Goal: Task Accomplishment & Management: Complete application form

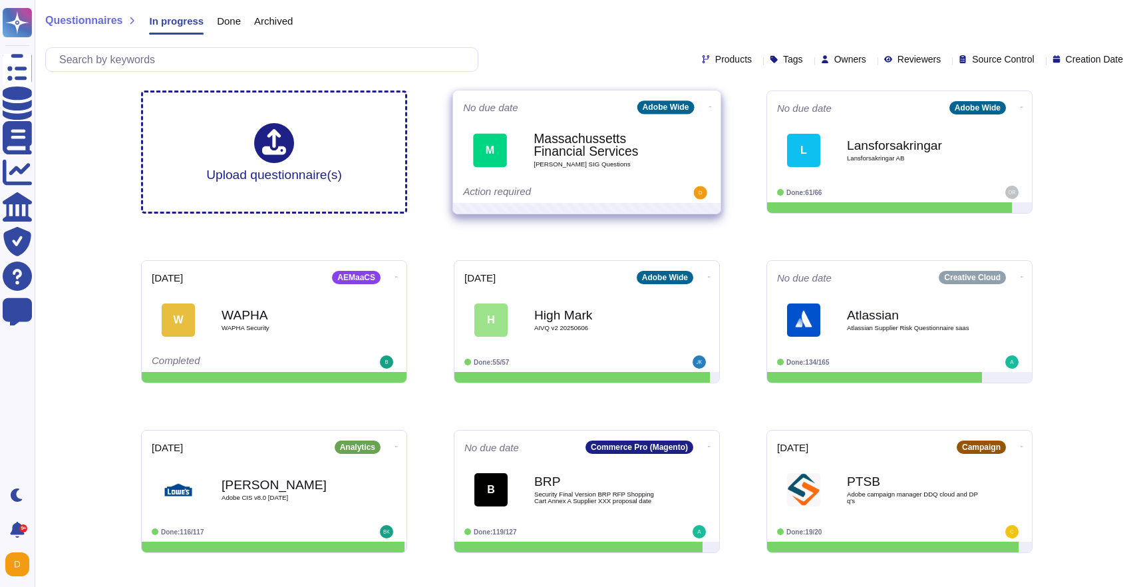
click at [626, 150] on b "Massachussetts Financial Services" at bounding box center [601, 145] width 134 height 26
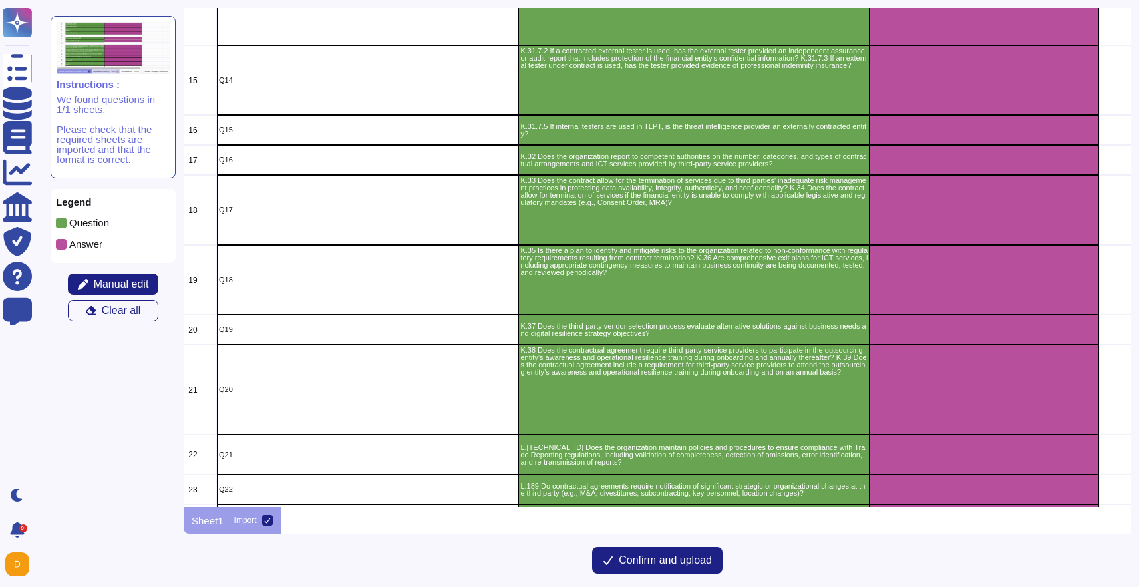
scroll to position [1358, 15]
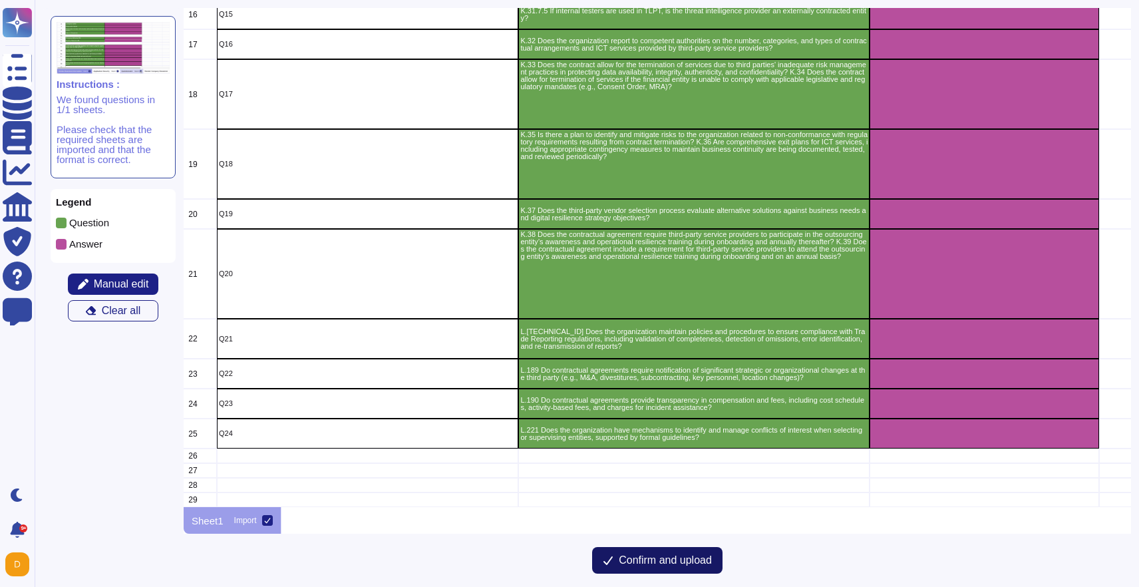
click at [655, 556] on span "Confirm and upload" at bounding box center [665, 560] width 93 height 11
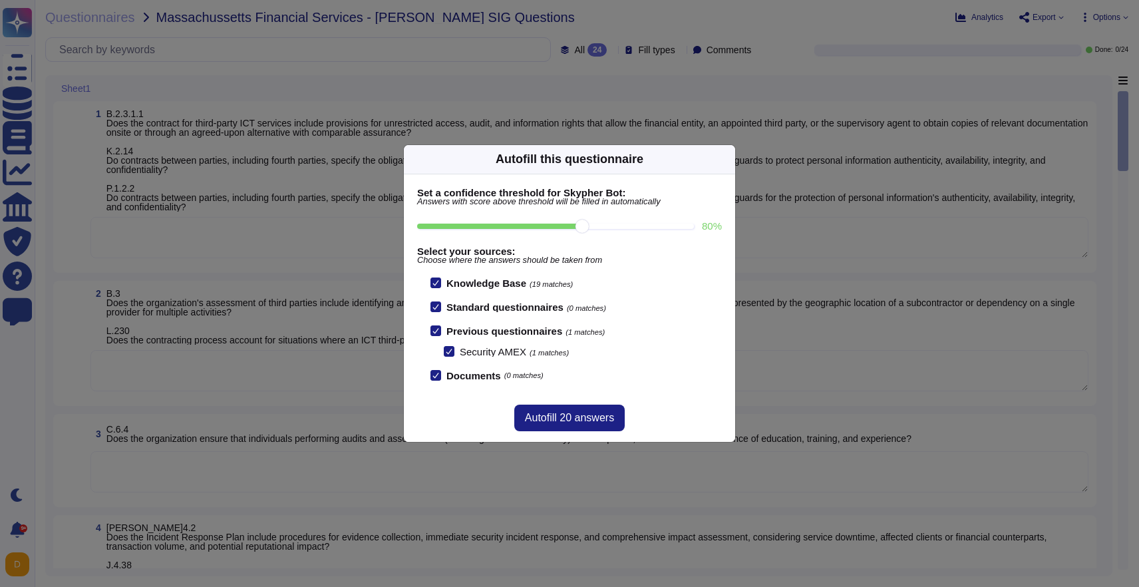
click at [434, 327] on div at bounding box center [436, 330] width 11 height 11
click at [0, 0] on input "Previous questionnaires (1 matches)" at bounding box center [0, 0] width 0 height 0
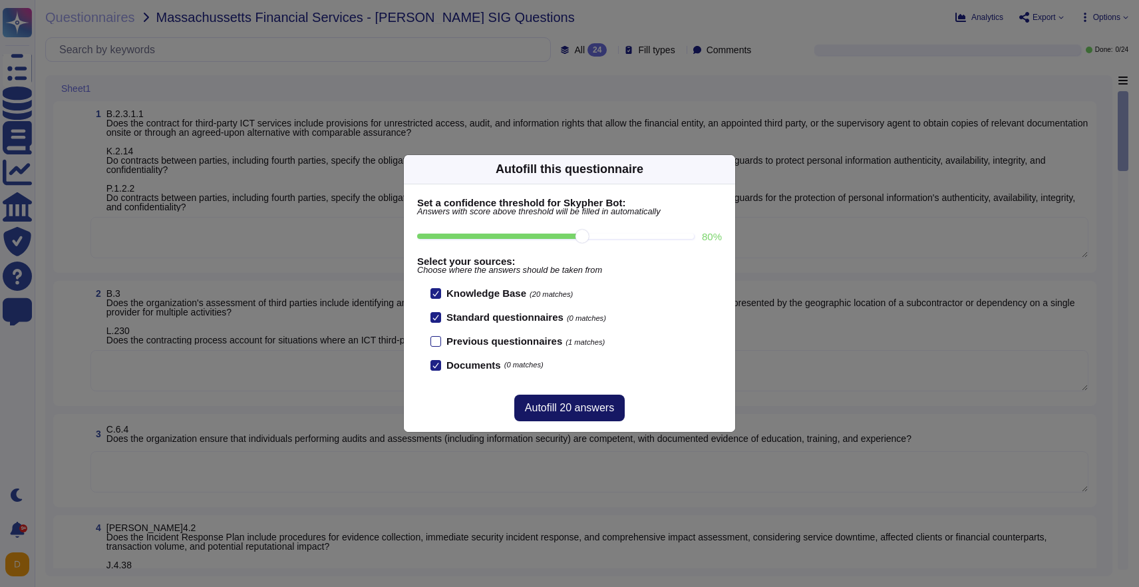
click at [574, 409] on span "Autofill 20 answers" at bounding box center [569, 408] width 89 height 11
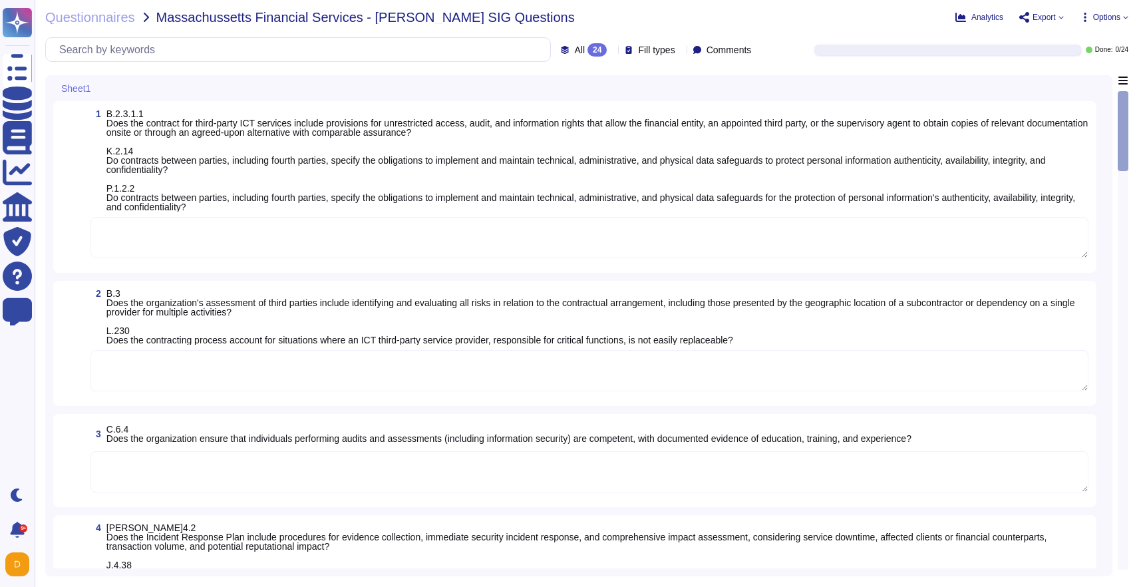
type textarea "To ensure ongoing compliance with the Adobe Vendor Information Security Standar…"
type textarea "Lo ip dolo si ame Consecte Adipisci Elitsedd Eiusmodt Incididu utla Etdol magn …"
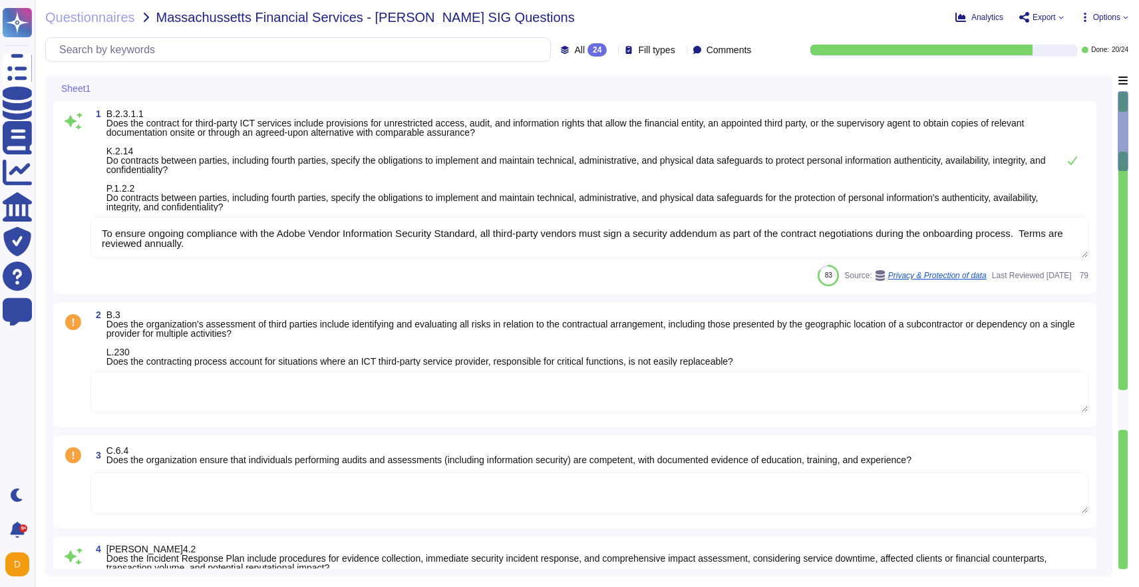
click at [513, 185] on span "B.2.3.1.1 Does the contract for third-party ICT services include provisions for…" at bounding box center [578, 160] width 945 height 102
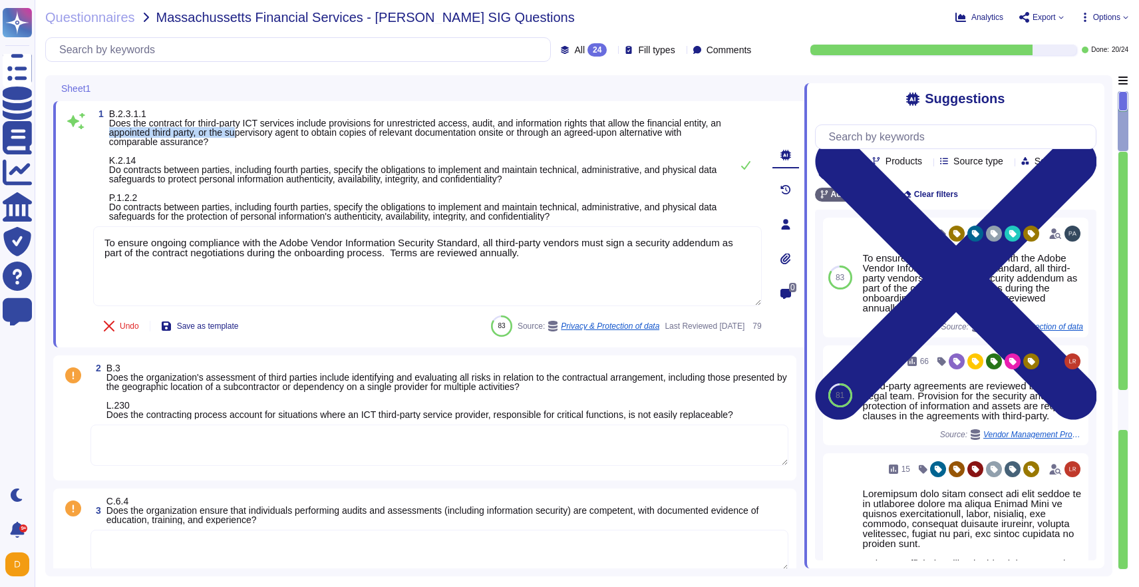
drag, startPoint x: 329, startPoint y: 132, endPoint x: 190, endPoint y: 130, distance: 139.8
click at [190, 130] on span "B.2.3.1.1 Does the contract for third-party ICT services include provisions for…" at bounding box center [415, 164] width 612 height 113
drag, startPoint x: 345, startPoint y: 134, endPoint x: 308, endPoint y: 135, distance: 36.6
click at [308, 135] on span "B.2.3.1.1 Does the contract for third-party ICT services include provisions for…" at bounding box center [415, 164] width 612 height 113
click at [313, 137] on span "B.2.3.1.1 Does the contract for third-party ICT services include provisions for…" at bounding box center [415, 164] width 612 height 113
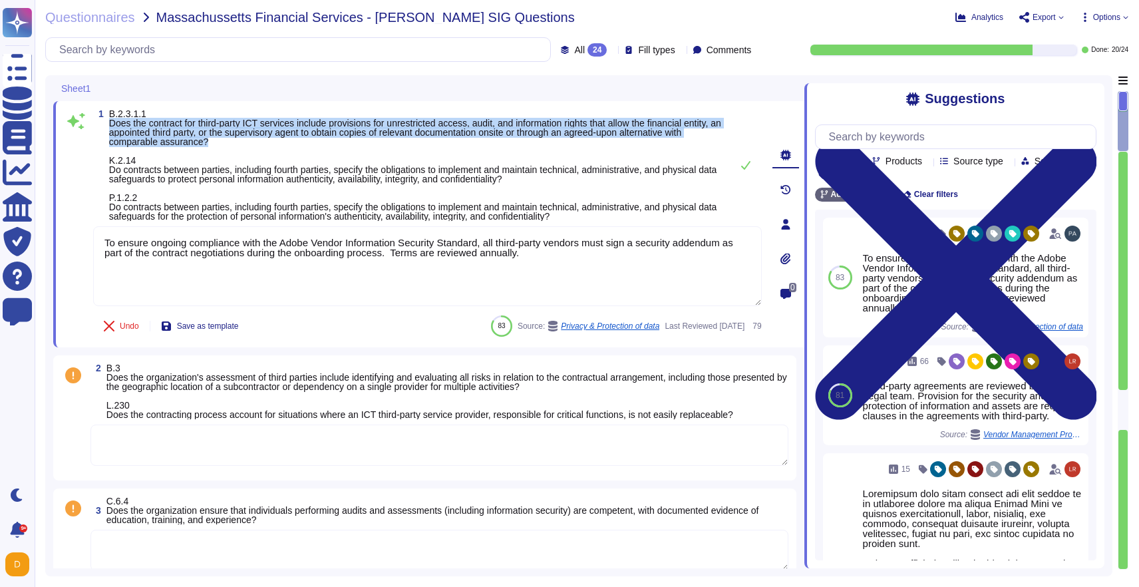
drag, startPoint x: 313, startPoint y: 140, endPoint x: 105, endPoint y: 124, distance: 208.2
click at [105, 124] on span "1 B.2.3.1.1 Does the contract for third-party ICT services include provisions f…" at bounding box center [409, 165] width 632 height 112
copy span "Does the contract for third-party ICT services include provisions for unrestric…"
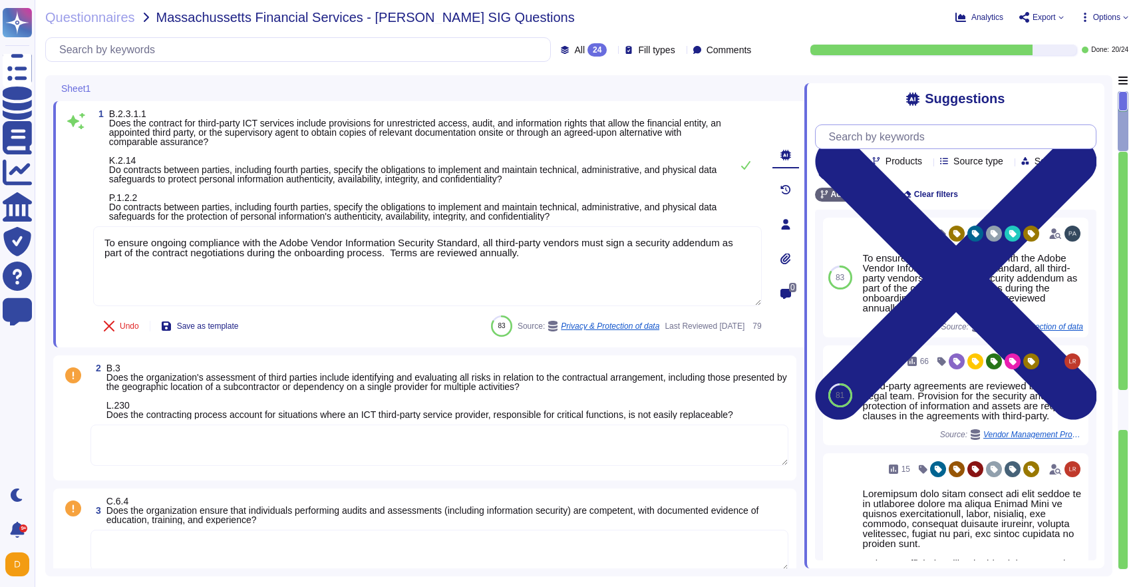
click at [878, 140] on input "text" at bounding box center [960, 136] width 274 height 23
paste input "Does the contract for third-party ICT services include provisions for unrestric…"
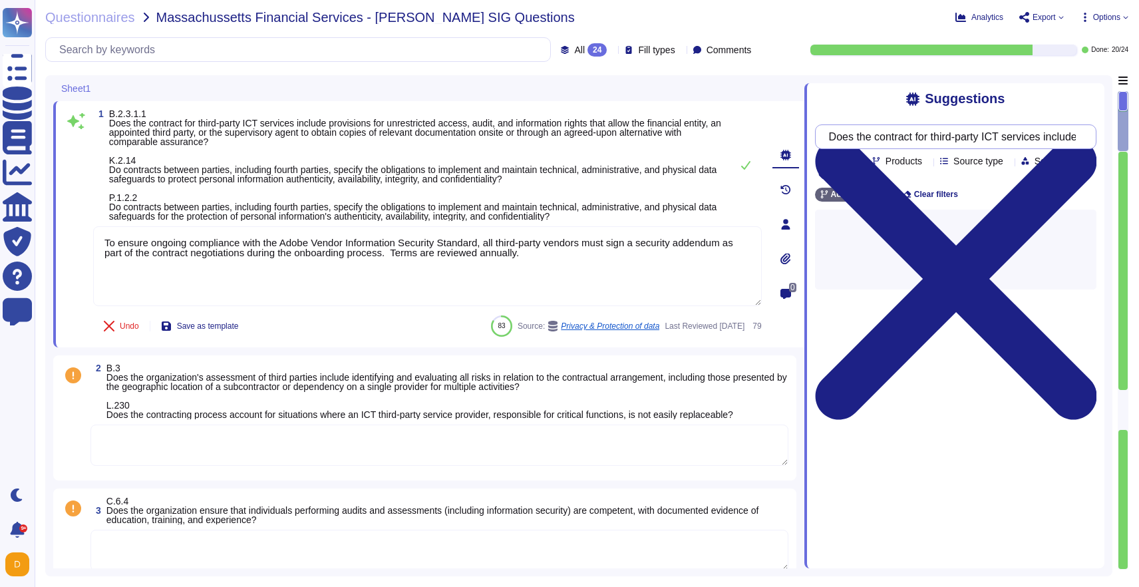
scroll to position [0, 1282]
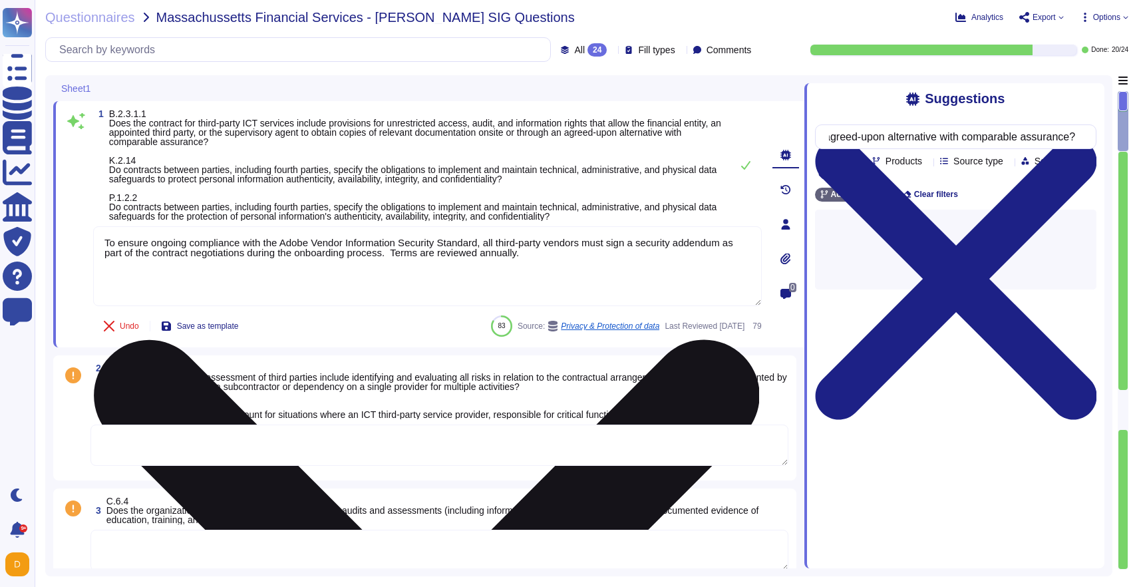
type input "Does the contract for third-party ICT services include provisions for unrestric…"
click at [101, 247] on textarea "To ensure ongoing compliance with the Adobe Vendor Information Security Standar…" at bounding box center [427, 266] width 669 height 80
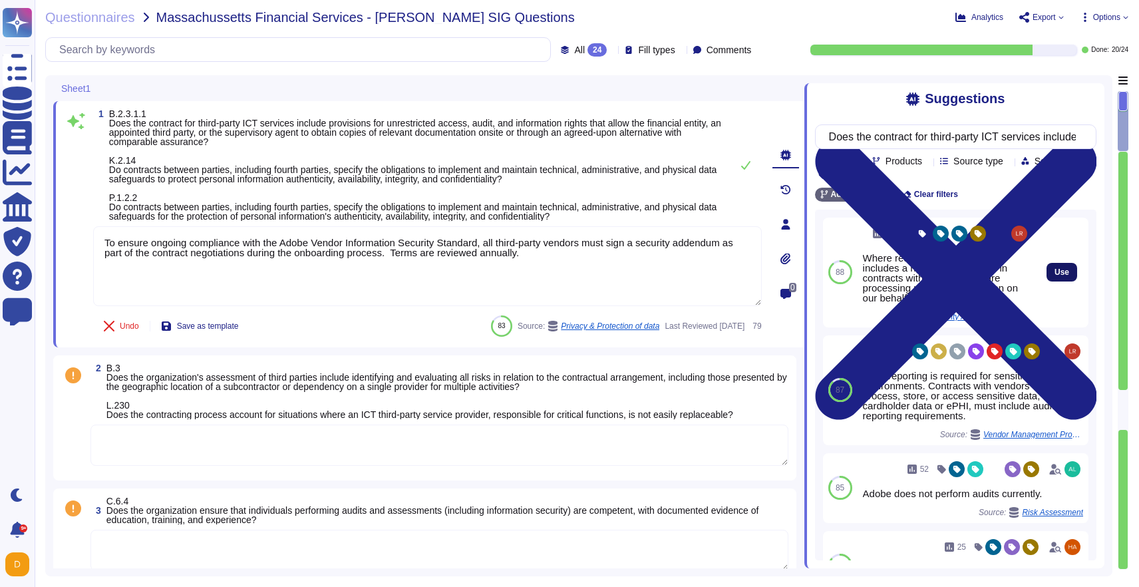
click at [1061, 280] on button "Use" at bounding box center [1062, 272] width 31 height 19
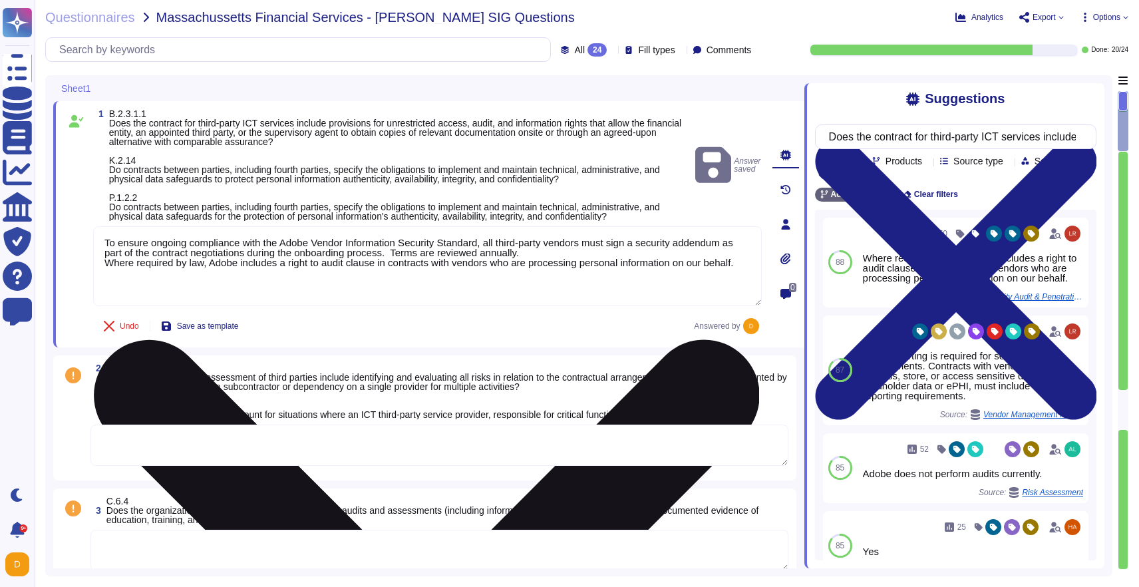
drag, startPoint x: 183, startPoint y: 288, endPoint x: 100, endPoint y: 265, distance: 86.4
click at [100, 265] on textarea "To ensure ongoing compliance with the Adobe Vendor Information Security Standar…" at bounding box center [427, 266] width 669 height 80
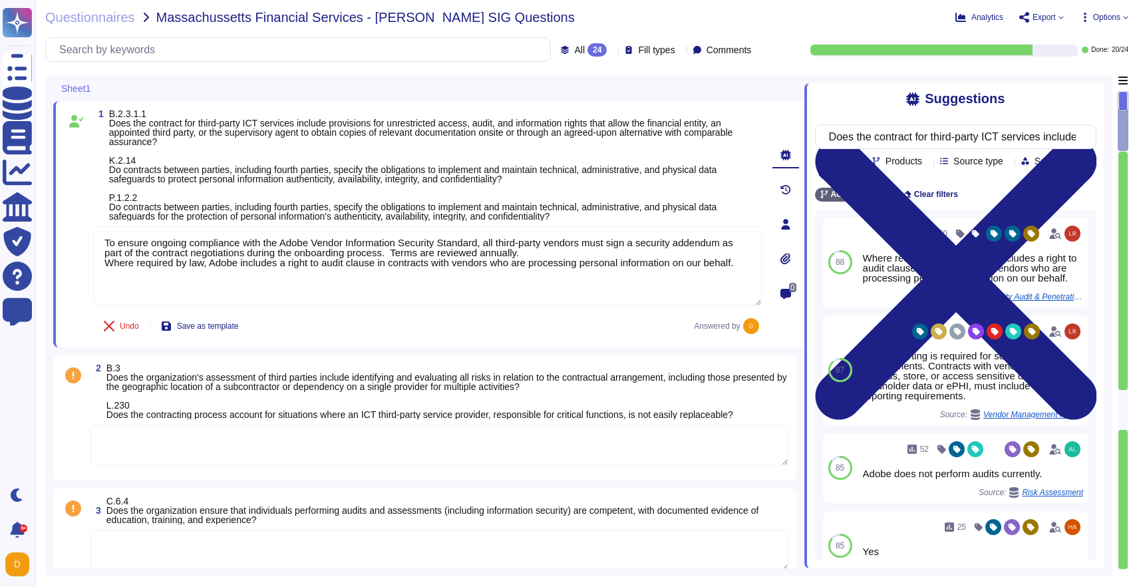
click at [248, 172] on span "B.2.3.1.1 Does the contract for third-party ICT services include provisions for…" at bounding box center [421, 164] width 624 height 113
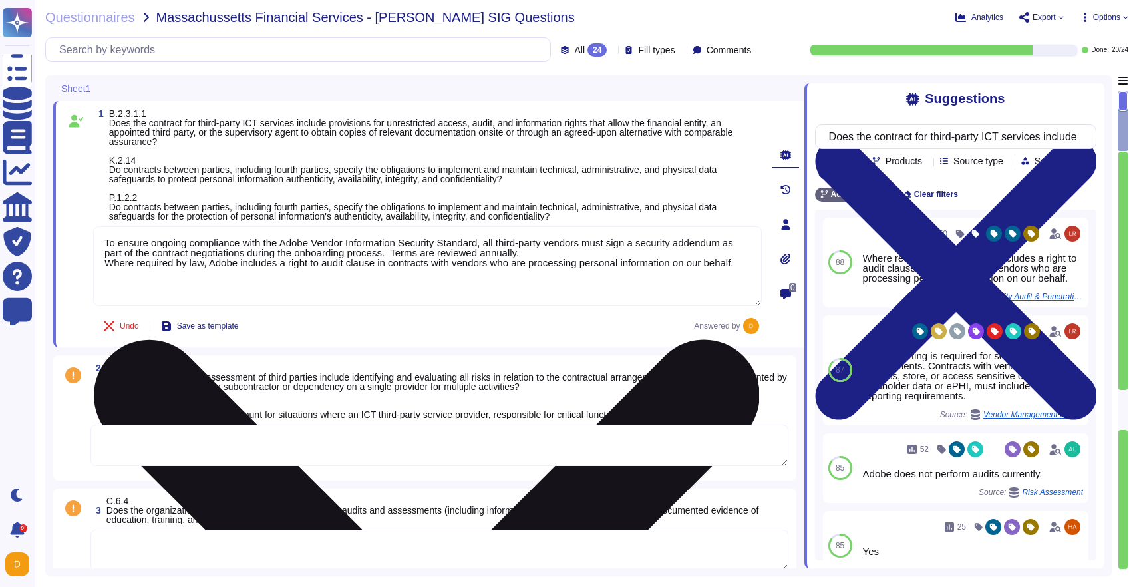
click at [560, 252] on textarea "To ensure ongoing compliance with the Adobe Vendor Information Security Standar…" at bounding box center [427, 266] width 669 height 80
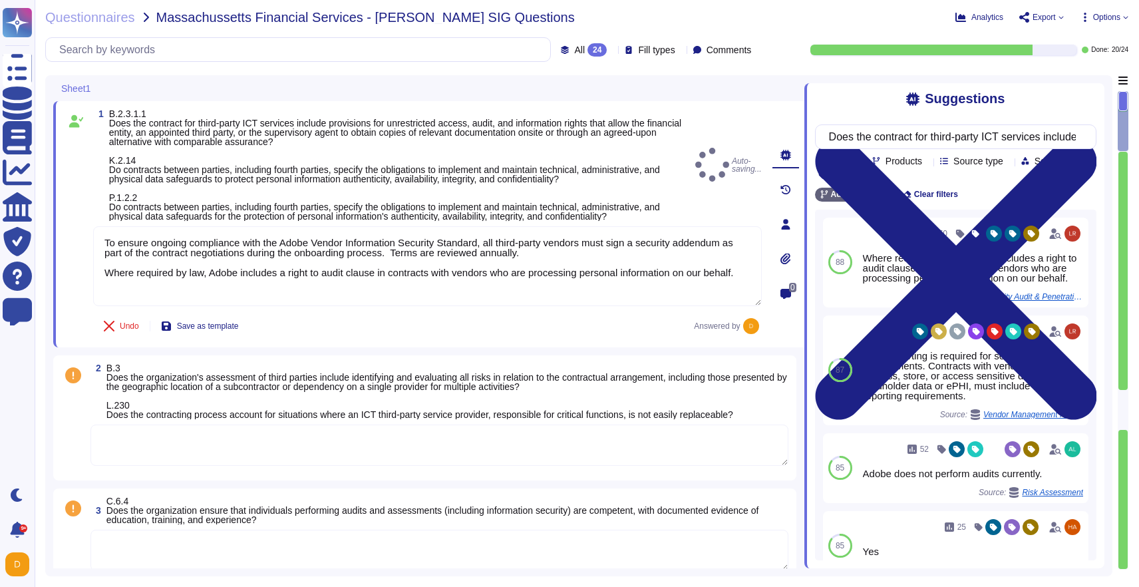
type textarea "To ensure ongoing compliance with the Adobe Vendor Information Security Standar…"
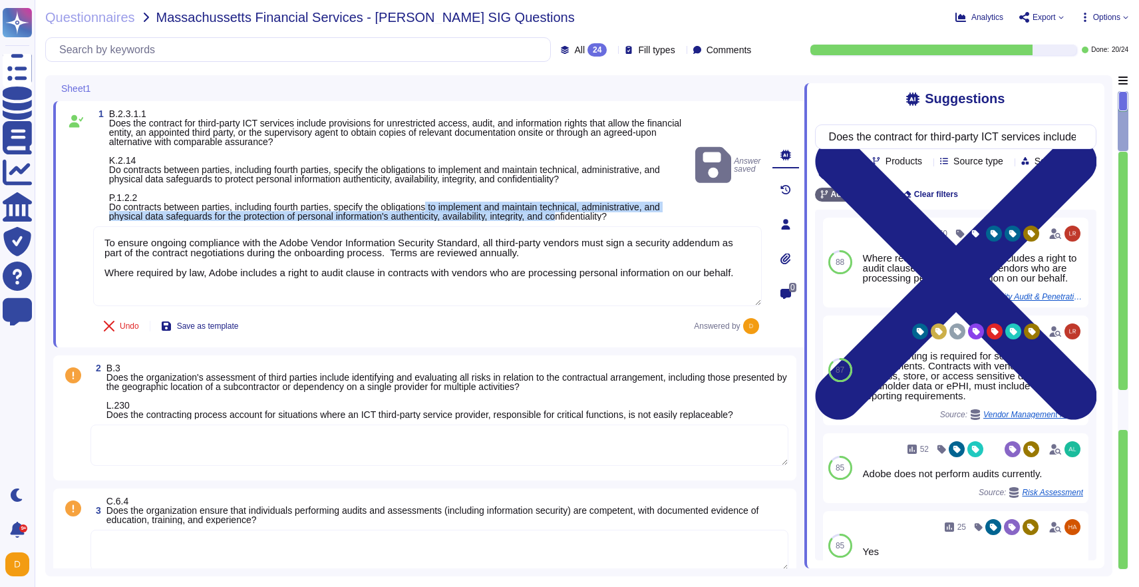
drag, startPoint x: 607, startPoint y: 217, endPoint x: 452, endPoint y: 208, distance: 155.3
click at [450, 207] on span "B.2.3.1.1 Does the contract for third-party ICT services include provisions for…" at bounding box center [399, 165] width 581 height 112
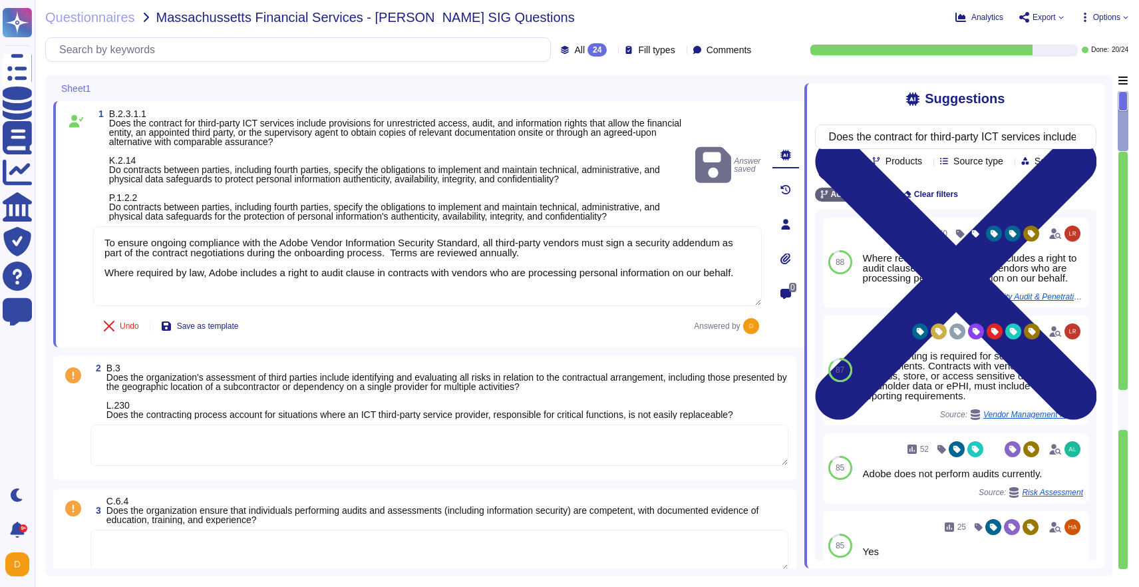
click at [587, 212] on span "B.2.3.1.1 Does the contract for third-party ICT services include provisions for…" at bounding box center [395, 164] width 572 height 113
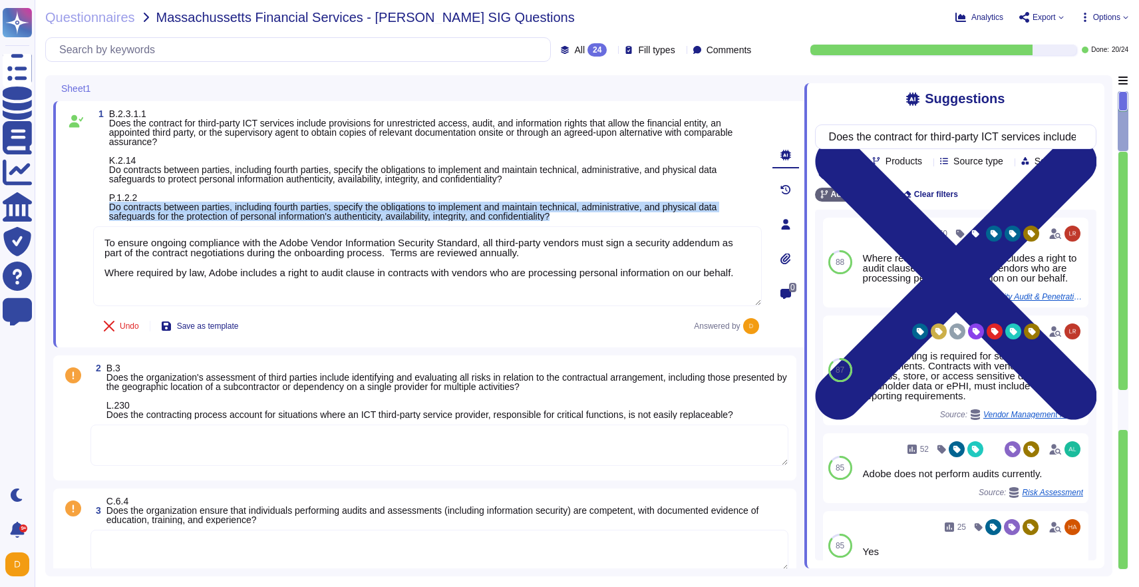
drag, startPoint x: 668, startPoint y: 220, endPoint x: 104, endPoint y: 205, distance: 563.9
click at [104, 205] on span "1 B.2.3.1.1 Does the contract for third-party ICT services include provisions f…" at bounding box center [427, 165] width 669 height 112
copy span "Do contracts between parties, including fourth parties, specify the obligations…"
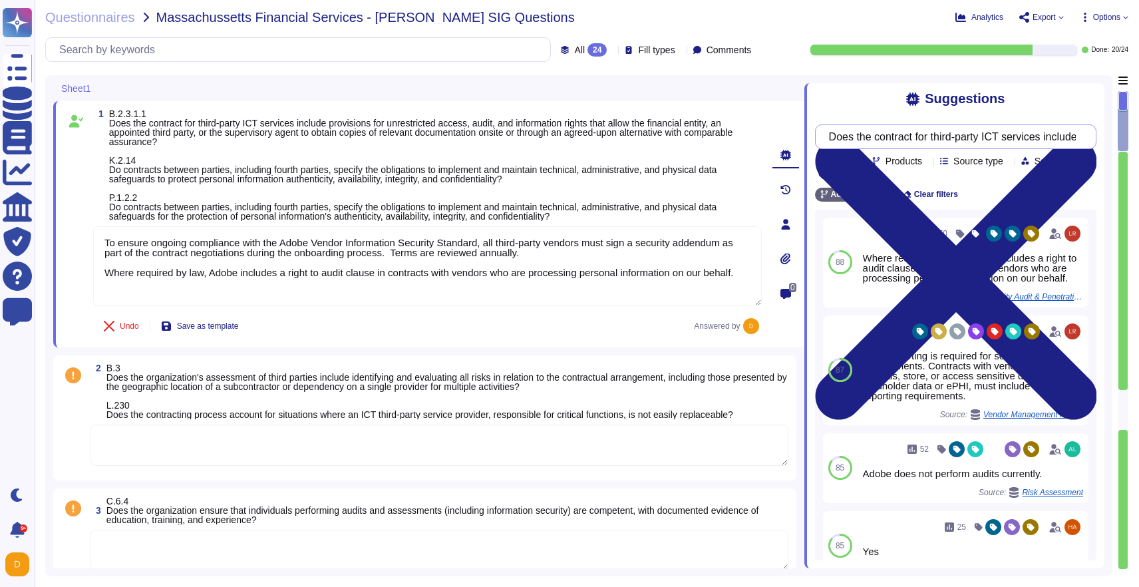
click at [898, 138] on input "Does the contract for third-party ICT services include provisions for unrestric…" at bounding box center [953, 136] width 260 height 23
paste input "contracts between parties, including fourth parties, specify the obligations to…"
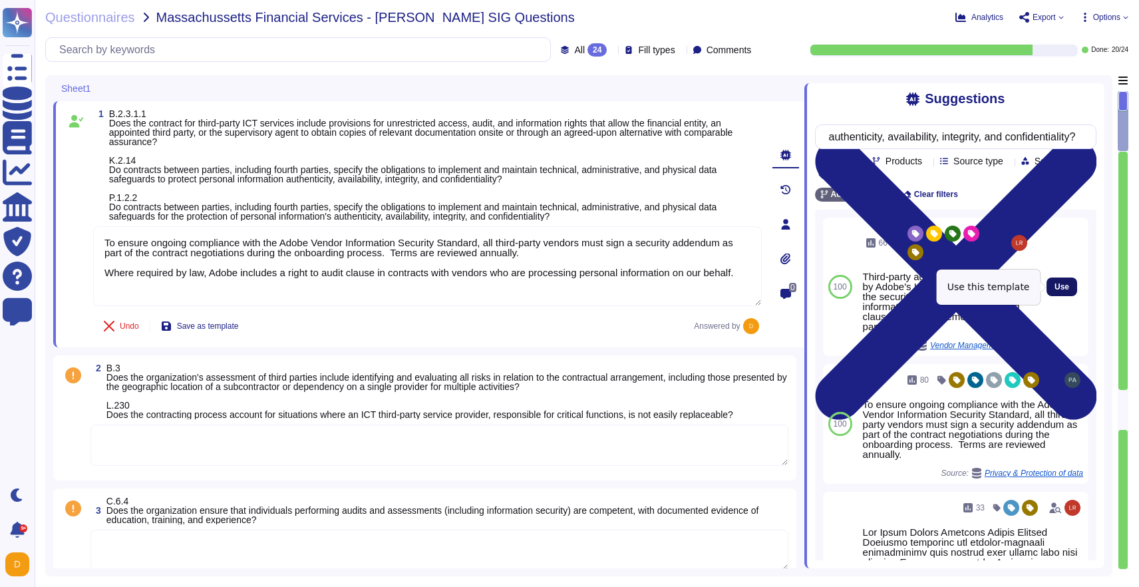
type input "Do contracts between parties, including fourth parties, specify the obligations…"
click at [1072, 286] on button "Use" at bounding box center [1062, 287] width 31 height 19
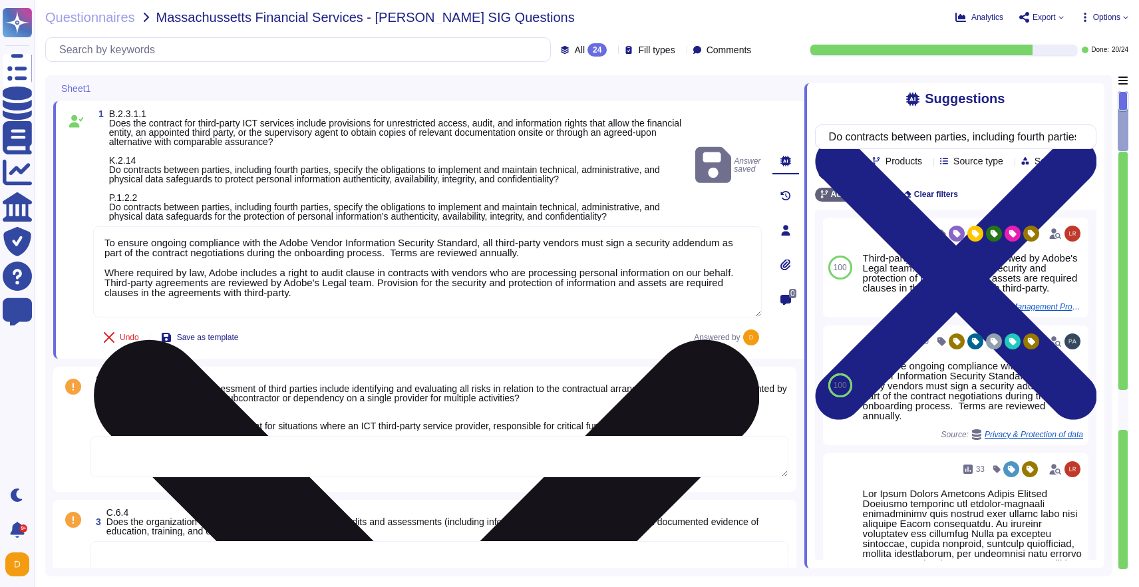
click at [401, 285] on textarea "To ensure ongoing compliance with the Adobe Vendor Information Security Standar…" at bounding box center [427, 271] width 669 height 91
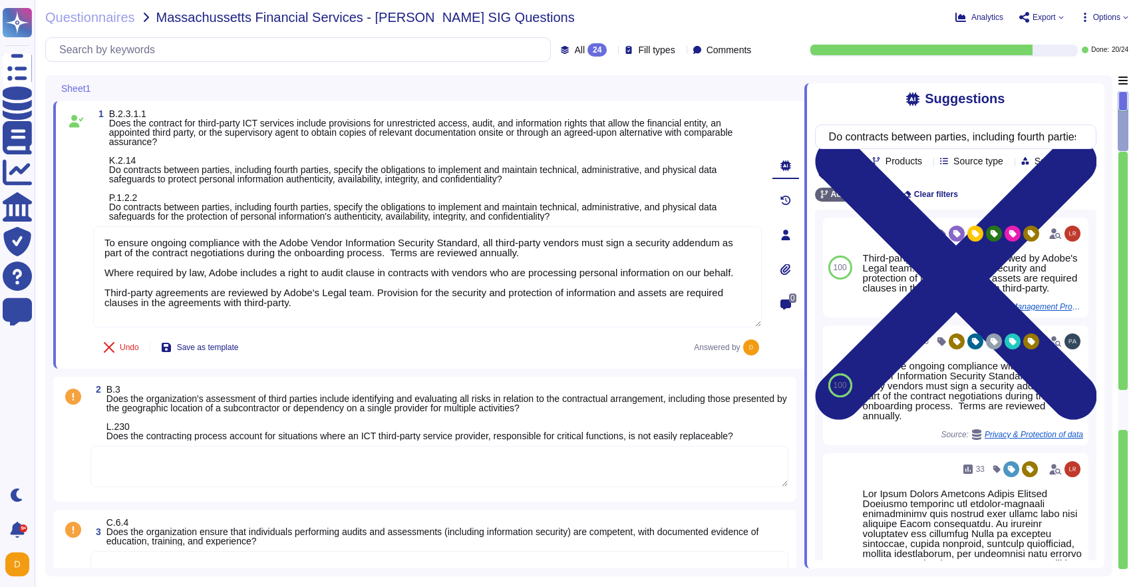
type textarea "To ensure ongoing compliance with the Adobe Vendor Information Security Standar…"
click at [331, 395] on span "B.3 Does the organization's assessment of third parties include identifying and…" at bounding box center [446, 412] width 681 height 57
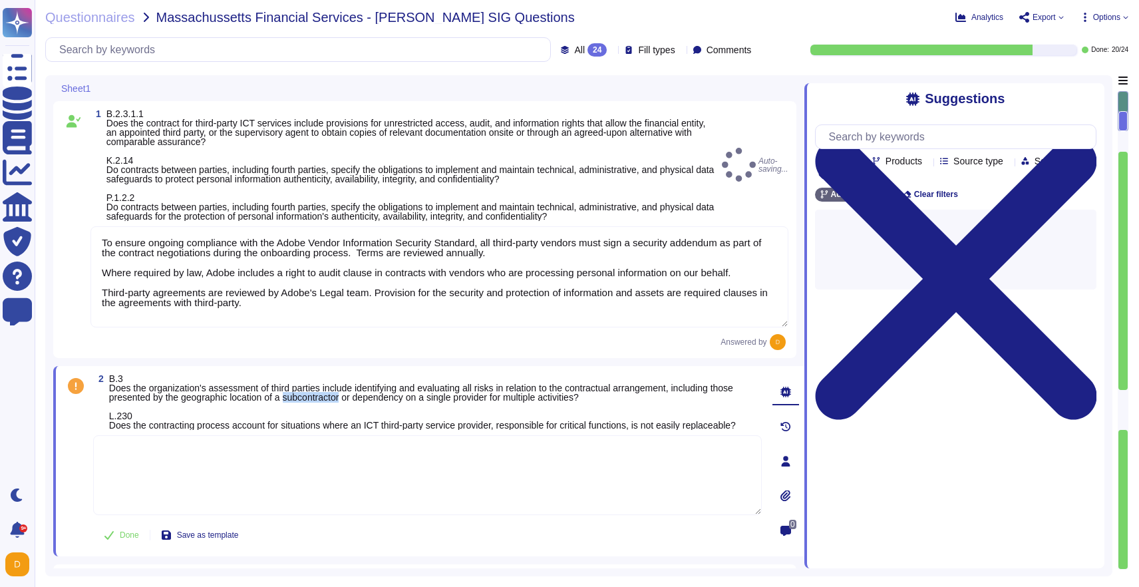
click at [331, 395] on span "B.3 Does the organization's assessment of third parties include identifying and…" at bounding box center [422, 401] width 627 height 57
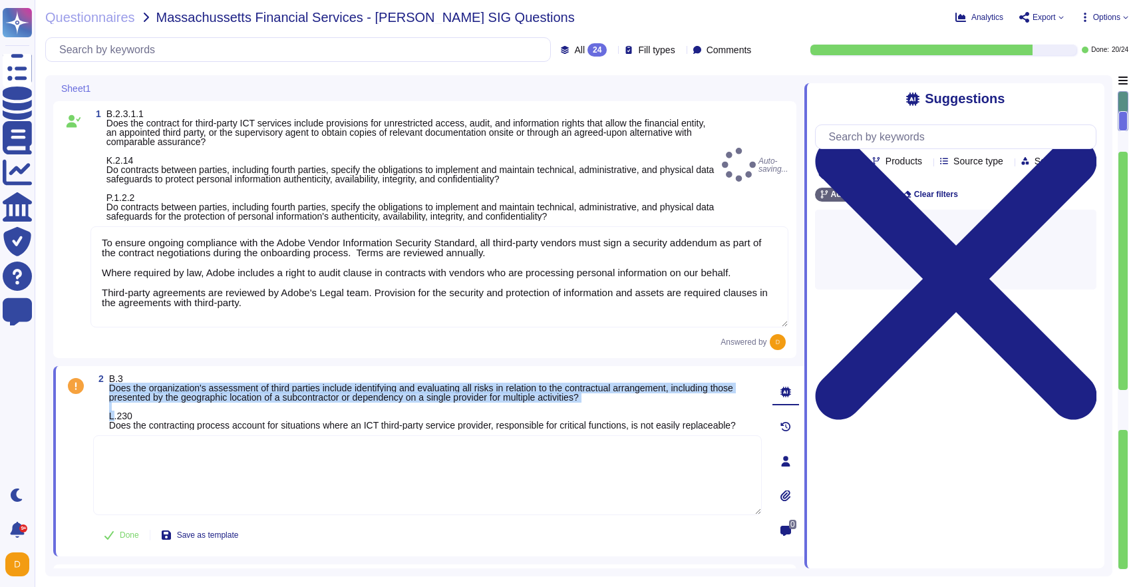
click at [331, 395] on span "B.3 Does the organization's assessment of third parties include identifying and…" at bounding box center [422, 401] width 627 height 57
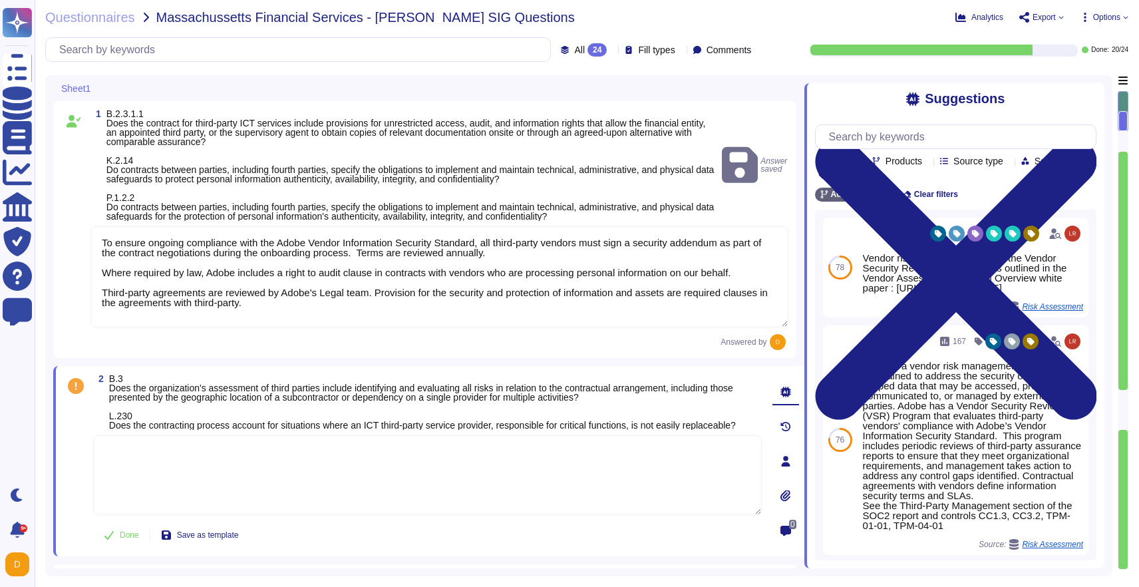
click at [630, 389] on span "B.3 Does the organization's assessment of third parties include identifying and…" at bounding box center [422, 401] width 627 height 57
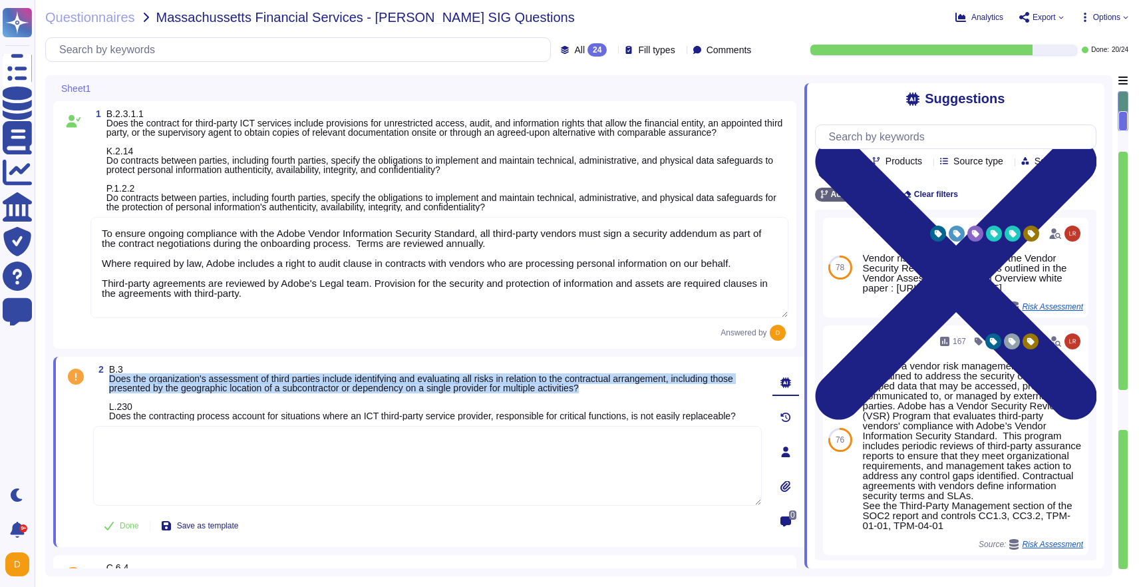
drag, startPoint x: 652, startPoint y: 393, endPoint x: 108, endPoint y: 387, distance: 543.1
click at [108, 387] on span "2 B.3 Does the organization's assessment of third parties include identifying a…" at bounding box center [427, 393] width 669 height 56
copy span "Does the organization's assessment of third parties include identifying and eva…"
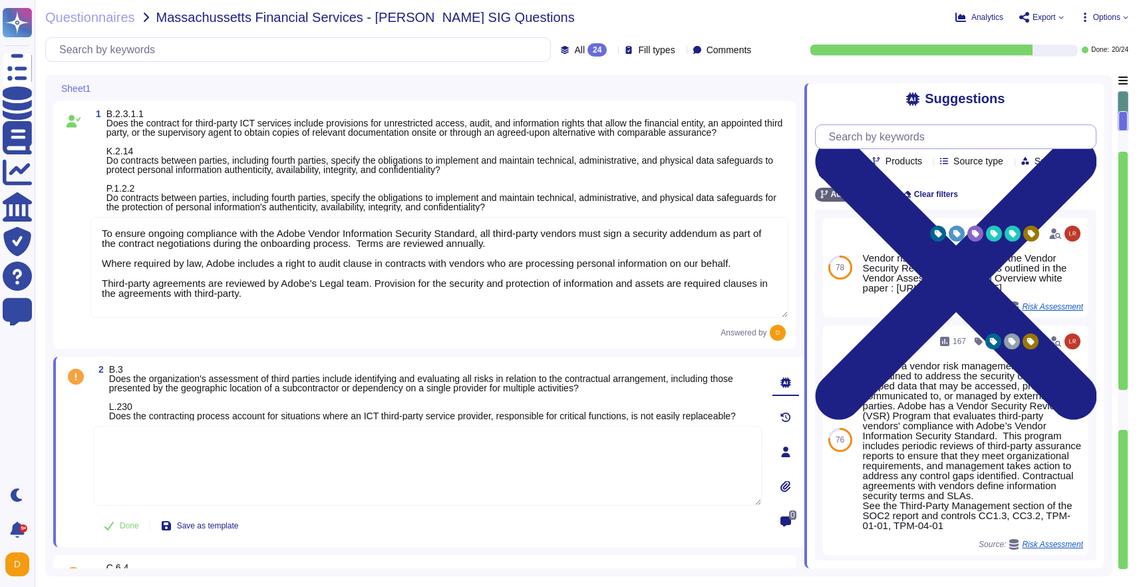
click at [859, 134] on input "text" at bounding box center [960, 136] width 274 height 23
paste input "Does the organization's assessment of third parties include identifying and eva…"
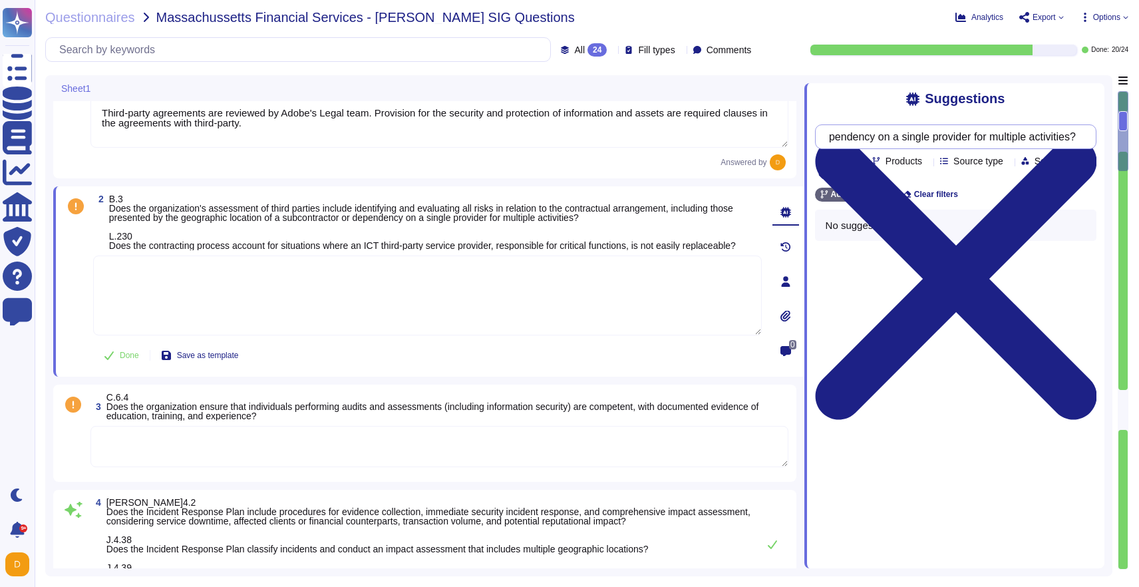
scroll to position [178, 0]
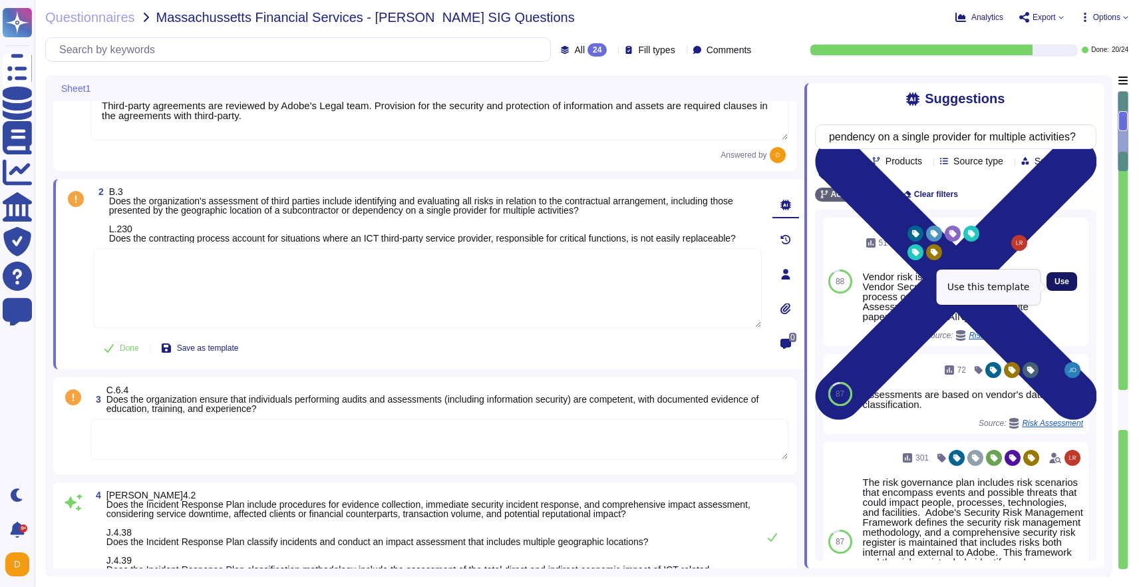
type input "Does the organization's assessment of third parties include identifying and eva…"
click at [1059, 285] on span "Use" at bounding box center [1062, 282] width 15 height 8
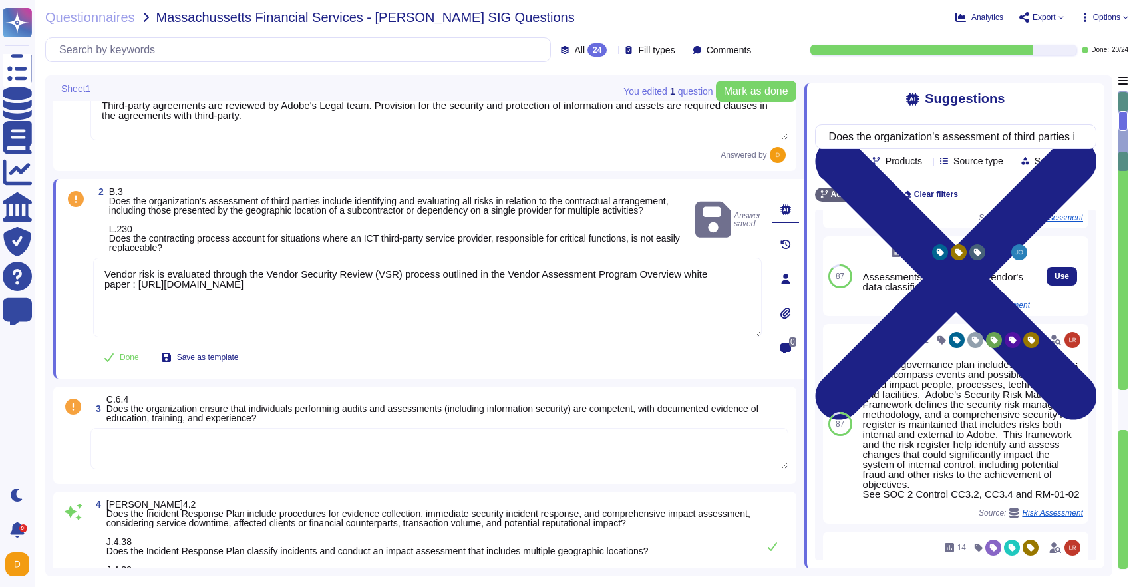
scroll to position [91, 0]
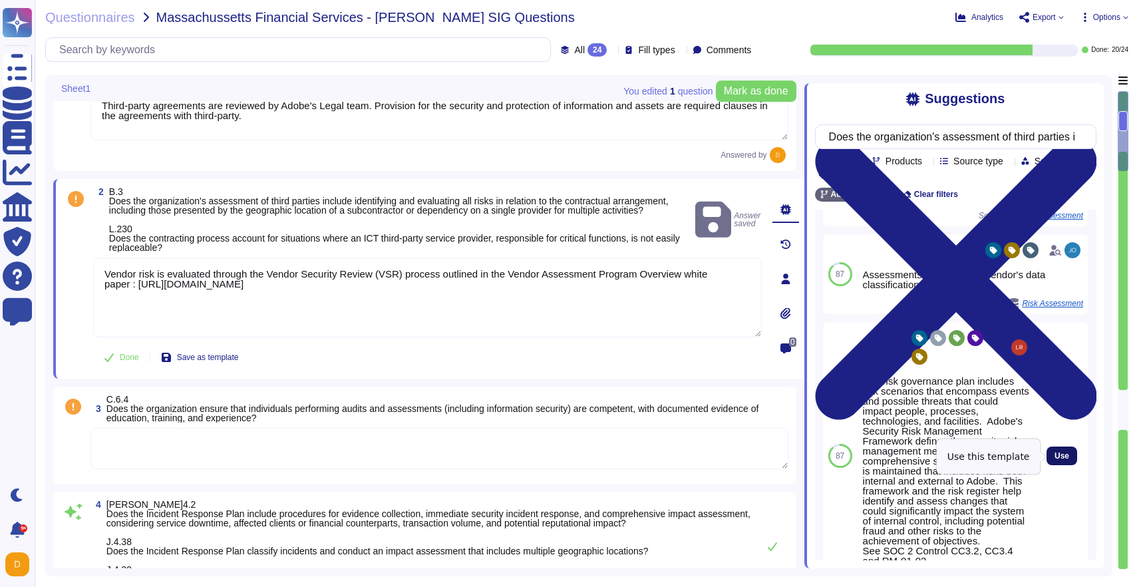
click at [1055, 452] on span "Use" at bounding box center [1062, 456] width 15 height 8
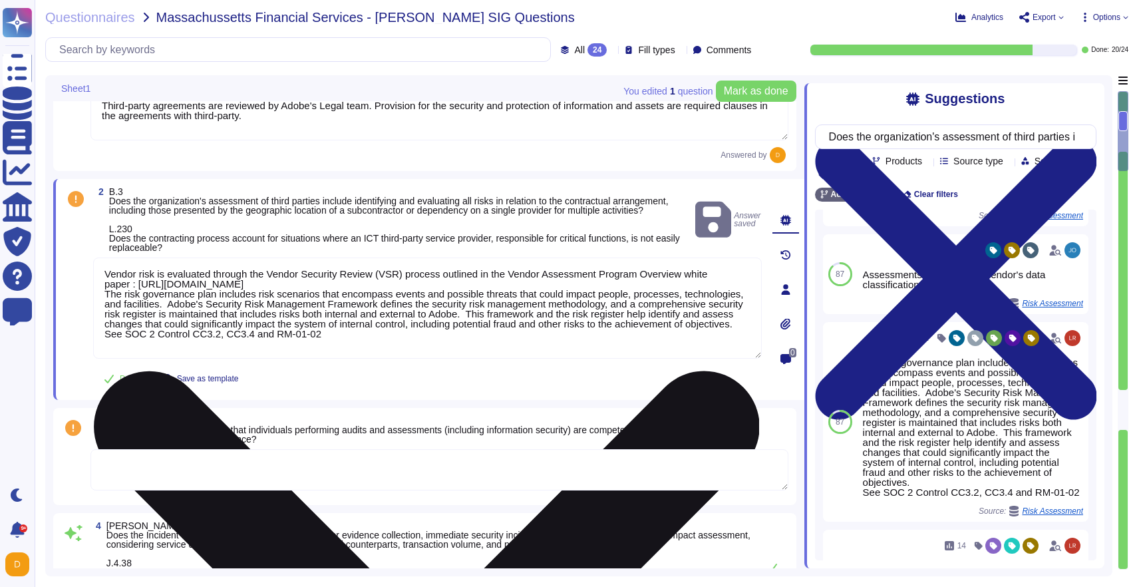
click at [659, 305] on textarea "Vendor risk is evaluated through the Vendor Security Review (VSR) process outli…" at bounding box center [427, 308] width 669 height 101
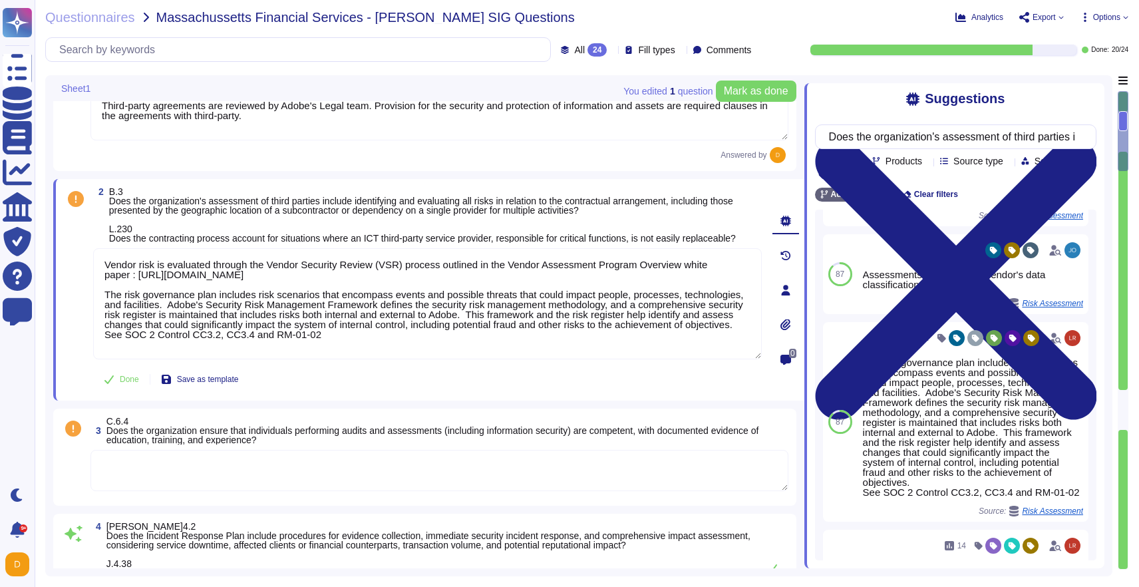
type textarea "Vendor risk is evaluated through the Vendor Security Review (VSR) process outli…"
click at [618, 243] on span "B.3 Does the organization's assessment of third parties include identifying and…" at bounding box center [435, 215] width 653 height 56
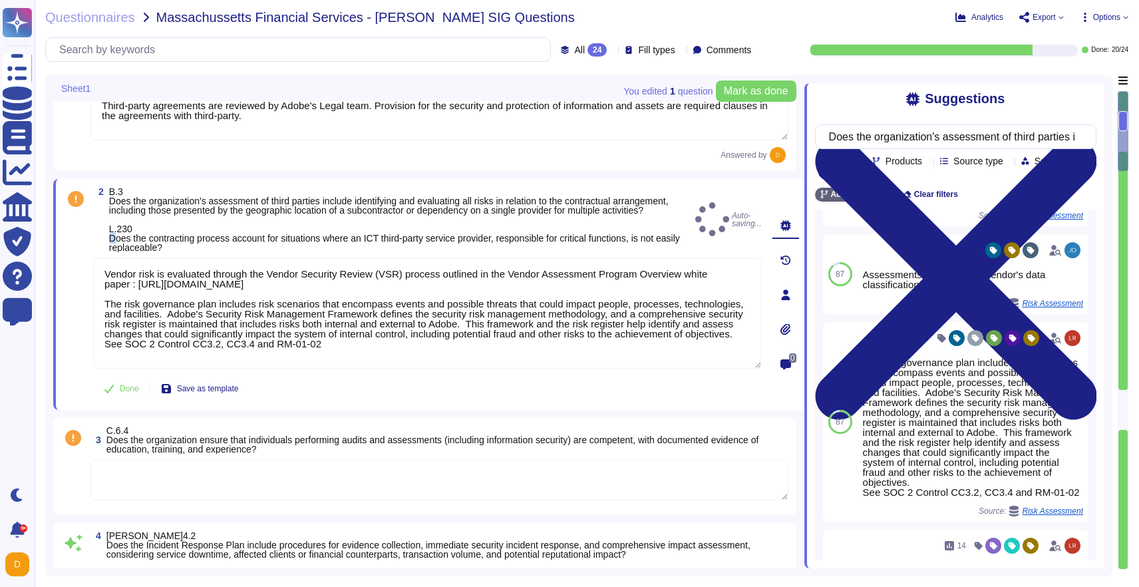
click at [618, 246] on span "B.3 Does the organization's assessment of third parties include identifying and…" at bounding box center [399, 219] width 581 height 65
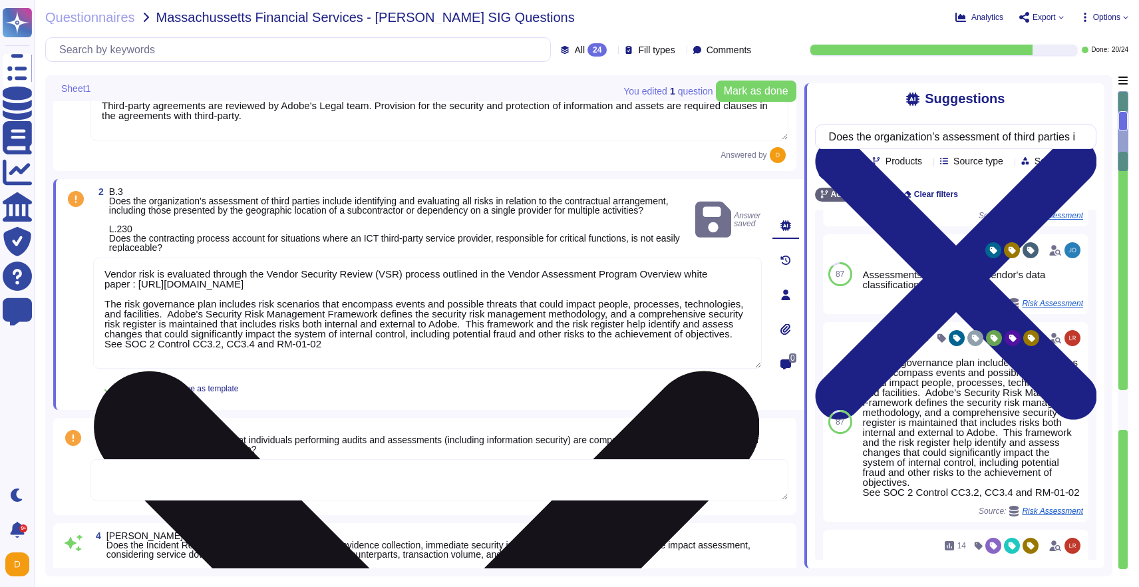
click at [268, 286] on textarea "Vendor risk is evaluated through the Vendor Security Review (VSR) process outli…" at bounding box center [427, 313] width 669 height 111
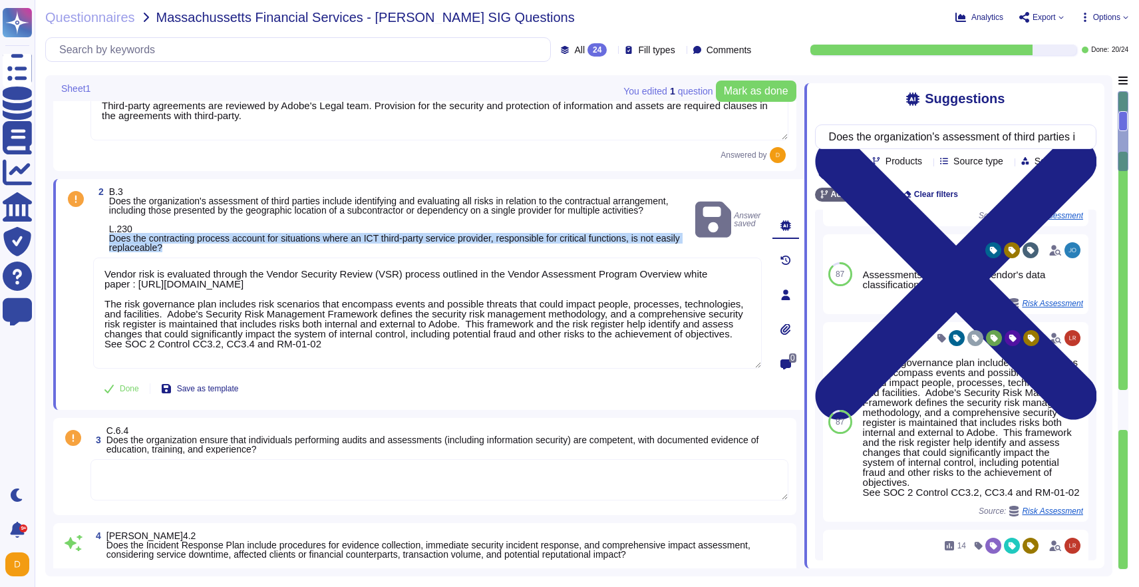
drag, startPoint x: 237, startPoint y: 267, endPoint x: 93, endPoint y: 260, distance: 144.6
click at [93, 260] on div "2 B.3 Does the organization's assessment of third parties include identifying a…" at bounding box center [413, 294] width 698 height 215
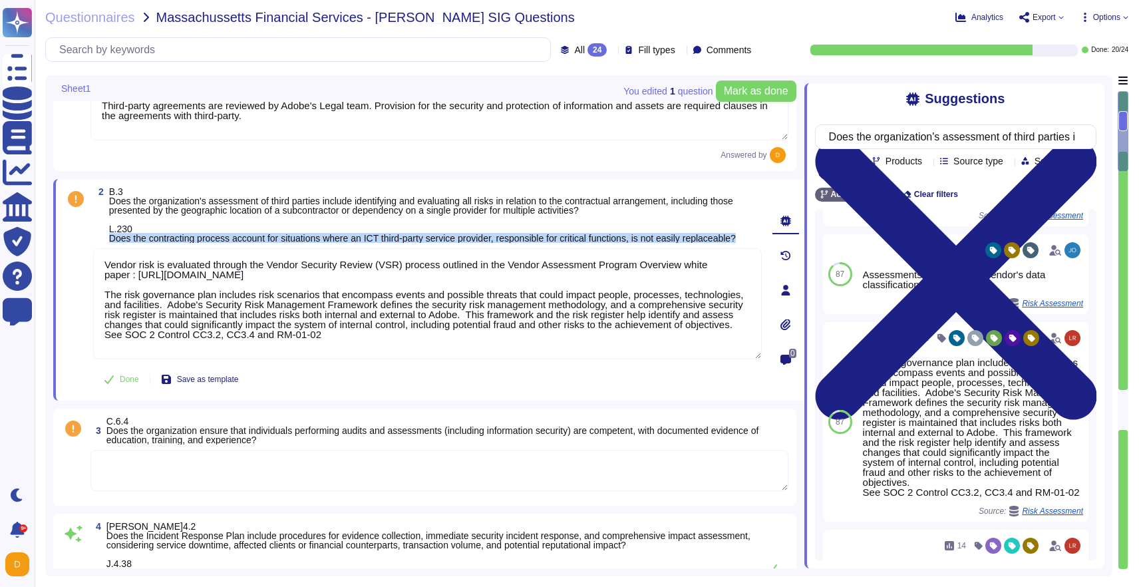
copy span "Does the contracting process account for situations where an ICT third-party se…"
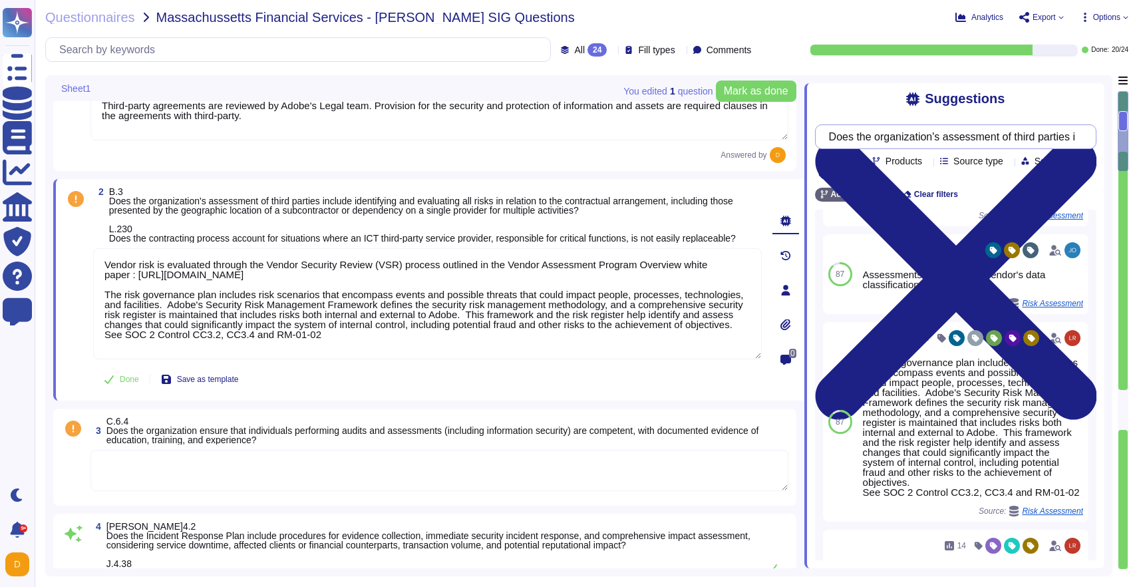
click at [912, 129] on input "Does the organization's assessment of third parties include identifying and eva…" at bounding box center [953, 136] width 260 height 23
paste input "contracting process account for situations where an ICT third-party service pro…"
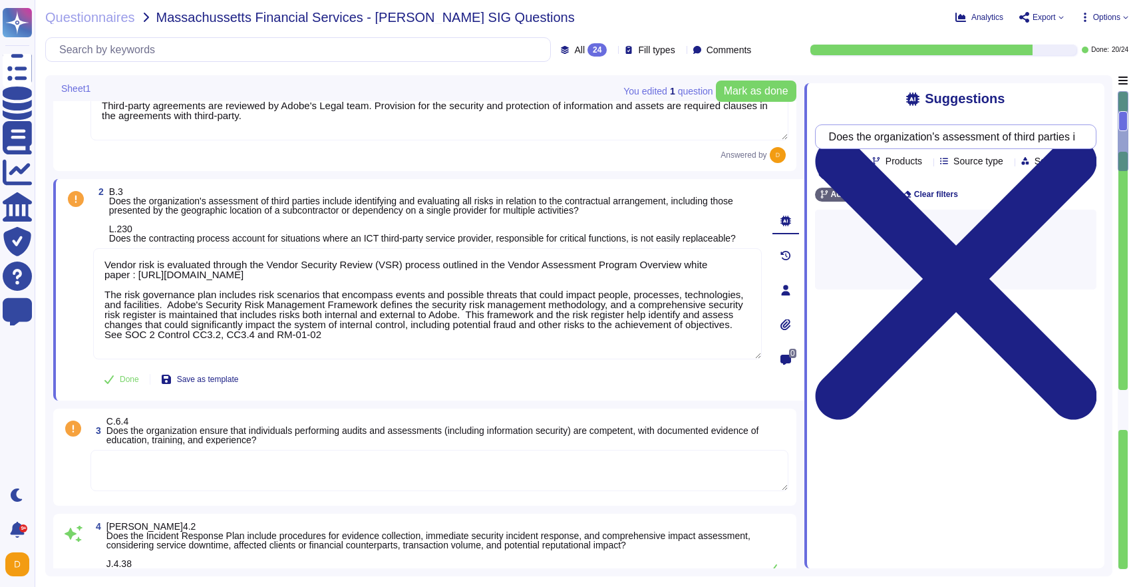
scroll to position [0, 0]
type input "Does the contracting process account for situations where an ICT third-party se…"
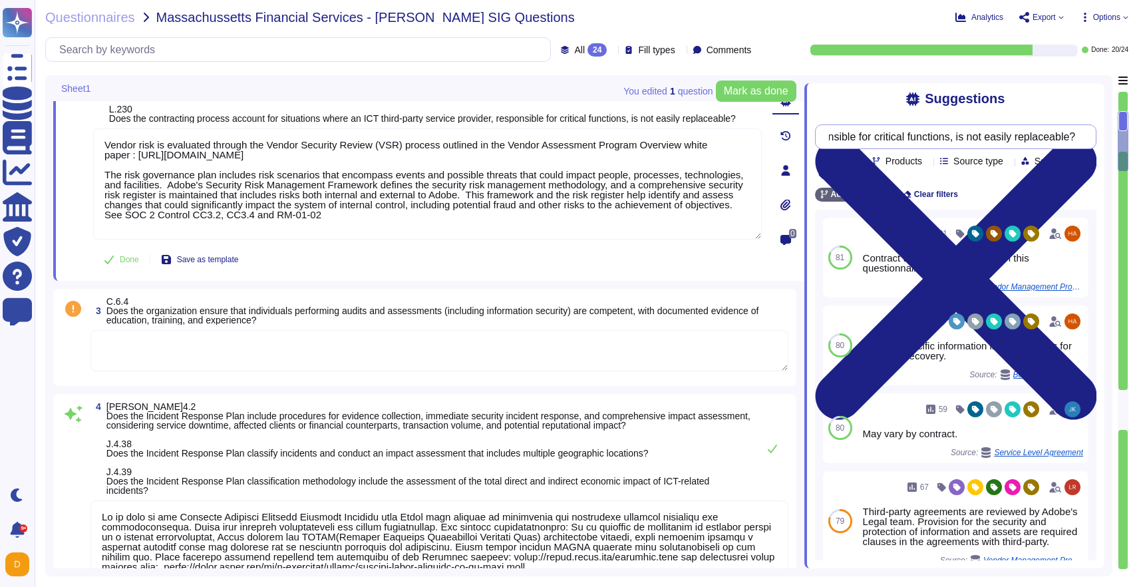
type textarea "Adobe’s Incident Response Plan details that Adobe will conduct legally required…"
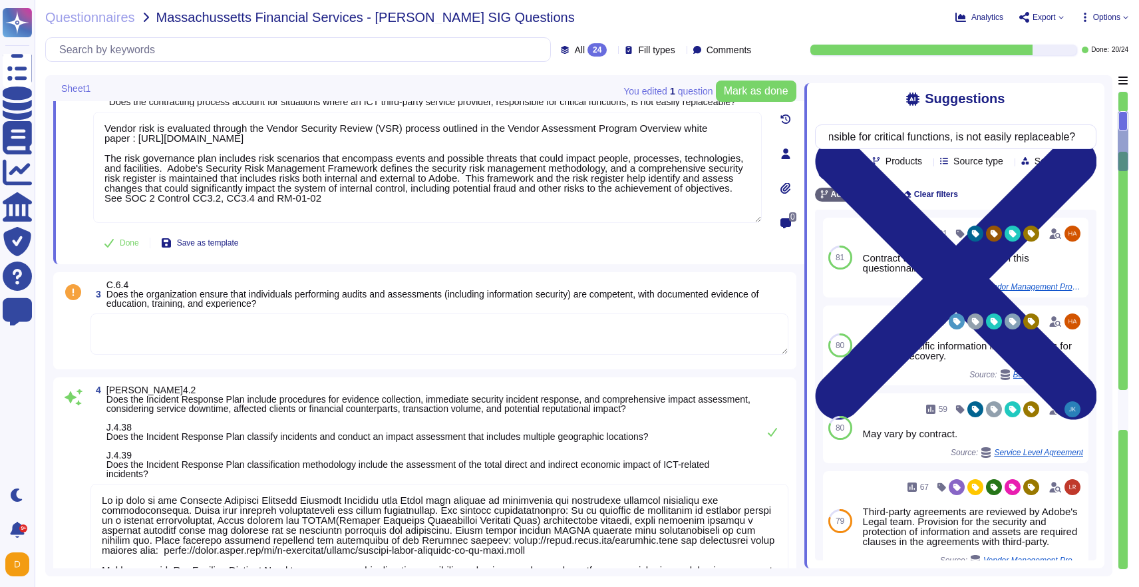
type input "Does the contracting process account for situations where an ICT third-party se…"
click at [284, 309] on span "C.6.4 Does the organization ensure that individuals performing audits and asses…" at bounding box center [432, 294] width 653 height 29
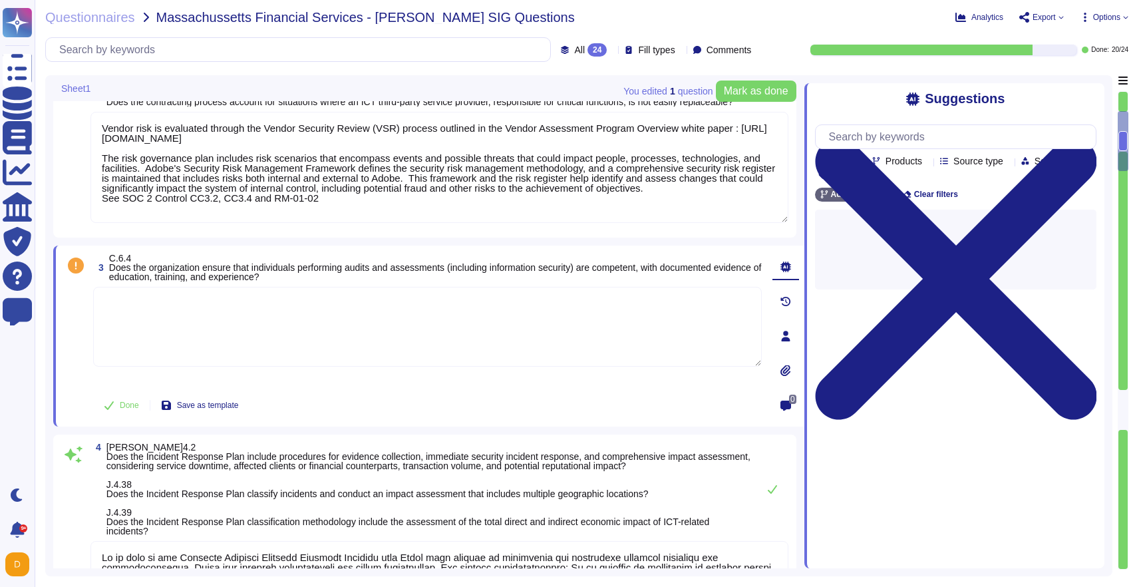
click at [284, 322] on textarea at bounding box center [427, 327] width 669 height 80
type textarea "Adobe’s Incident Response Plan details that Adobe will conduct legally required…"
click at [284, 322] on textarea at bounding box center [427, 327] width 669 height 80
click at [301, 282] on span "C.6.4 Does the organization ensure that individuals performing audits and asses…" at bounding box center [435, 267] width 653 height 29
click at [301, 279] on span "C.6.4 Does the organization ensure that individuals performing audits and asses…" at bounding box center [435, 267] width 653 height 29
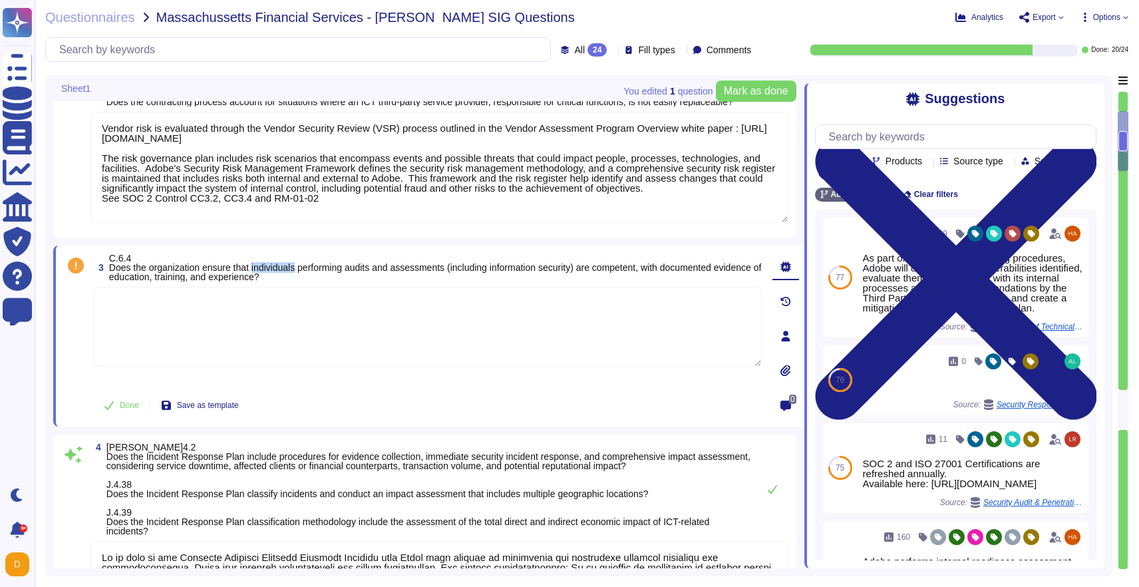
click at [301, 279] on span "C.6.4 Does the organization ensure that individuals performing audits and asses…" at bounding box center [435, 267] width 653 height 29
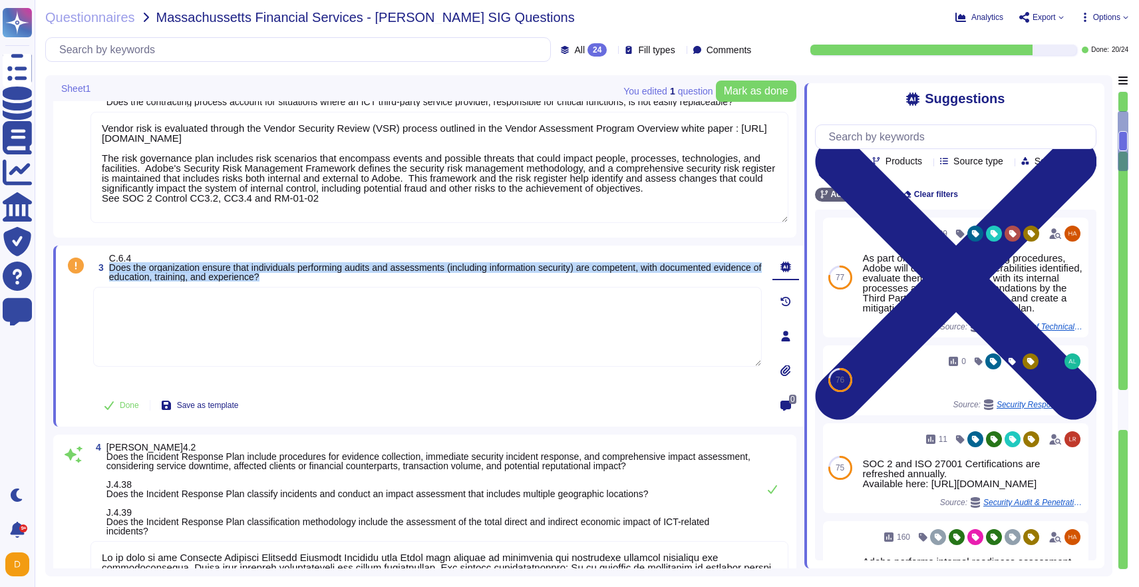
click at [301, 279] on span "C.6.4 Does the organization ensure that individuals performing audits and asses…" at bounding box center [435, 267] width 653 height 29
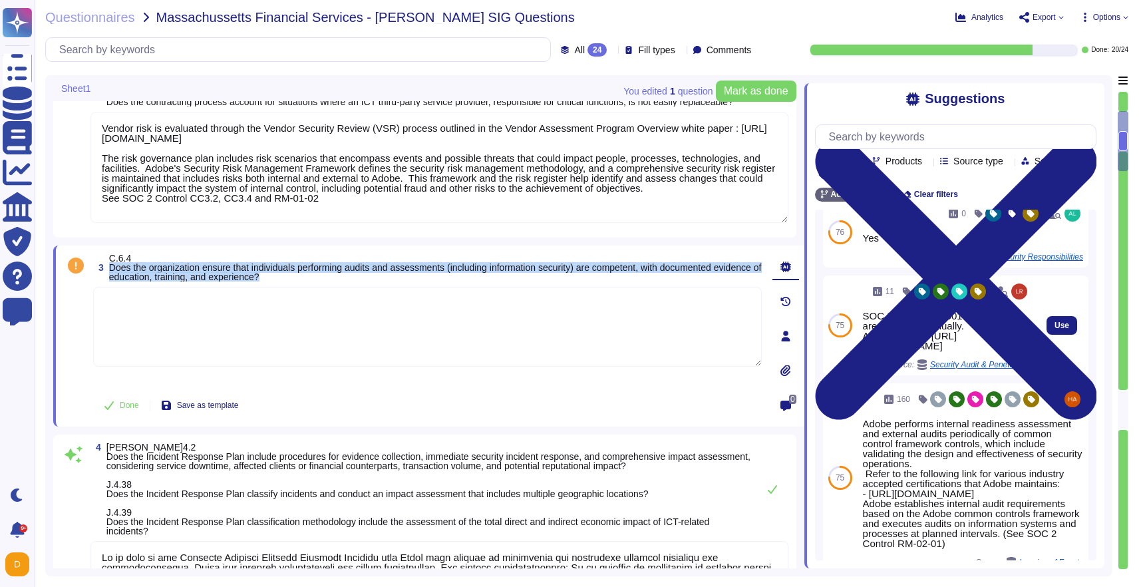
scroll to position [138, 0]
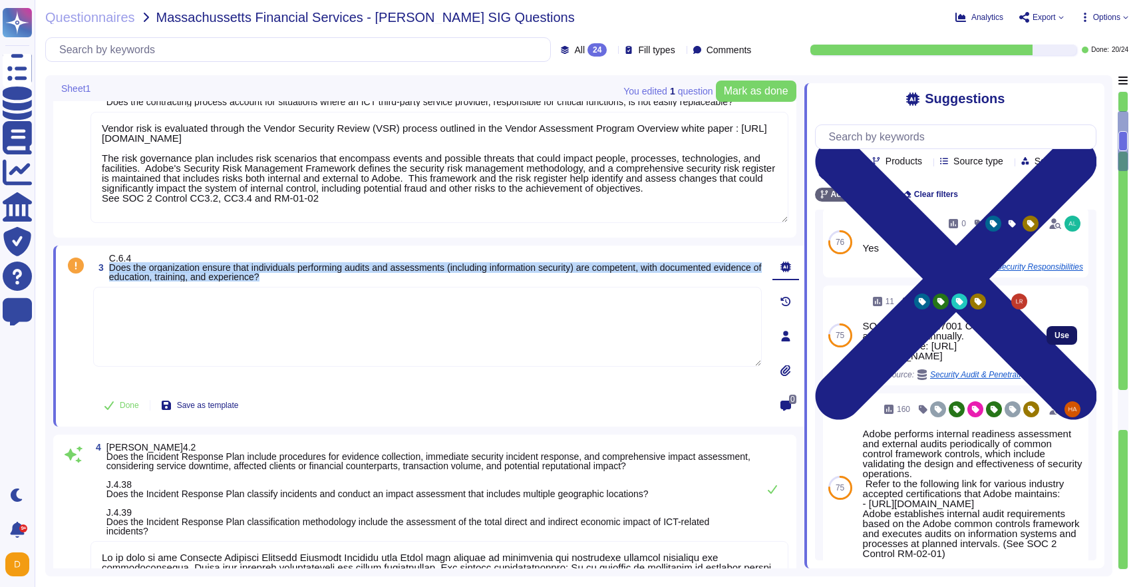
click at [1059, 339] on span "Use" at bounding box center [1062, 335] width 15 height 8
type textarea "SOC 2 and ISO 27001 Certifications are refreshed annually. Available here: [URL…"
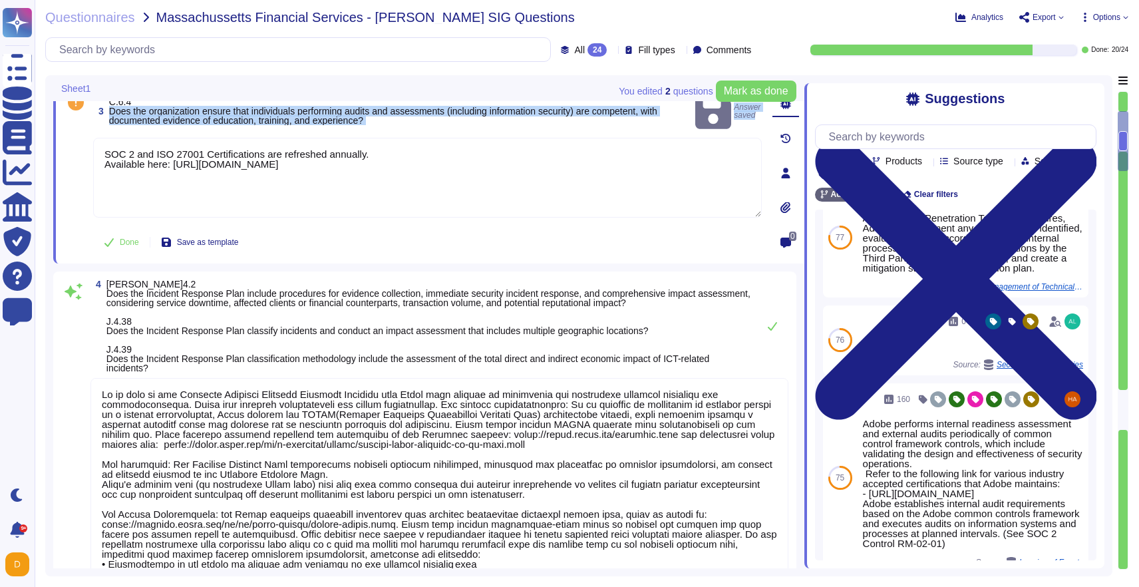
scroll to position [487, 0]
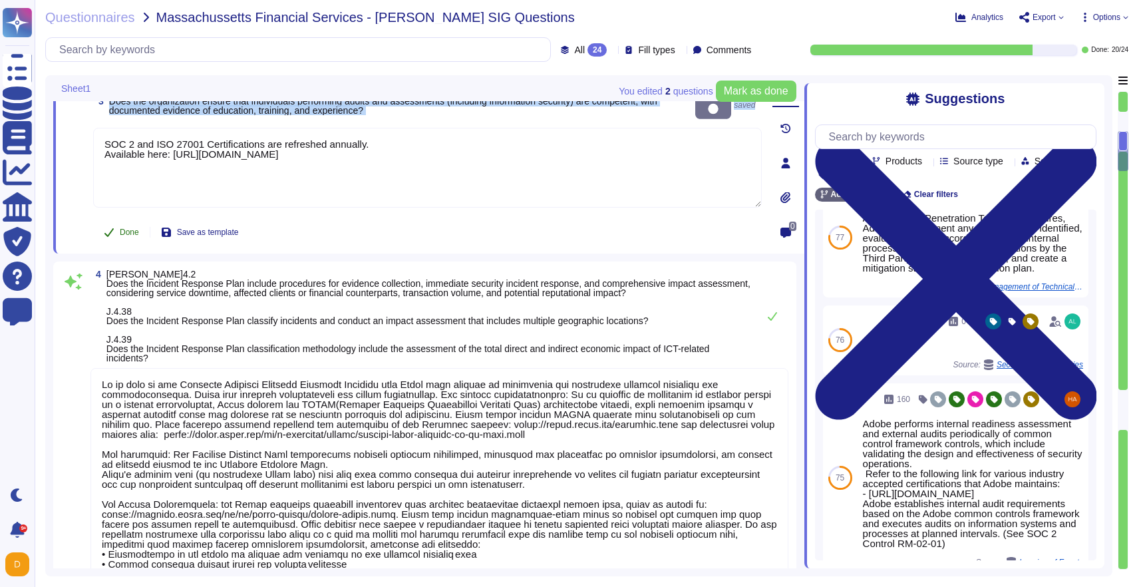
click at [134, 246] on button "Done" at bounding box center [121, 232] width 57 height 27
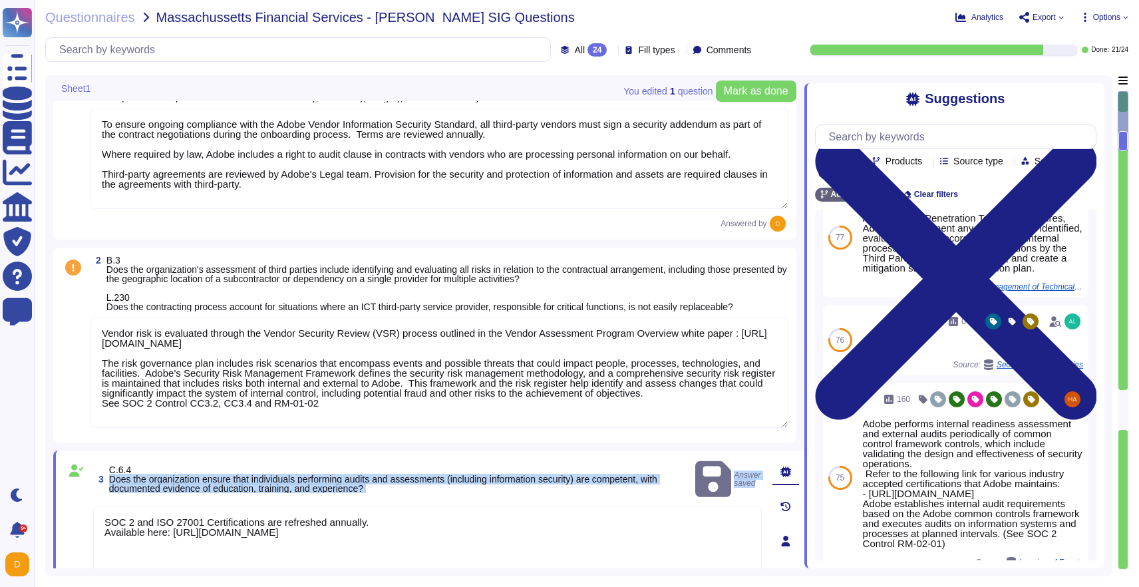
scroll to position [68, 0]
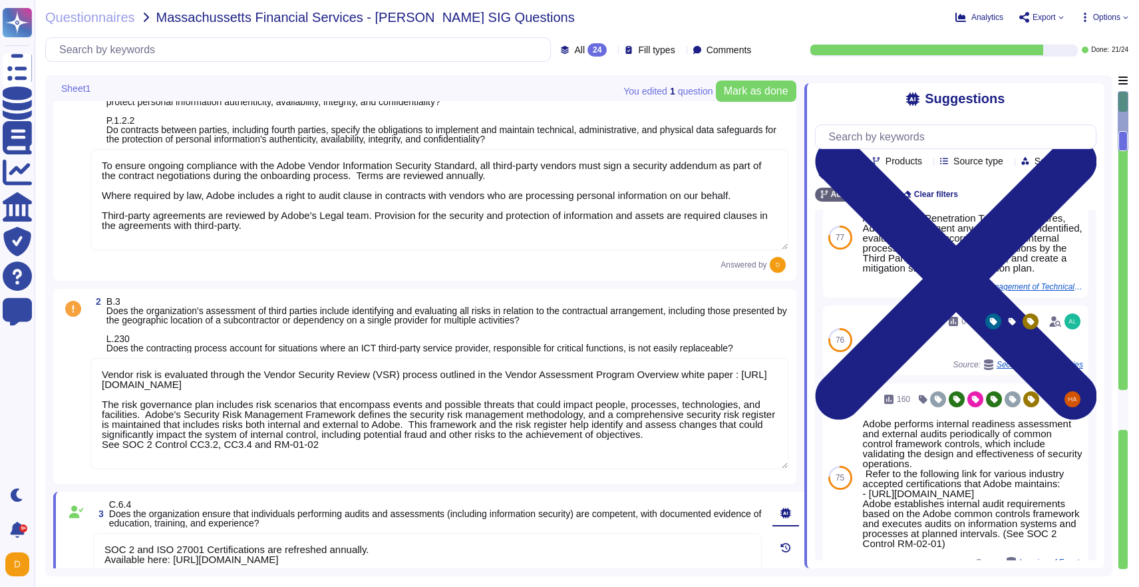
click at [161, 391] on textarea "Vendor risk is evaluated through the Vendor Security Review (VSR) process outli…" at bounding box center [440, 413] width 698 height 111
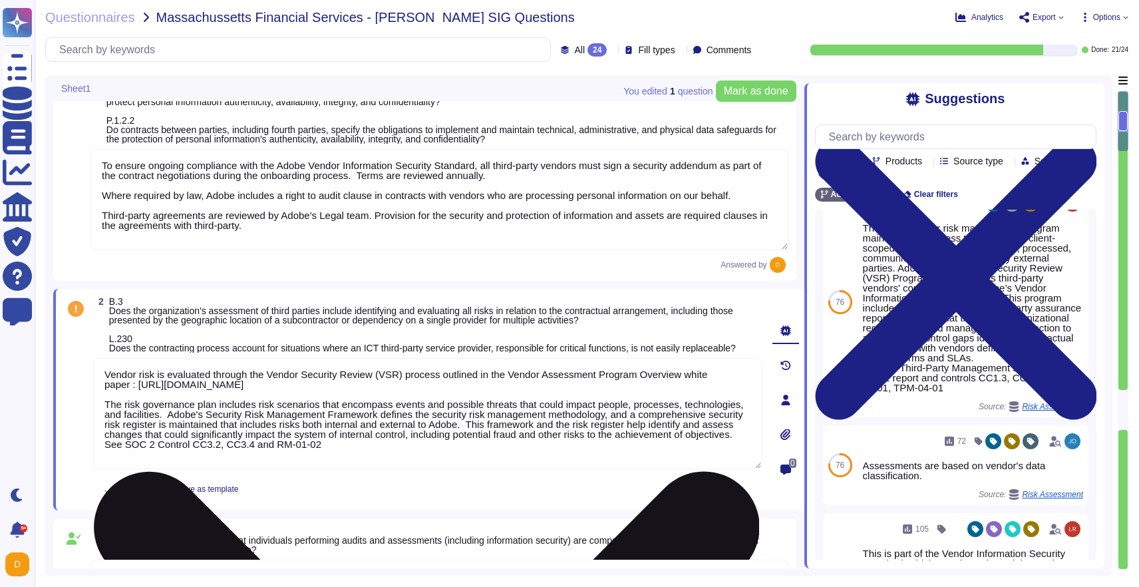
scroll to position [0, 0]
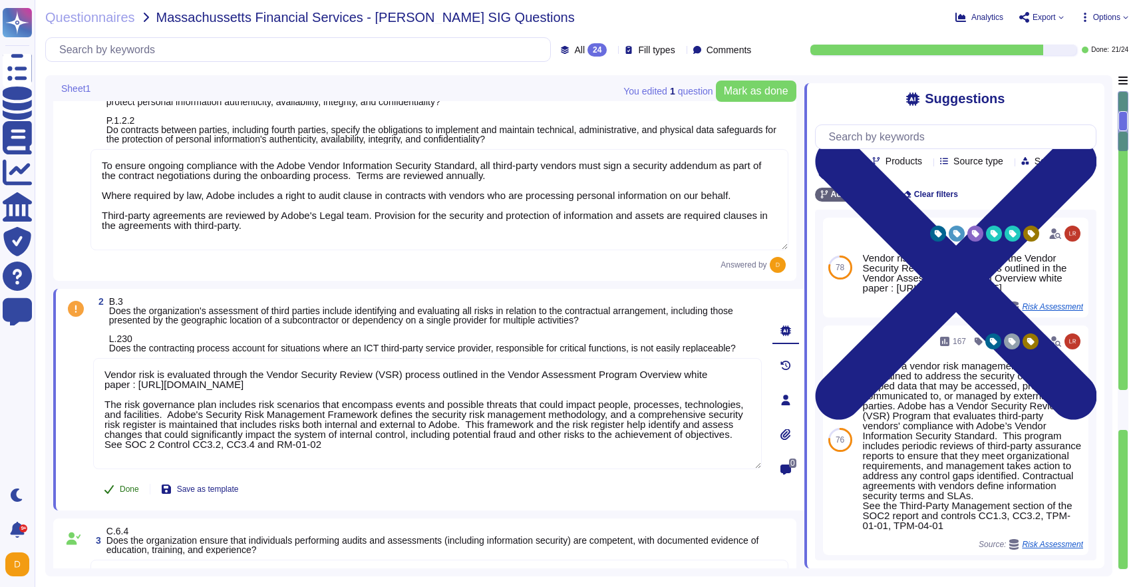
click at [128, 499] on button "Done" at bounding box center [121, 489] width 57 height 27
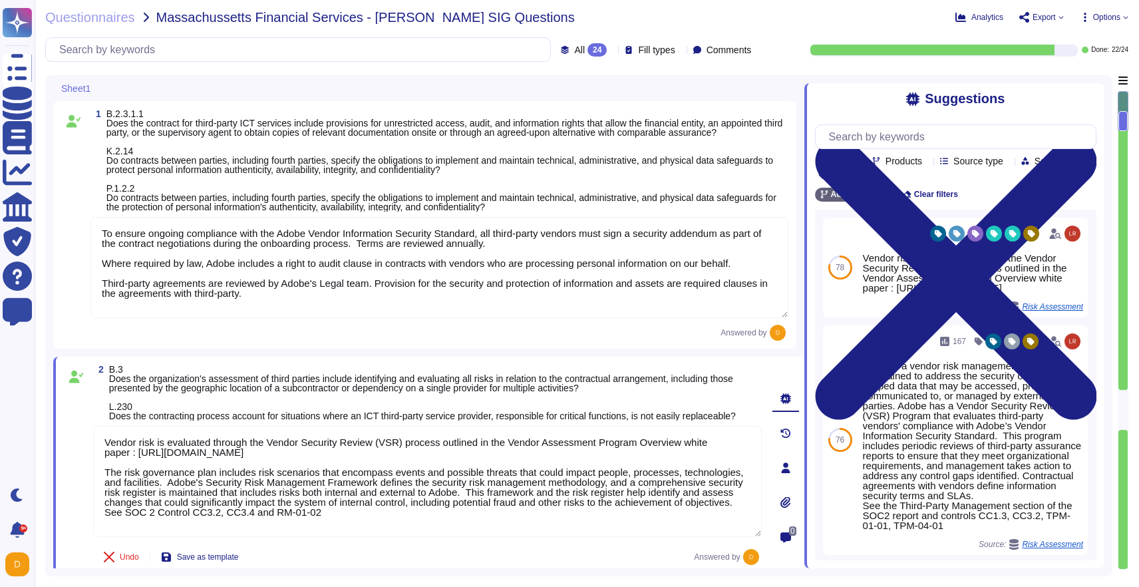
click at [177, 299] on textarea "To ensure ongoing compliance with the Adobe Vendor Information Security Standar…" at bounding box center [440, 267] width 698 height 101
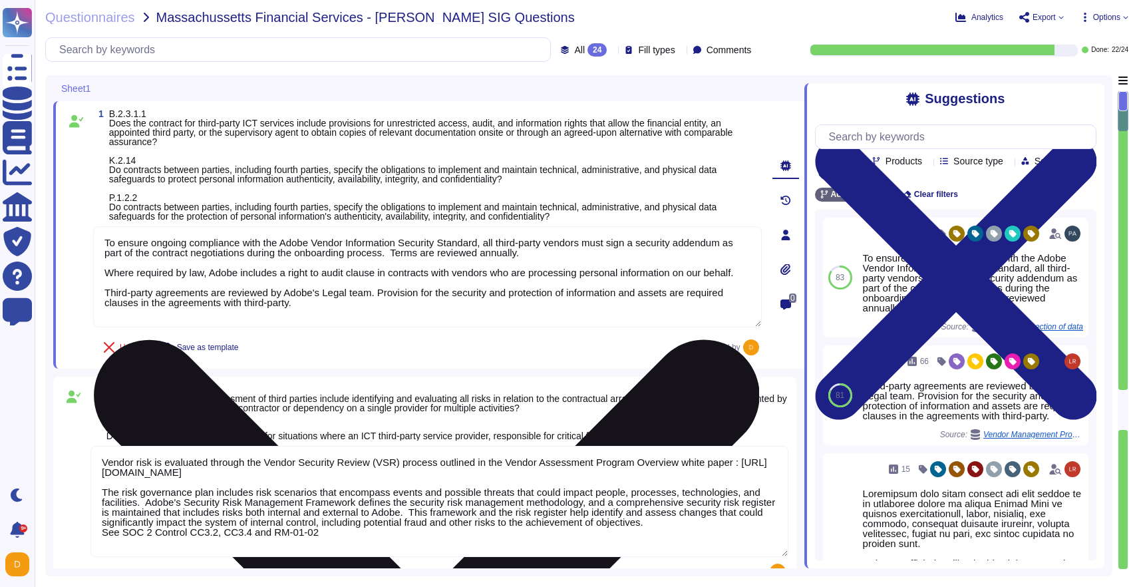
scroll to position [1, 0]
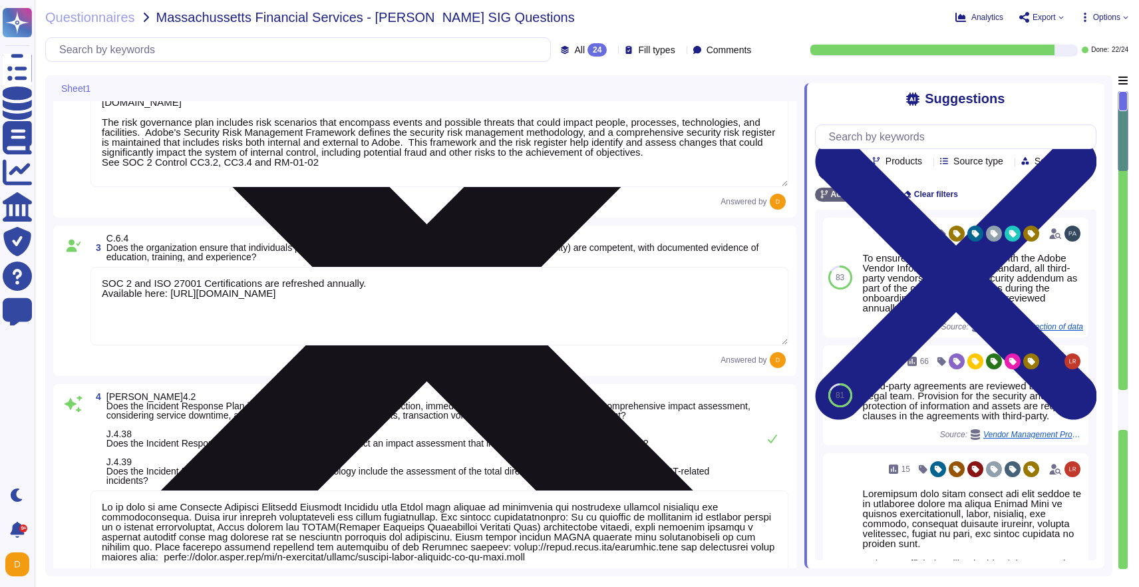
type textarea "Adobe’s Incident Response Plan details that Adobe will conduct legally required…"
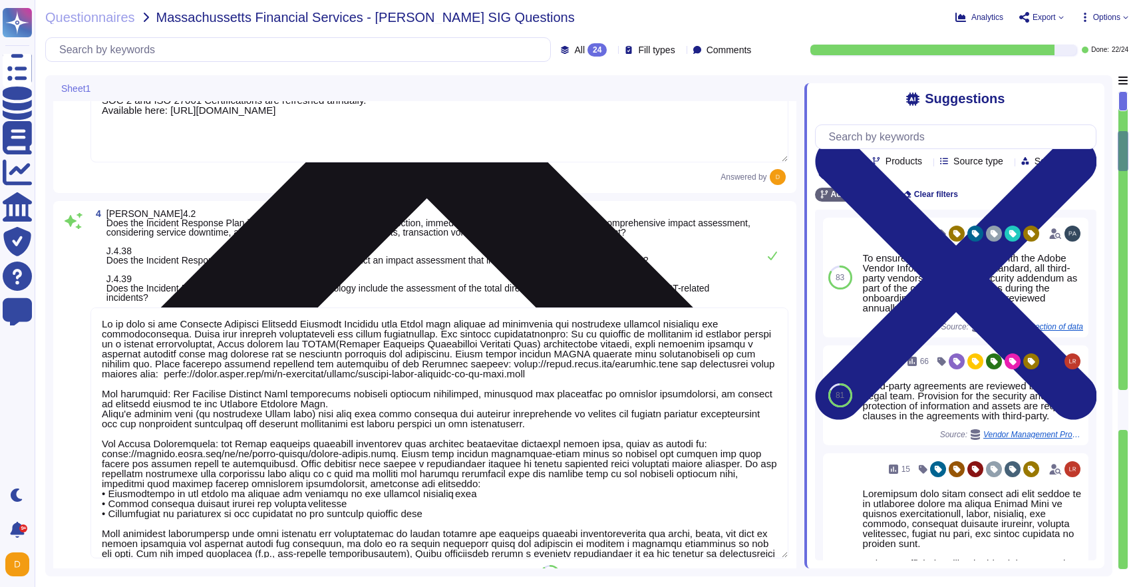
type textarea "Yes"
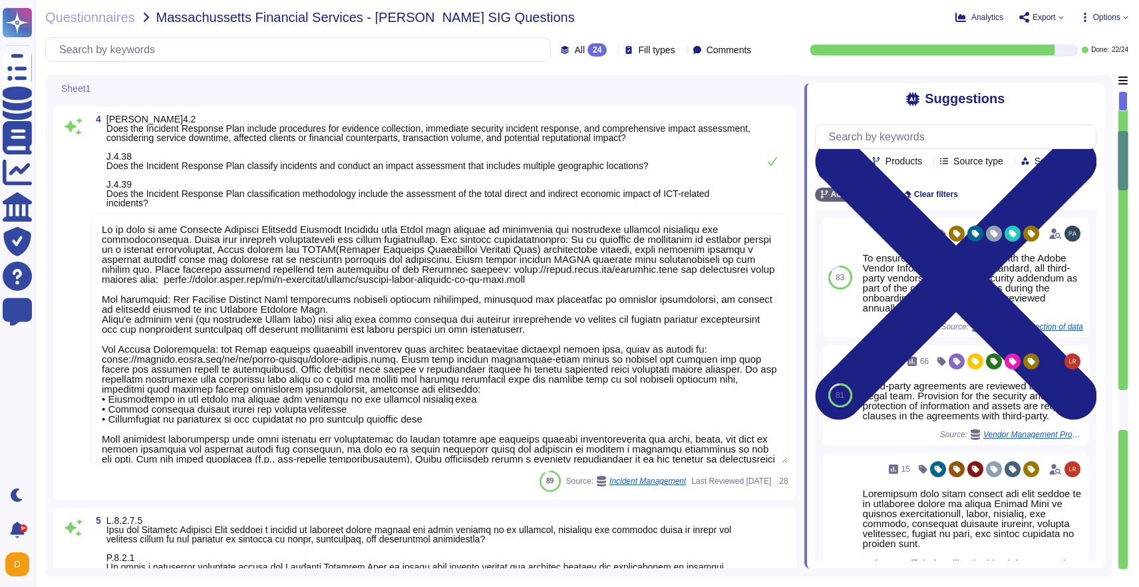
type textarea "Lor Ipsumdol Sitametc Adip eli seddoeiusm temporinci utl etdolo mag aliquaenim …"
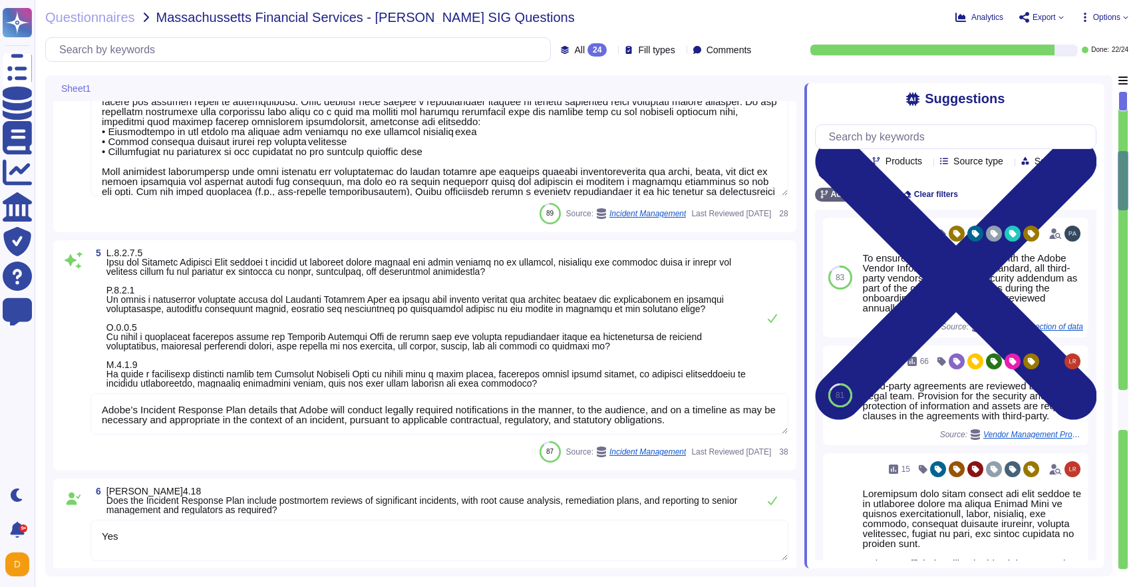
type textarea "Third-party support personnel are granted remote network access only upon reque…"
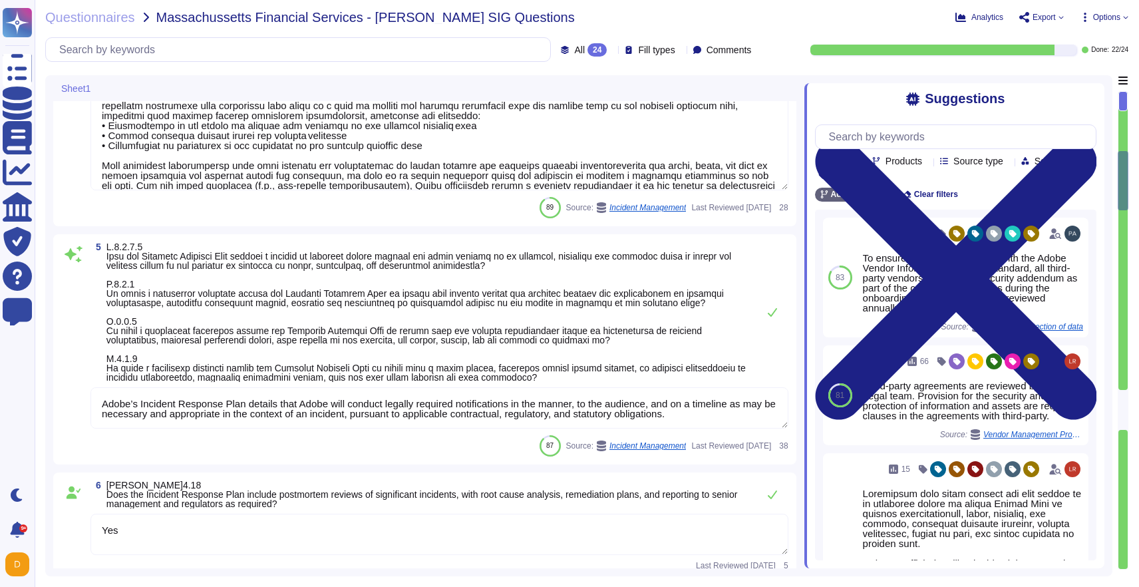
scroll to position [911, 0]
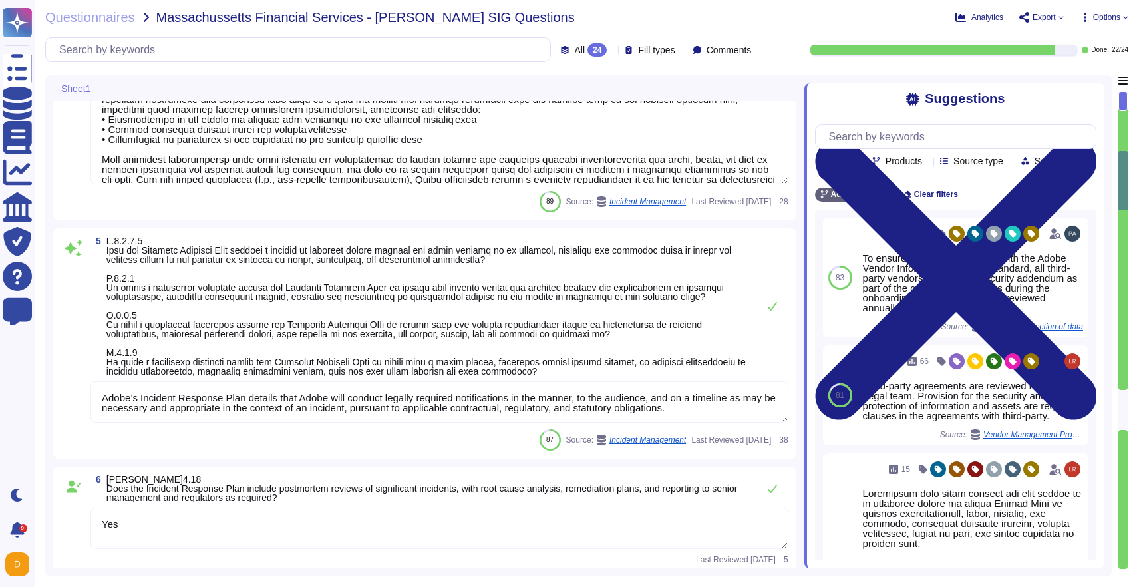
click at [196, 402] on textarea "Adobe’s Incident Response Plan details that Adobe will conduct legally required…" at bounding box center [440, 401] width 698 height 41
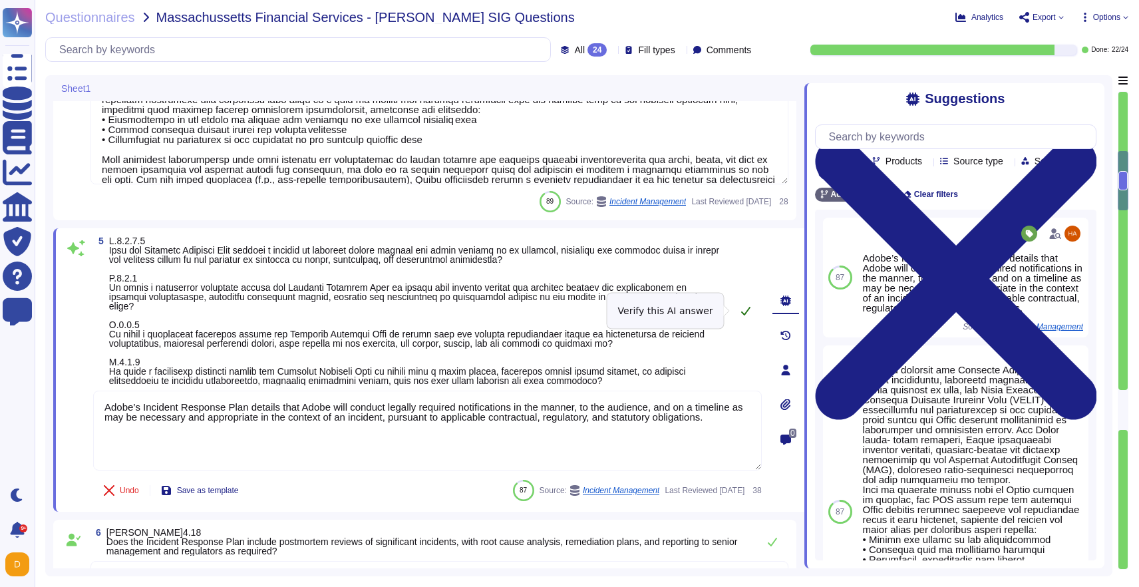
click at [745, 312] on icon at bounding box center [746, 310] width 11 height 11
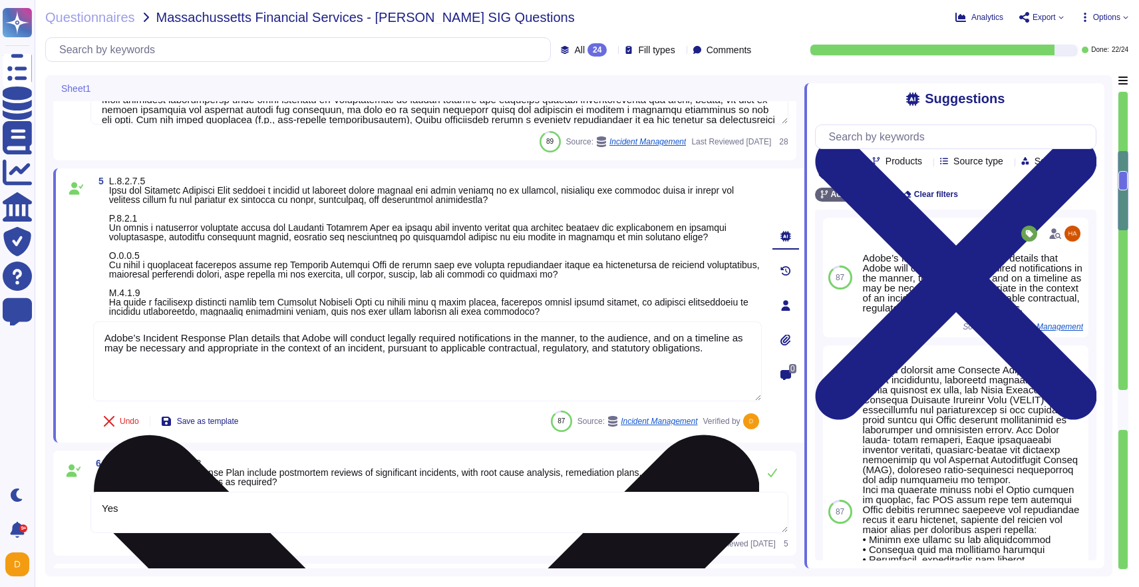
type textarea "Third-party support personnel are granted remote network access only upon reque…"
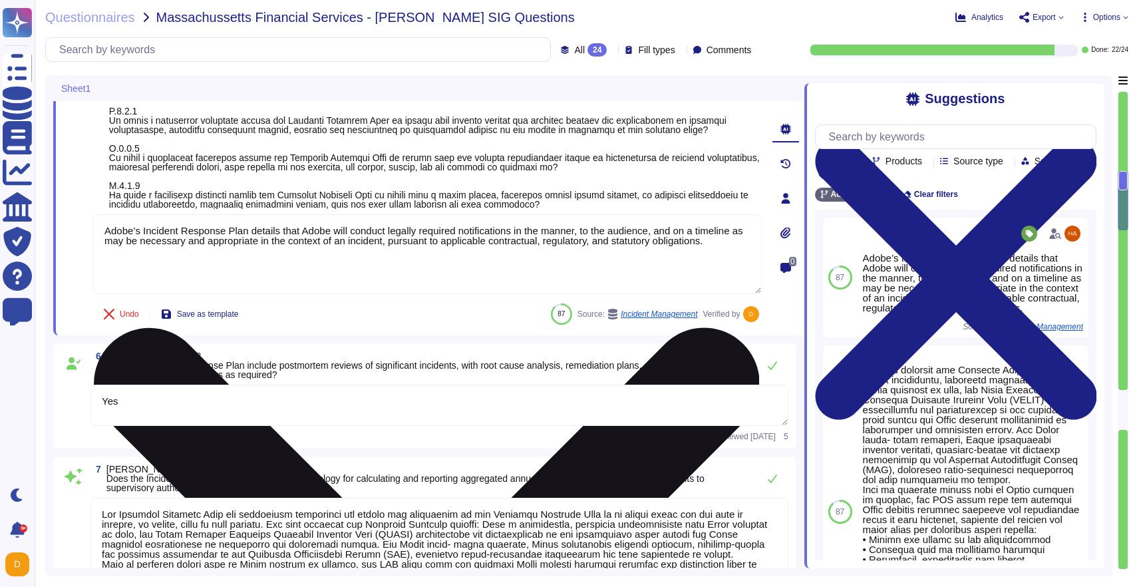
scroll to position [1083, 0]
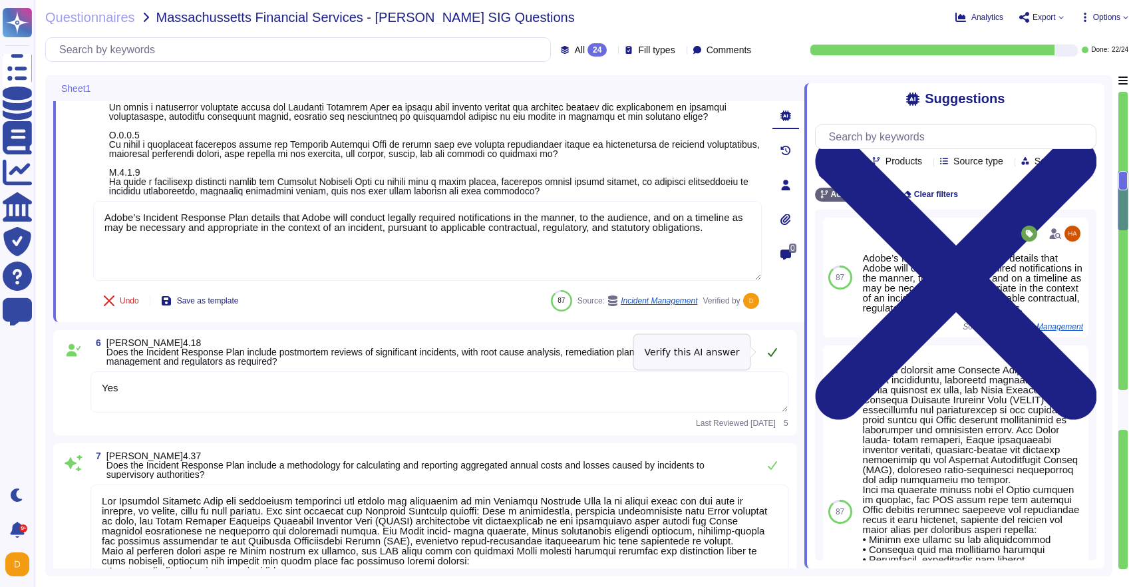
click at [770, 351] on icon at bounding box center [772, 352] width 11 height 11
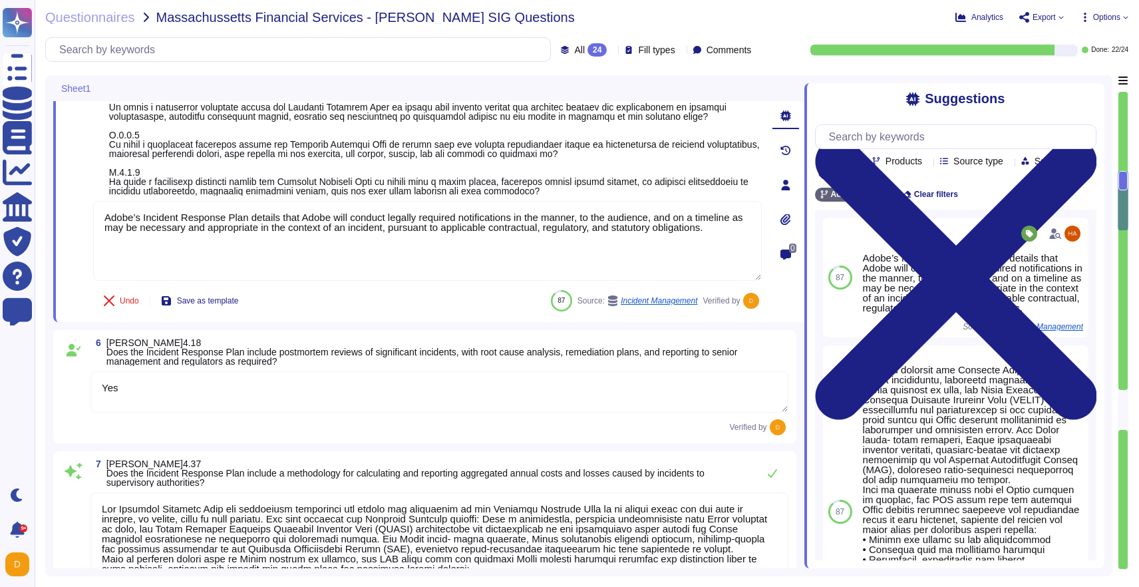
type textarea "Third-party support personnel are granted remote network access only upon reque…"
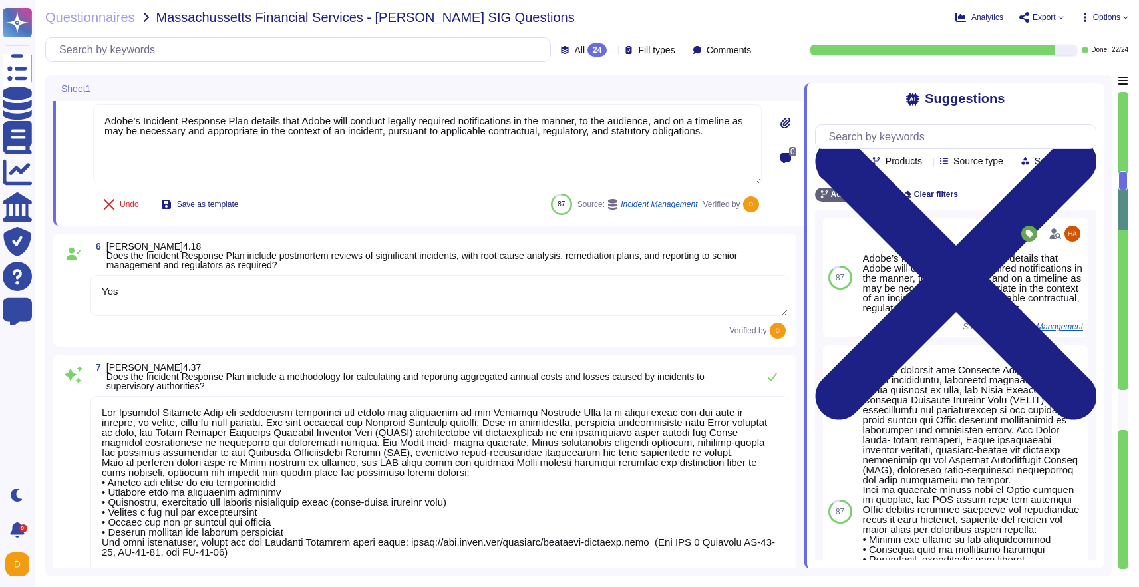
type textarea "The Adobe Provider Data Processing Agreement includes Information Security & Pr…"
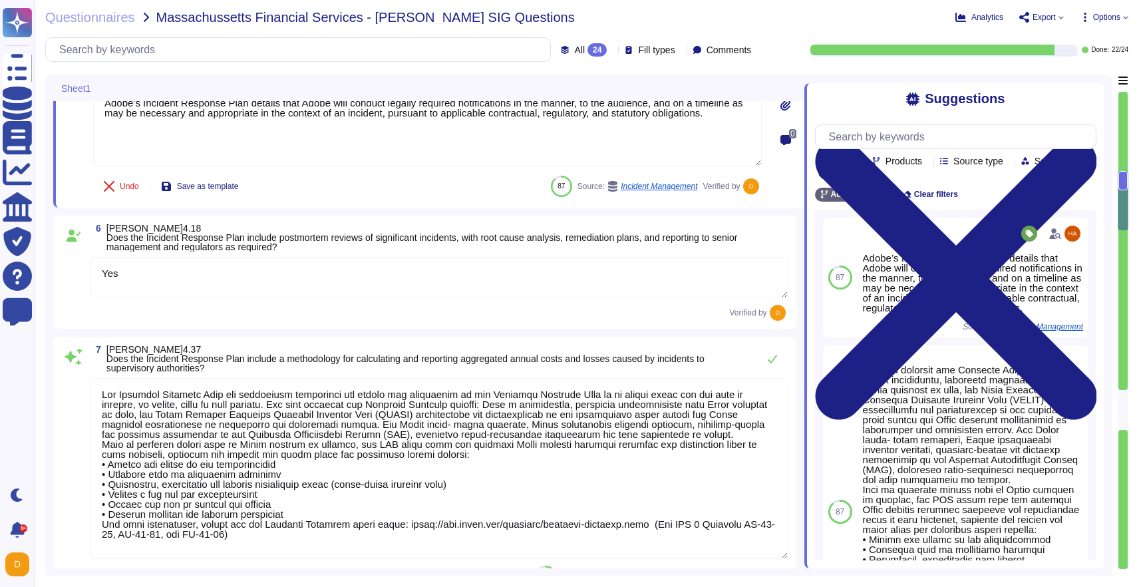
scroll to position [1205, 0]
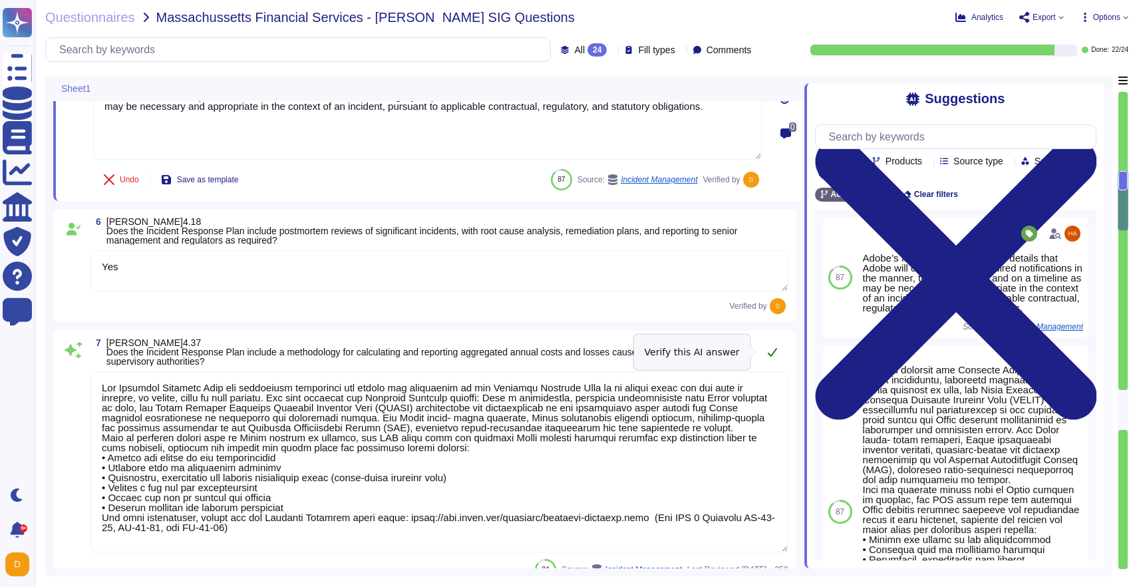
click at [766, 355] on button at bounding box center [773, 352] width 32 height 27
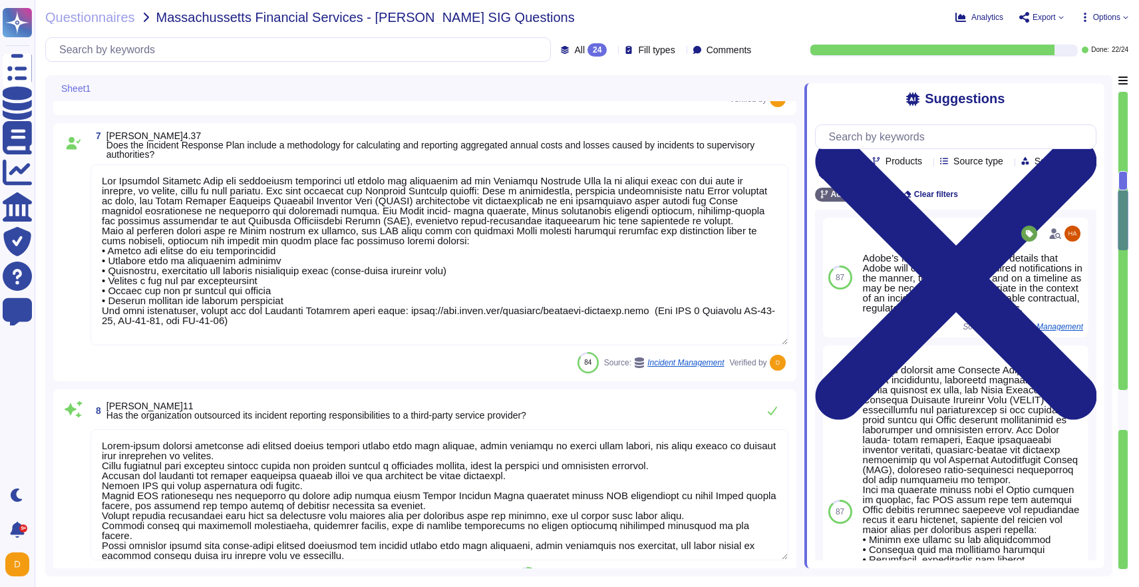
type textarea "Lorem ips d Sitame-Con Adipiscinge Sedd (EIUS) tempori utla etdolore magnaaliq …"
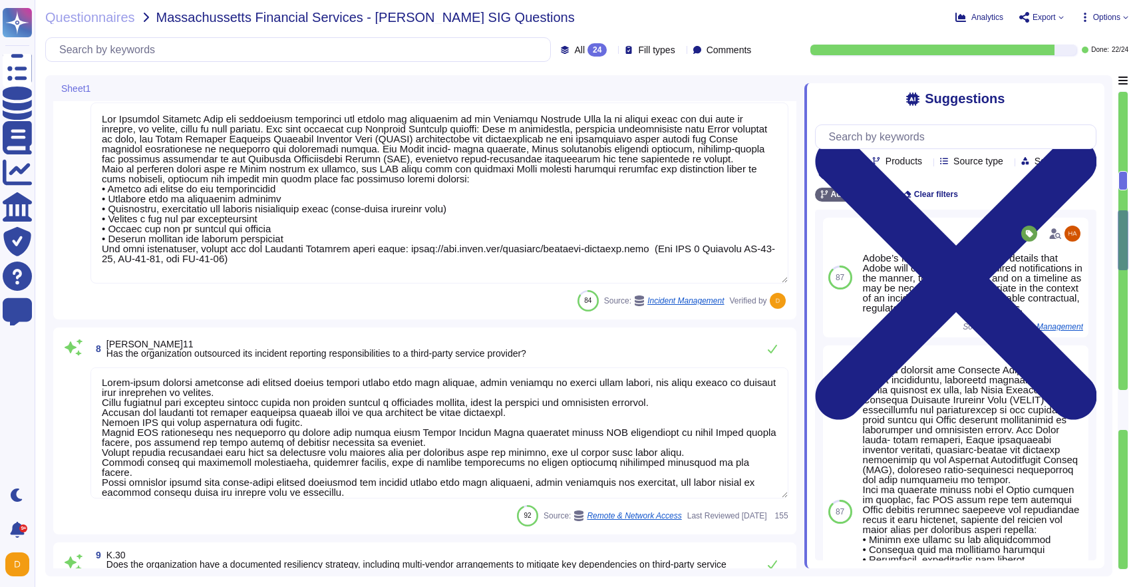
scroll to position [0, 0]
drag, startPoint x: 442, startPoint y: 490, endPoint x: 60, endPoint y: 348, distance: 407.4
click at [60, 348] on div "8 J.11 Has the organization outsourced its incident reporting responsibilities …" at bounding box center [424, 430] width 743 height 207
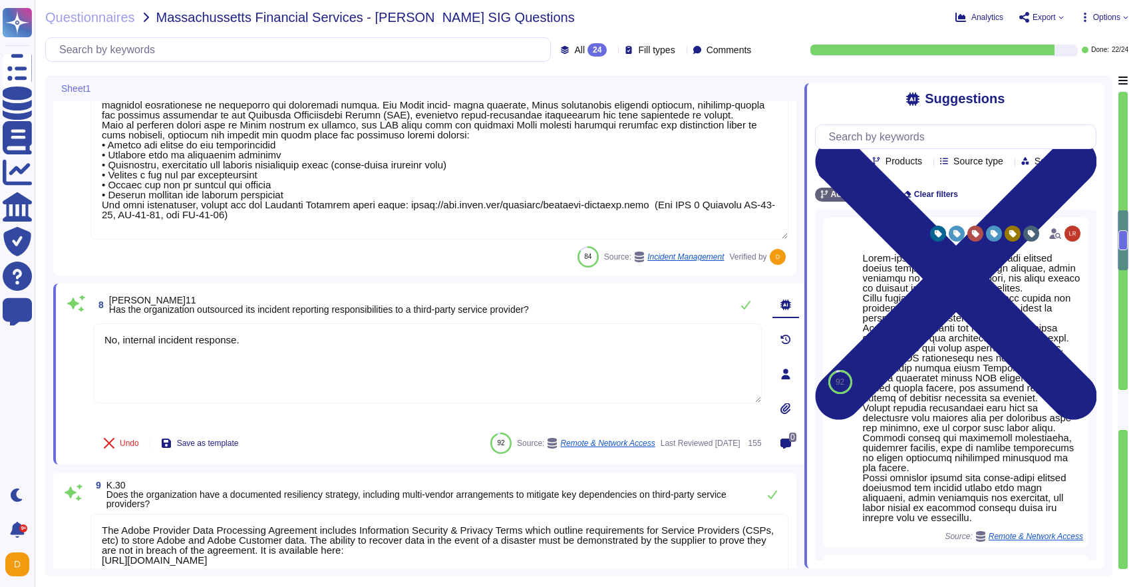
type textarea "No, internal incident response."
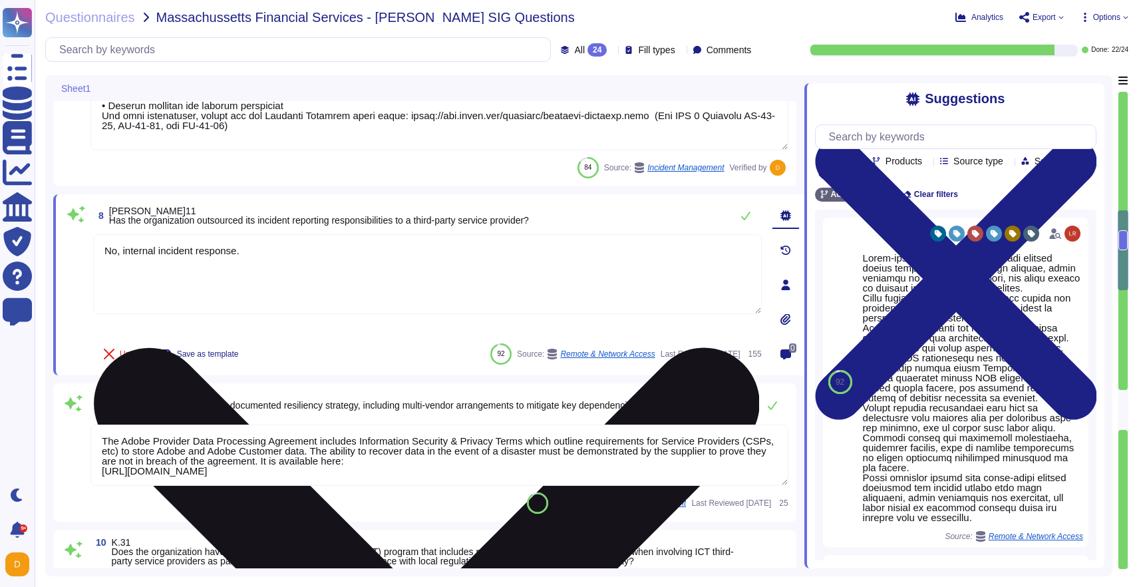
scroll to position [1567, 0]
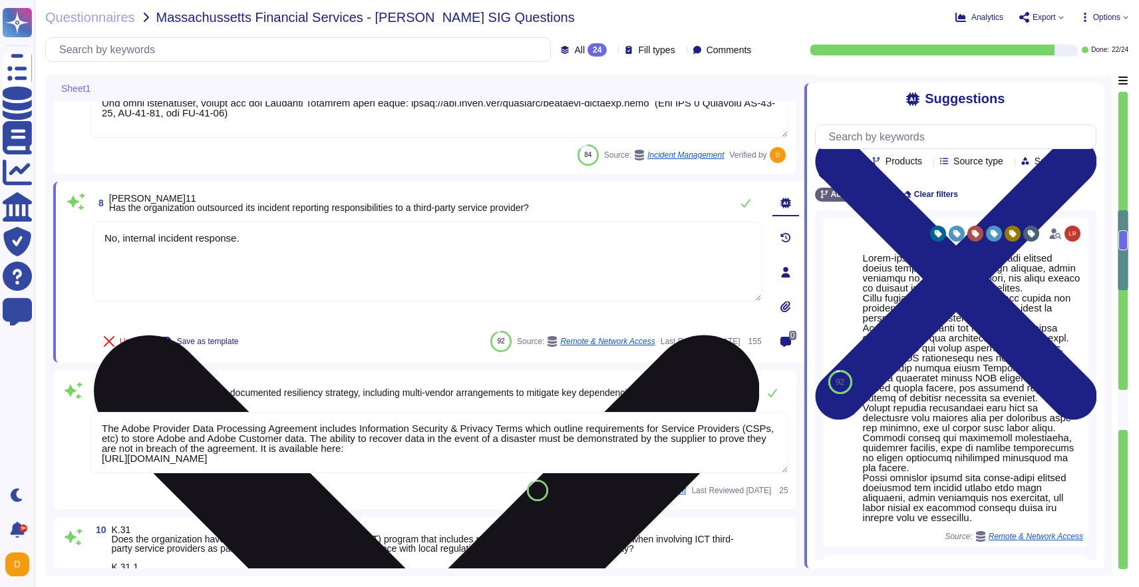
type textarea "Lorem ips d Sitame-Con Adipiscinge Sedd (EIUS) tempori utla etdolore magnaaliq …"
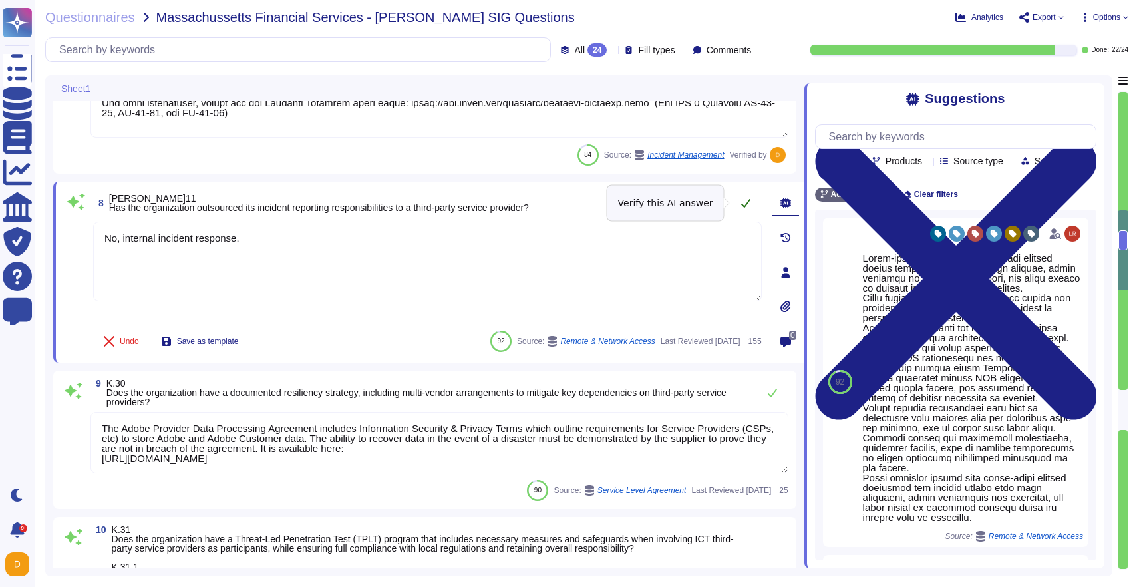
type textarea "No, internal incident response."
click at [744, 202] on icon at bounding box center [746, 203] width 11 height 11
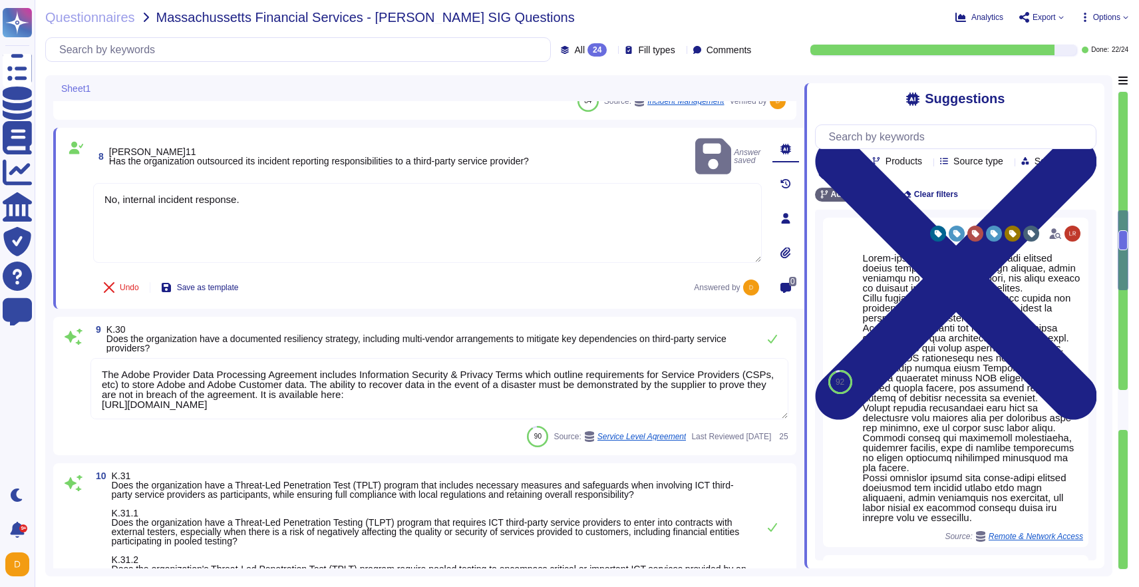
scroll to position [1624, 0]
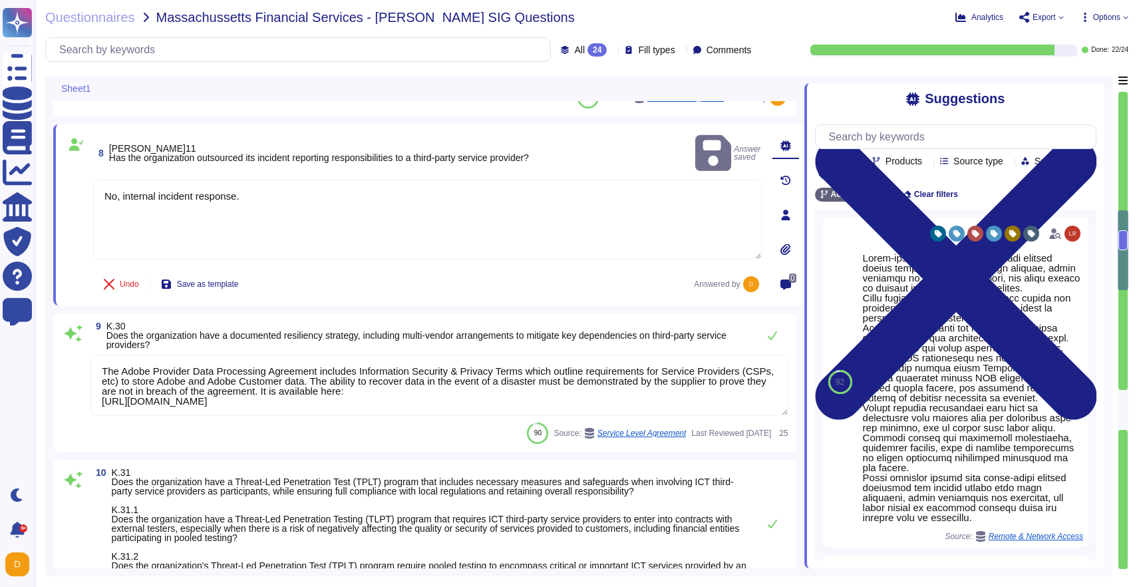
click at [508, 374] on textarea "The Adobe Provider Data Processing Agreement includes Information Security & Pr…" at bounding box center [440, 385] width 698 height 61
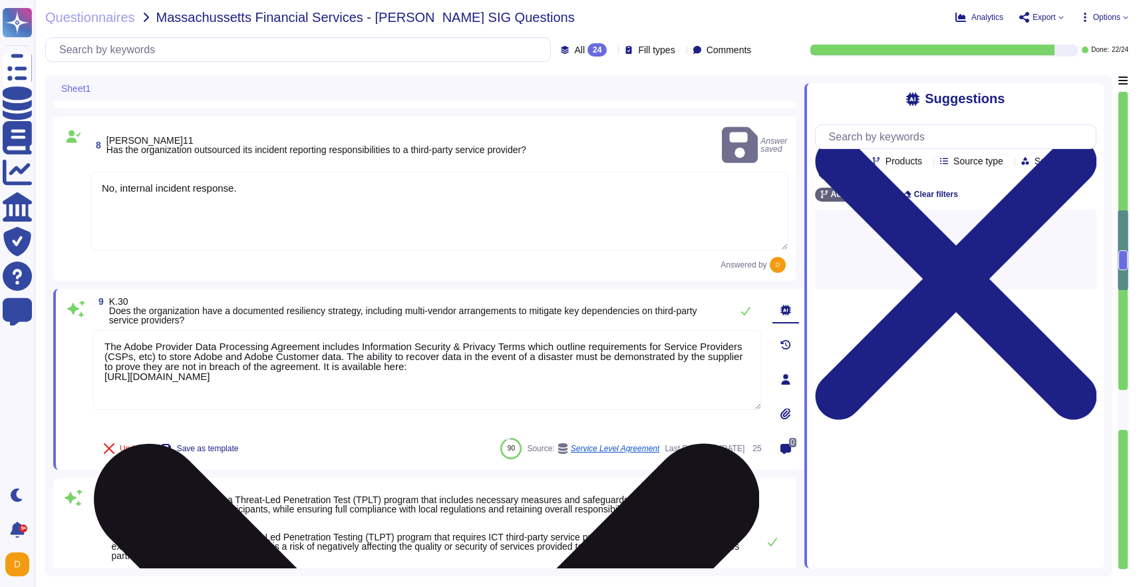
type textarea "Lorem ips d Sitame-Con Adipiscinge Sedd (EIUS) tempori utla etdolore magnaaliq …"
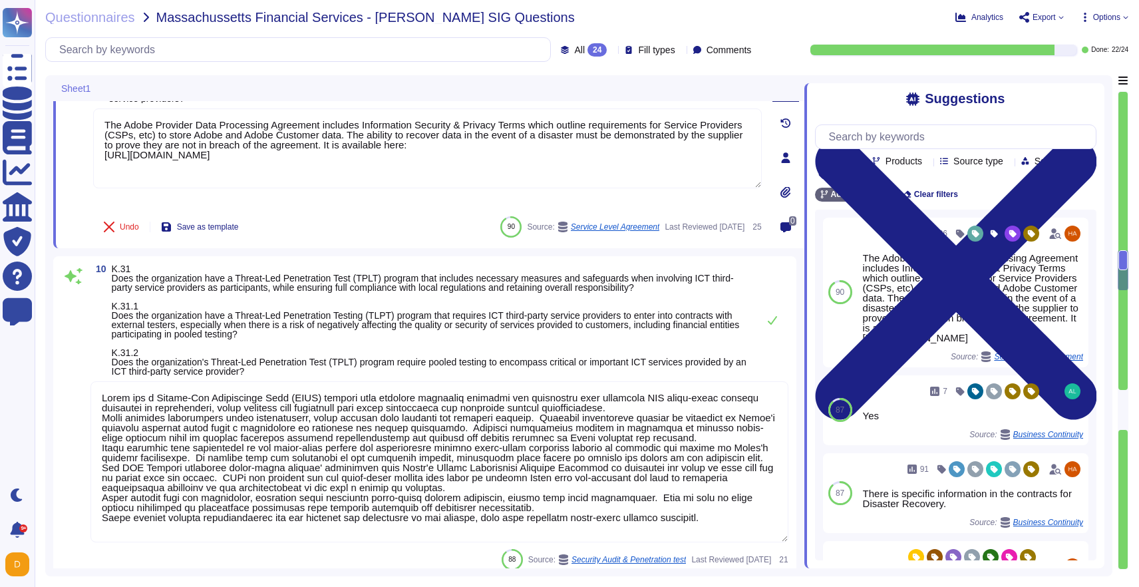
scroll to position [1, 0]
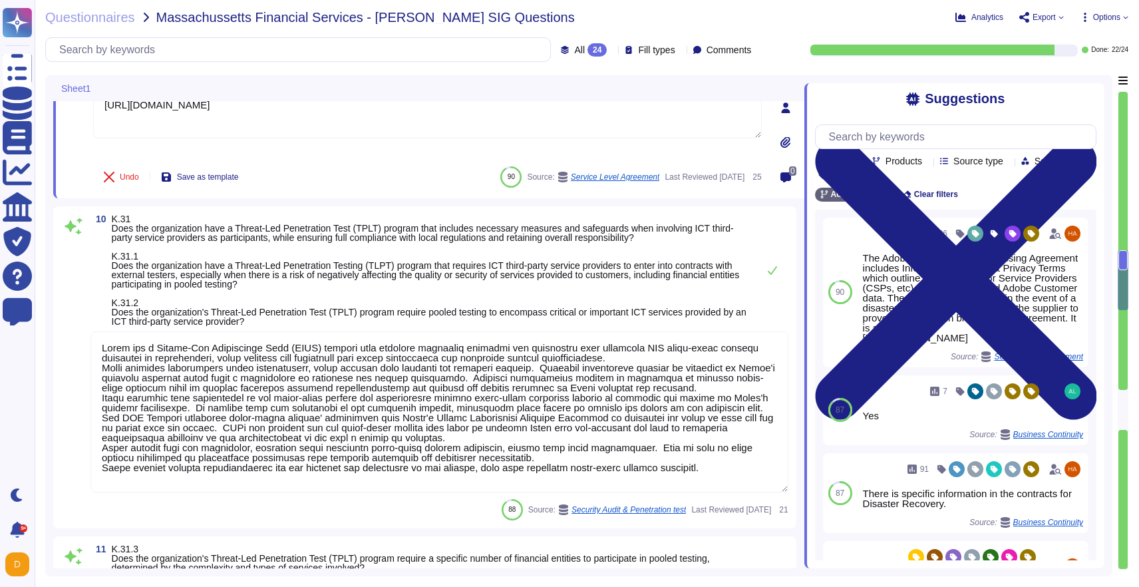
type textarea "Lorem ips d Sitame-Con Adipiscinge Sedd (EIUS) tempori utla etdolore magnaaliq …"
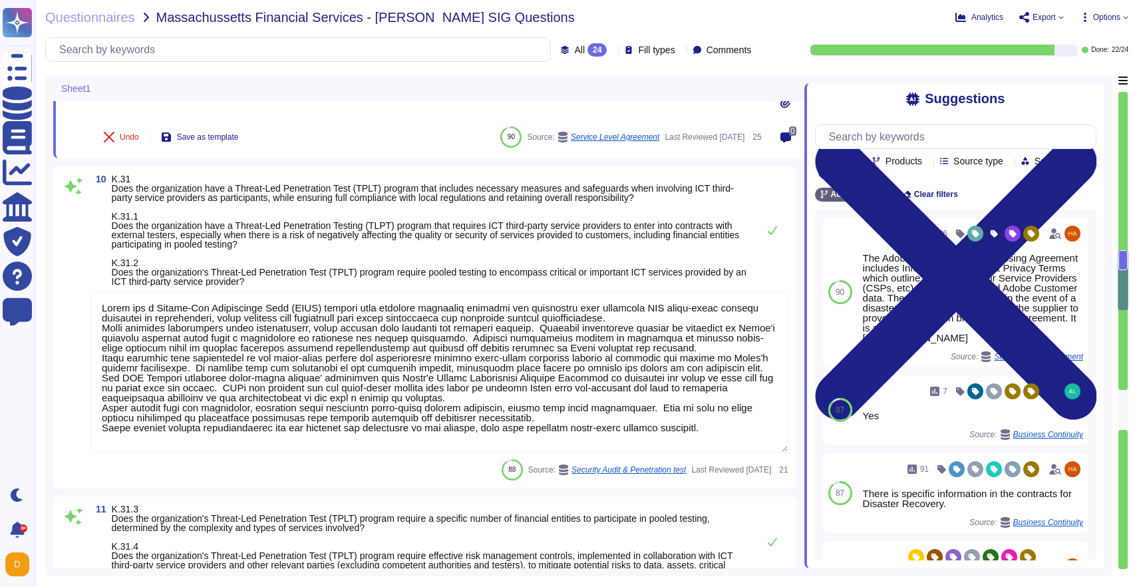
scroll to position [1920, 0]
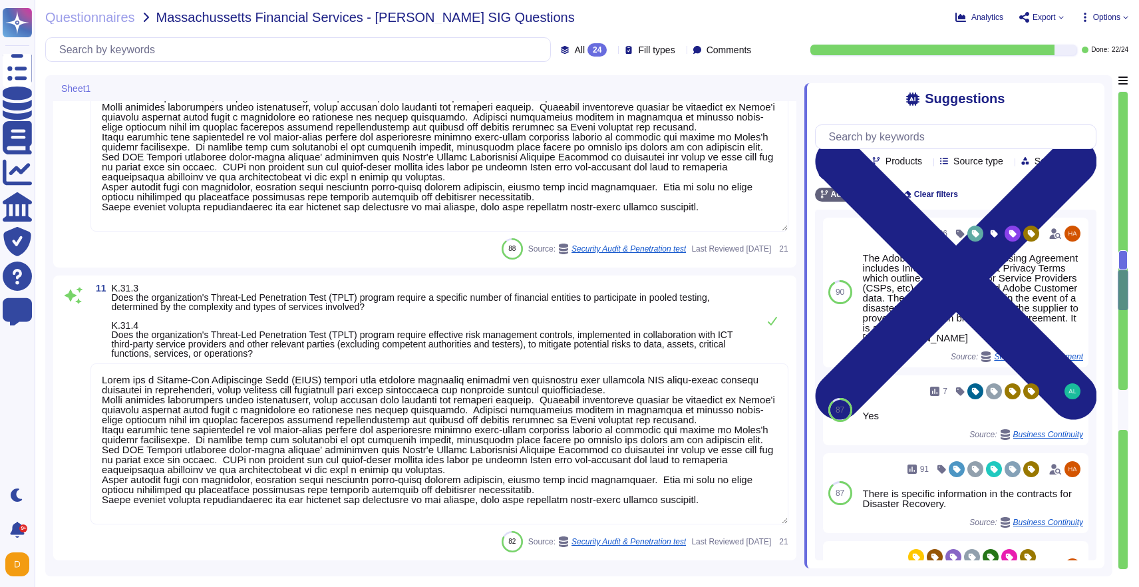
type textarea "Adobe approves and engages with leading third-party security firms to perform p…"
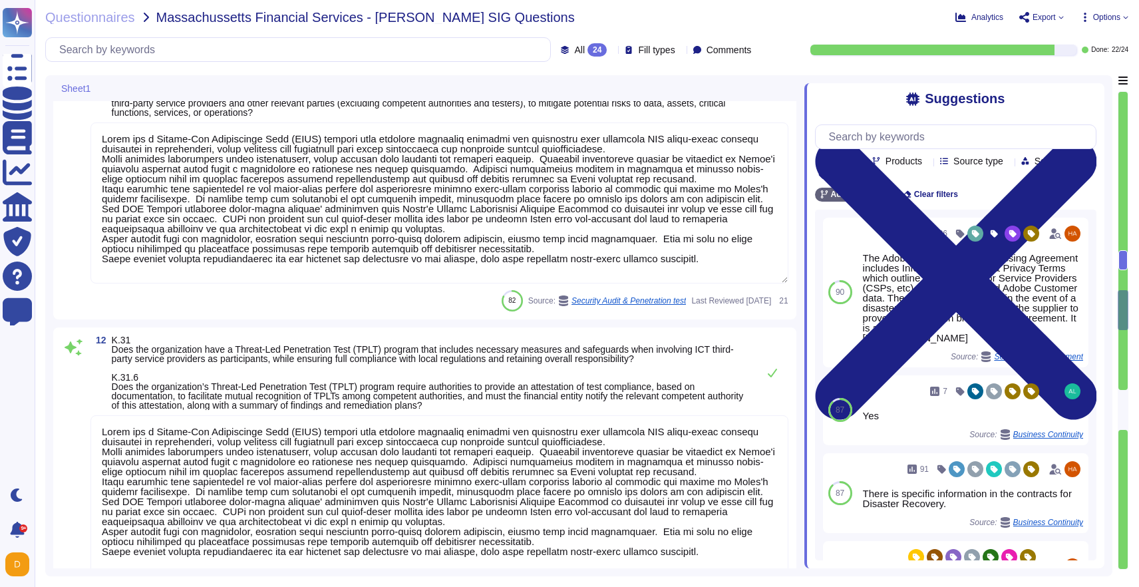
type textarea "No, we do not have external audits of our sustainability and social impact prog…"
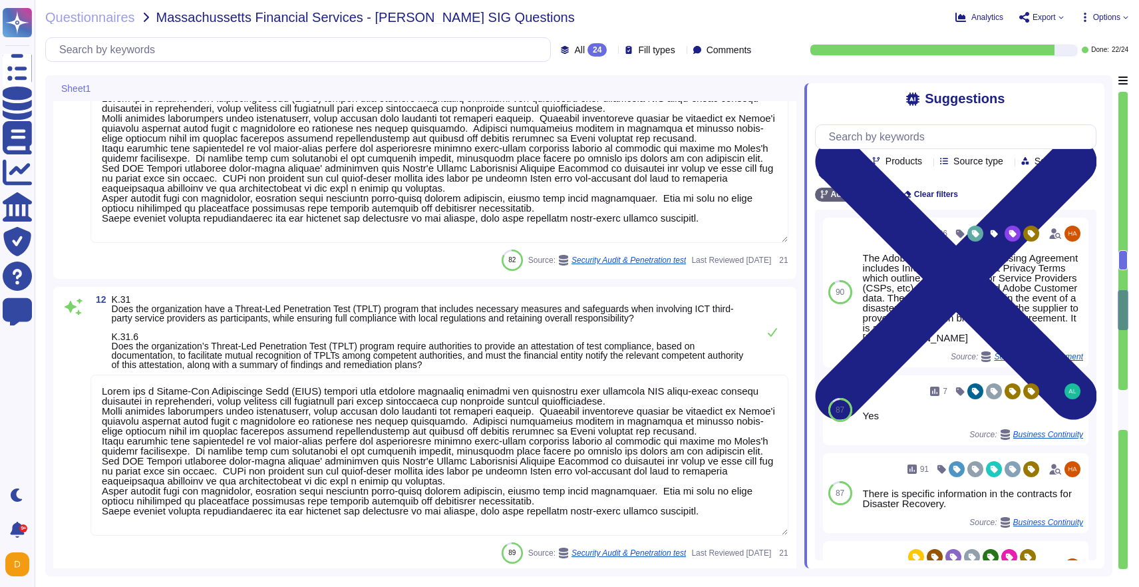
scroll to position [1, 0]
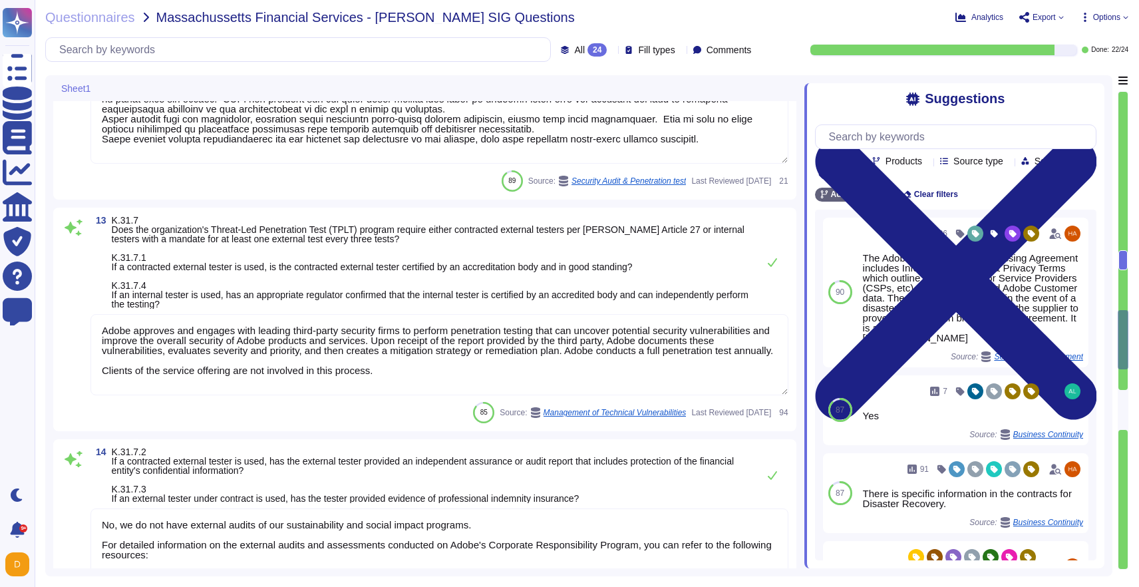
type textarea "Adobe regularly engages with approved third-party security firms on an annual b…"
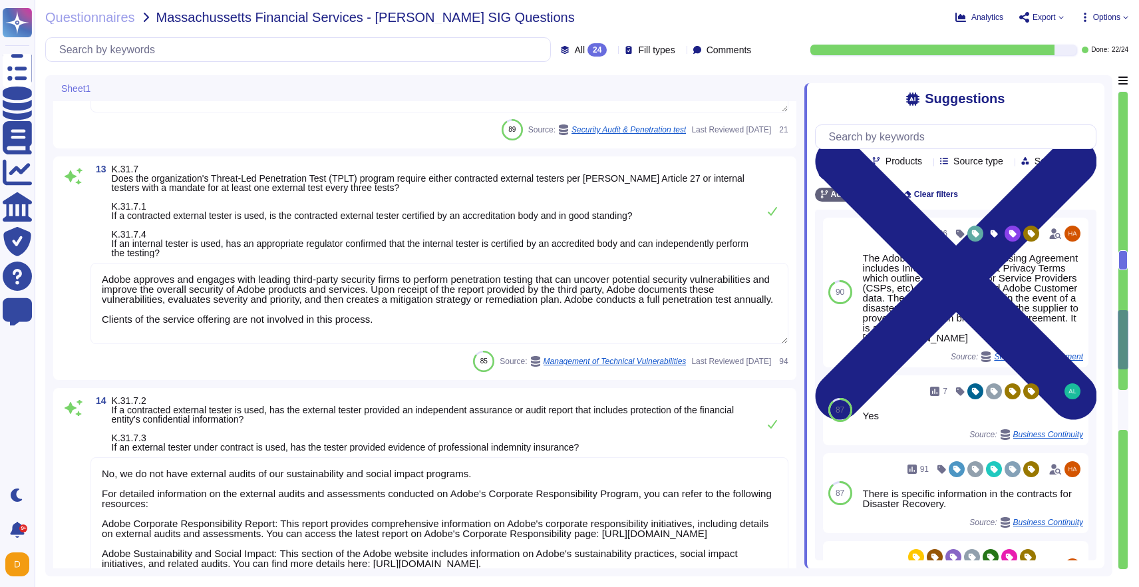
scroll to position [2812, 0]
click at [258, 484] on textarea "No, we do not have external audits of our sustainability and social impact prog…" at bounding box center [440, 523] width 698 height 131
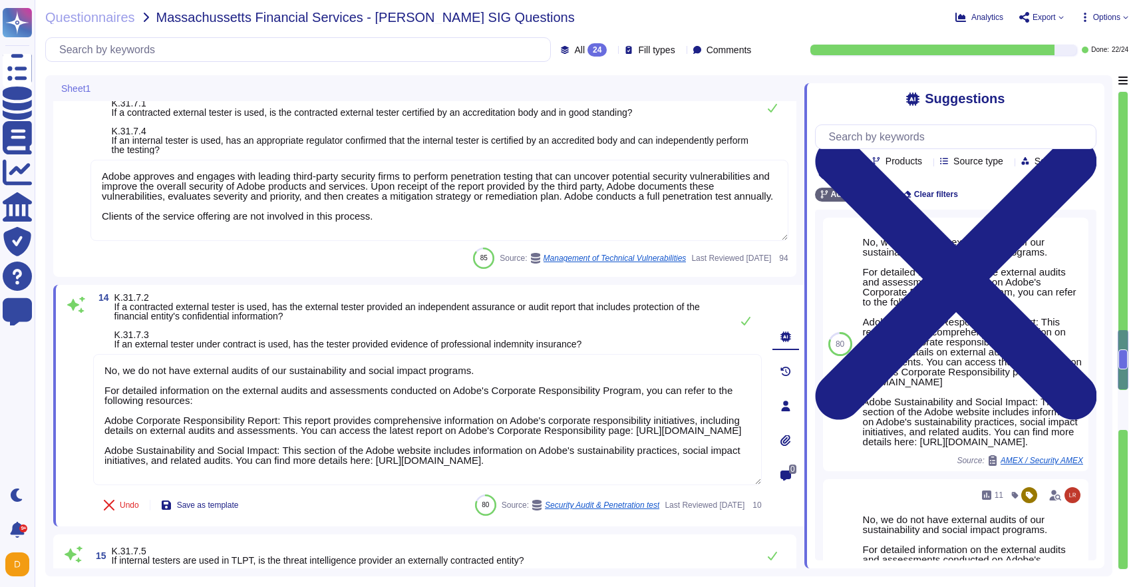
scroll to position [0, 0]
drag, startPoint x: 687, startPoint y: 470, endPoint x: 67, endPoint y: 325, distance: 637.1
click at [67, 325] on div "14 K.31.7.2 If a contracted external tester is used, has the external tester pr…" at bounding box center [413, 406] width 698 height 226
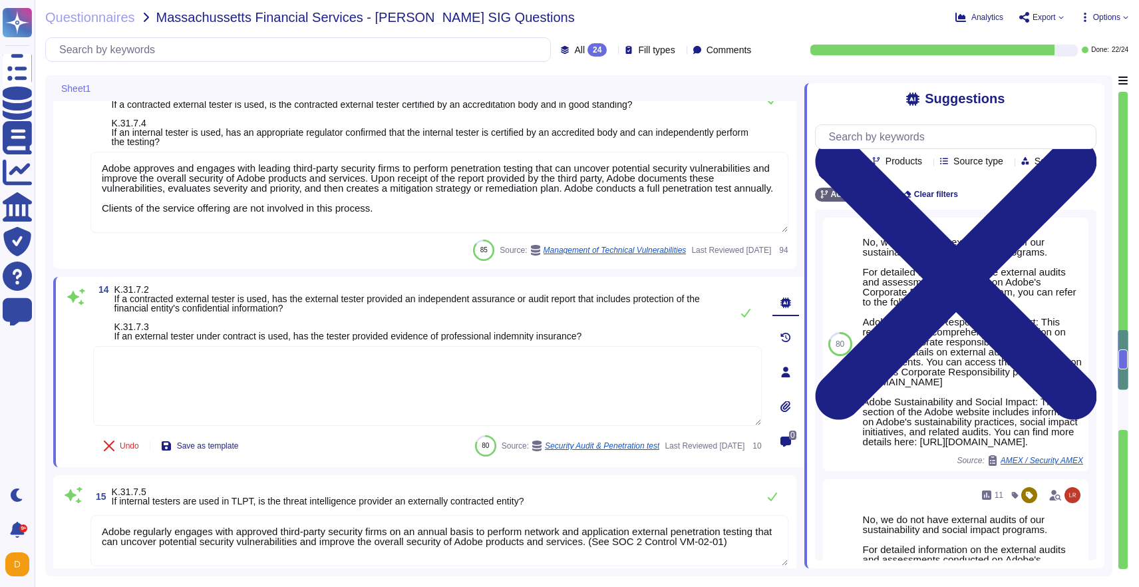
type textarea "Yes"
click at [392, 369] on textarea at bounding box center [427, 386] width 669 height 80
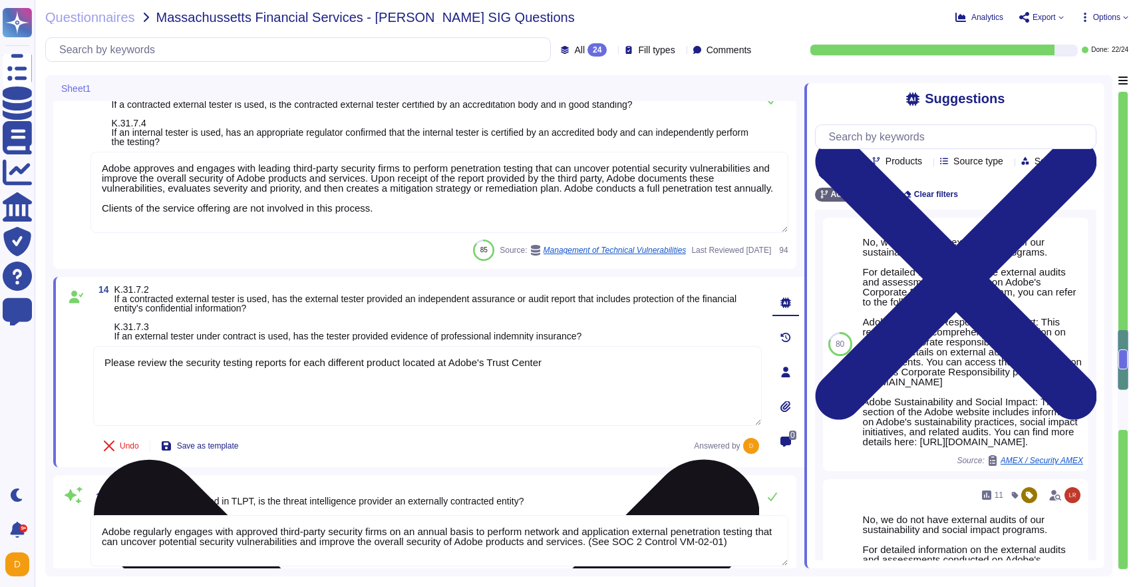
click at [642, 355] on textarea "Please review the security testing reports for each different product located a…" at bounding box center [427, 386] width 669 height 80
click at [640, 357] on textarea "Please review the security testing reports for each different product located a…" at bounding box center [427, 386] width 669 height 80
paste textarea "[URL][DOMAIN_NAME]"
type textarea "Please review the security testing reports for each different product located a…"
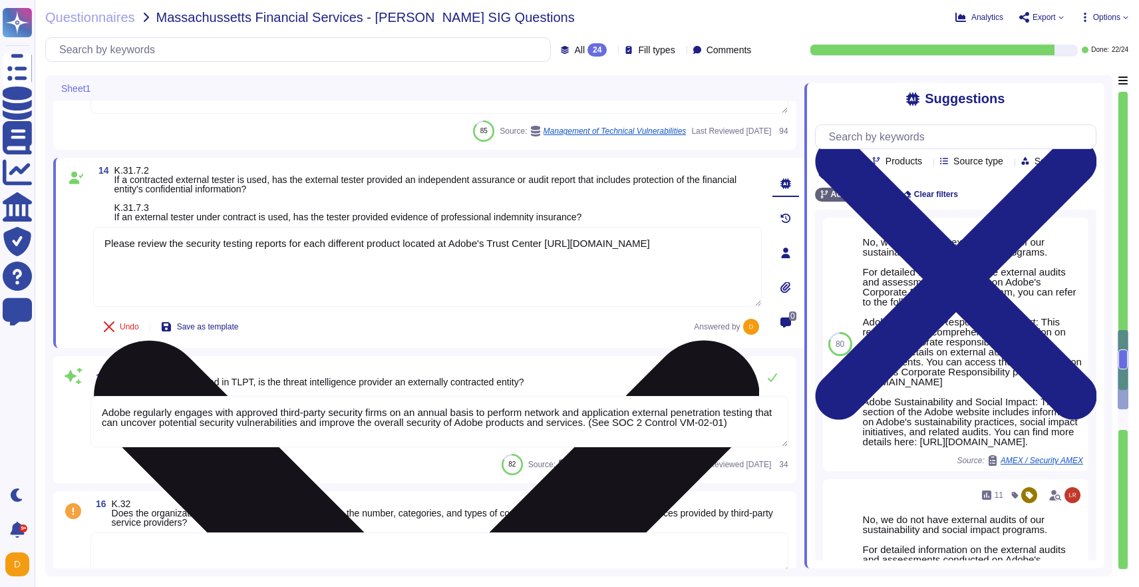
type textarea "This is part of the Vendor Information Security Standard, which mandates that A…"
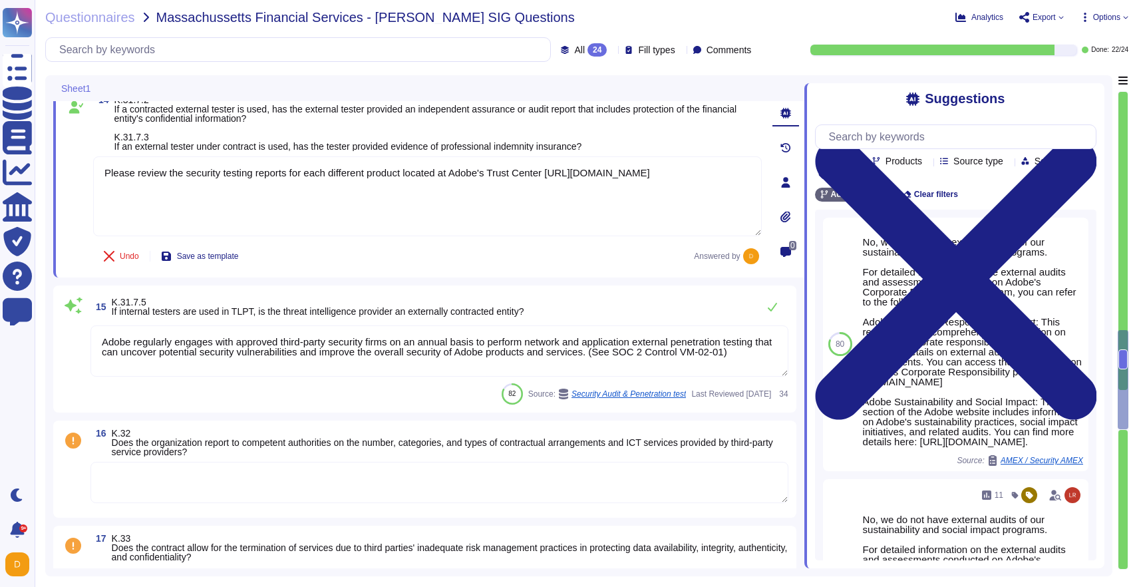
scroll to position [3110, 0]
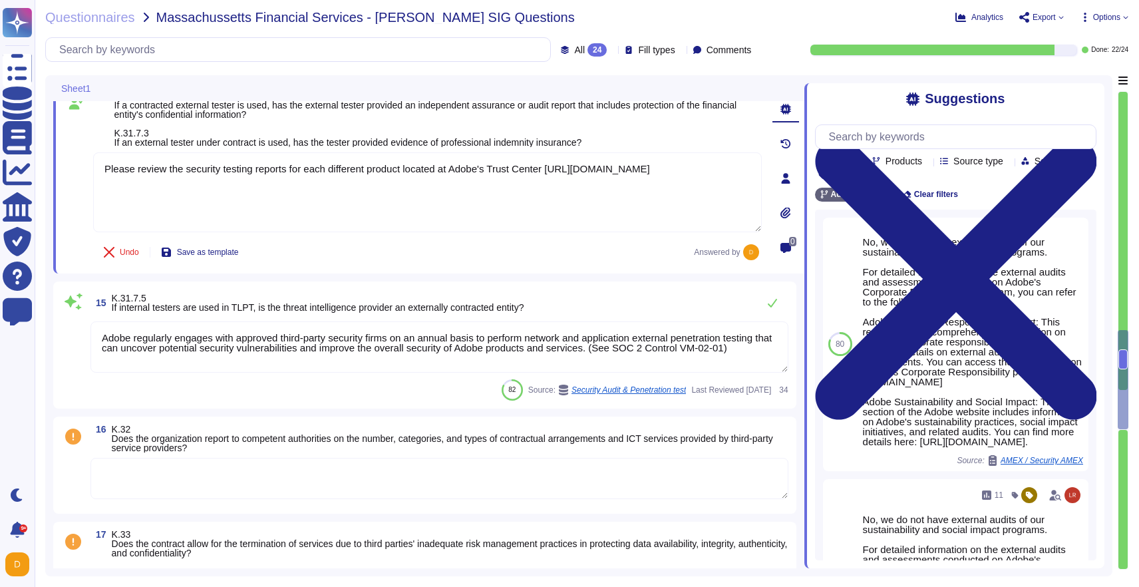
type textarea "Please review the security testing reports for each different product located a…"
click at [427, 481] on textarea at bounding box center [440, 478] width 698 height 41
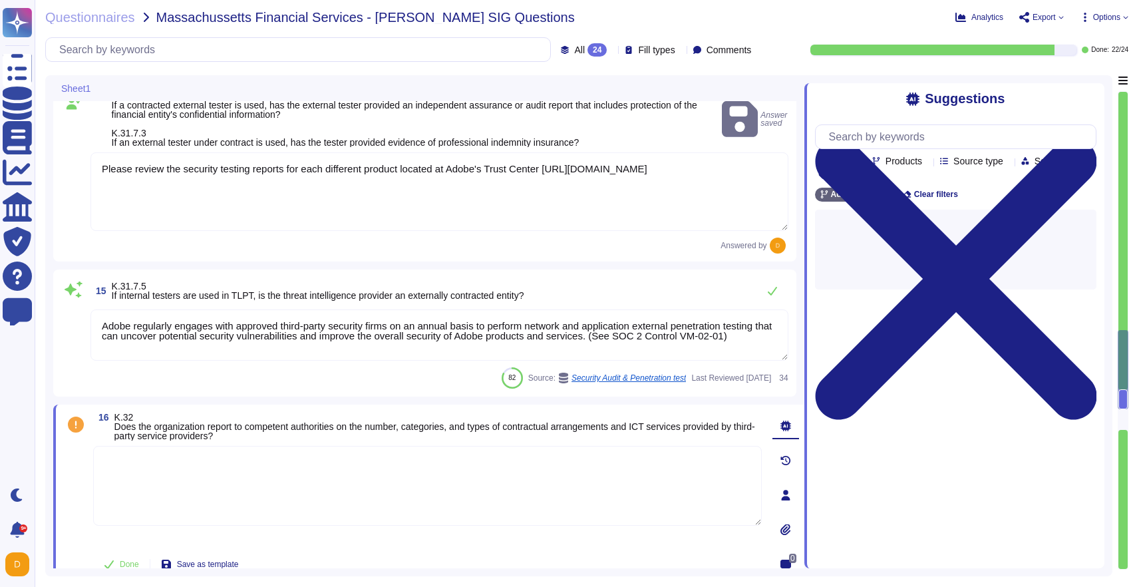
type textarea "This is part of the Vendor Information Security Standard, which mandates that A…"
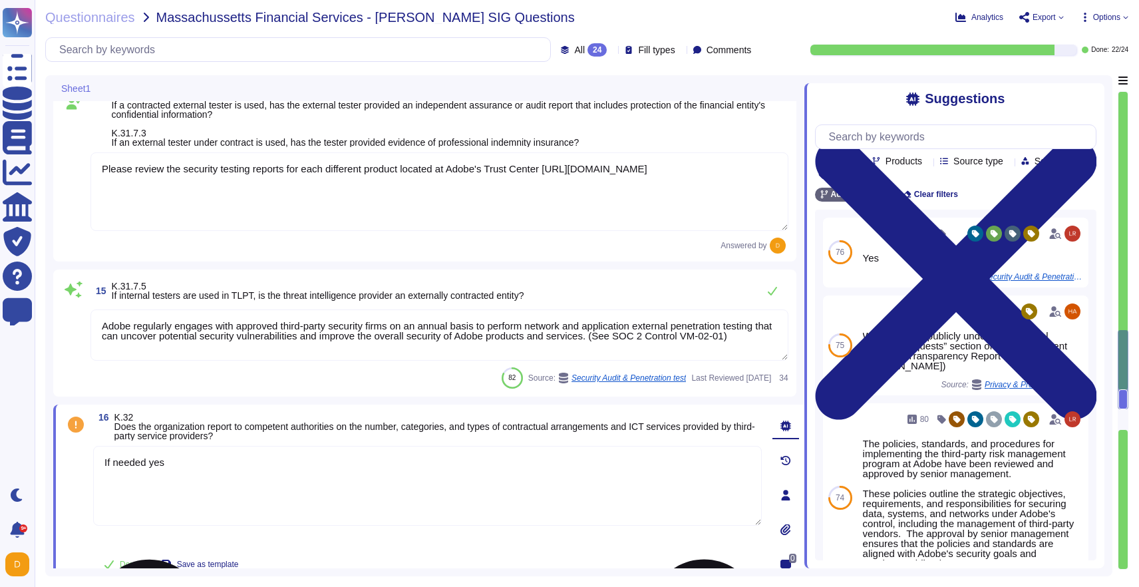
type textarea "If needed yes."
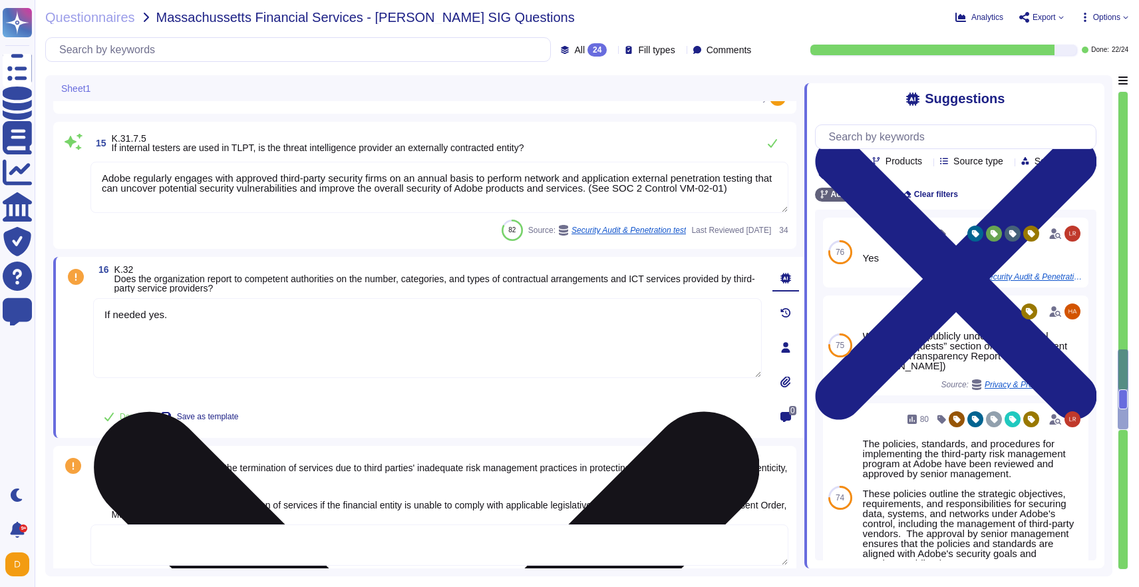
scroll to position [3429, 0]
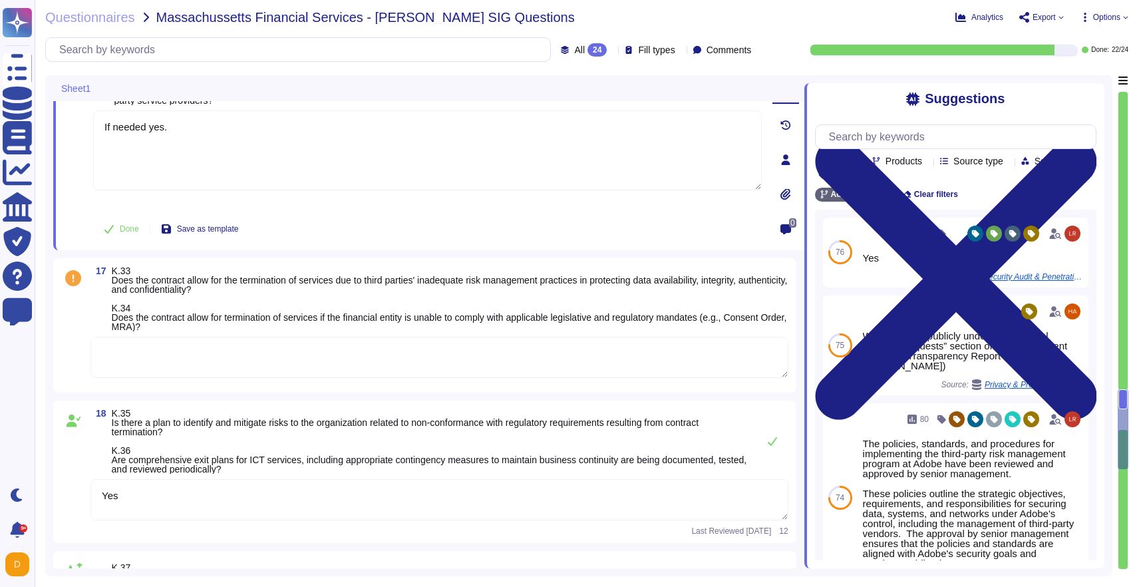
type textarea "No"
type textarea "Yes"
type textarea "If needed yes."
click at [449, 351] on textarea at bounding box center [440, 357] width 698 height 41
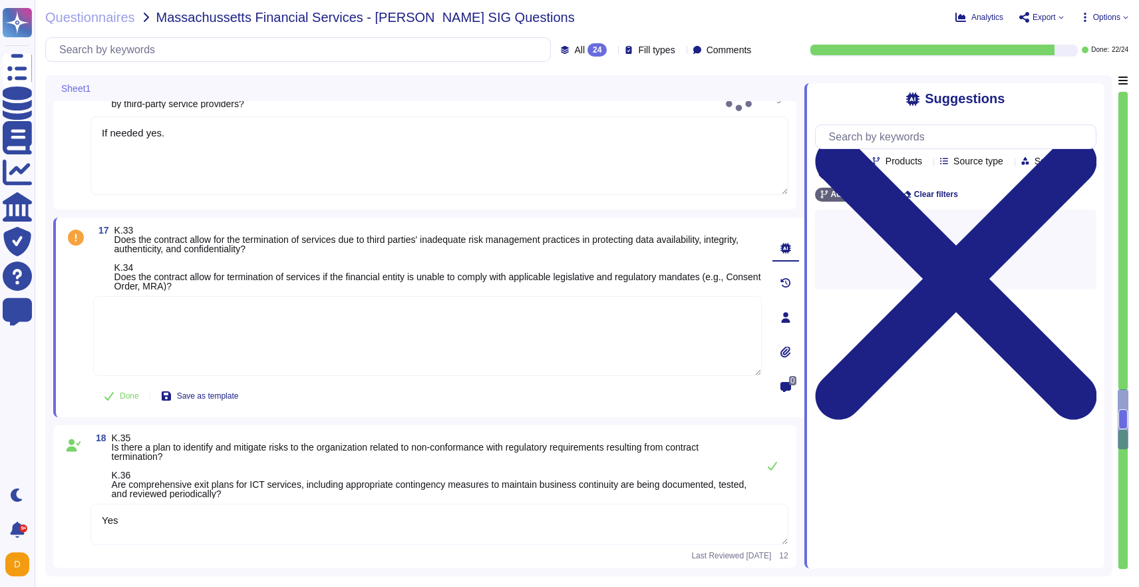
type textarea "Yes"
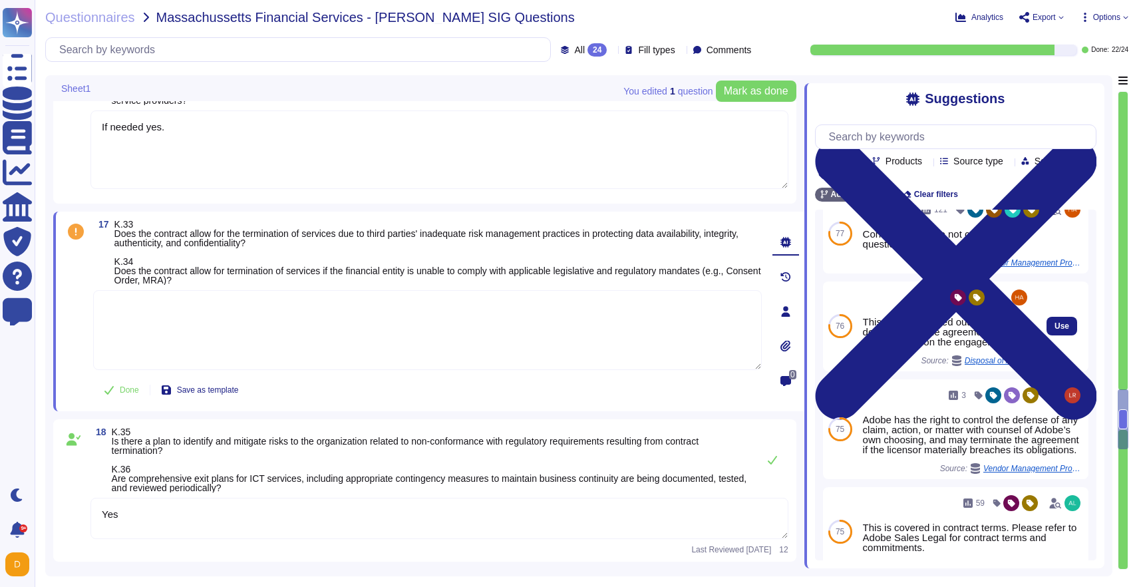
scroll to position [115, 0]
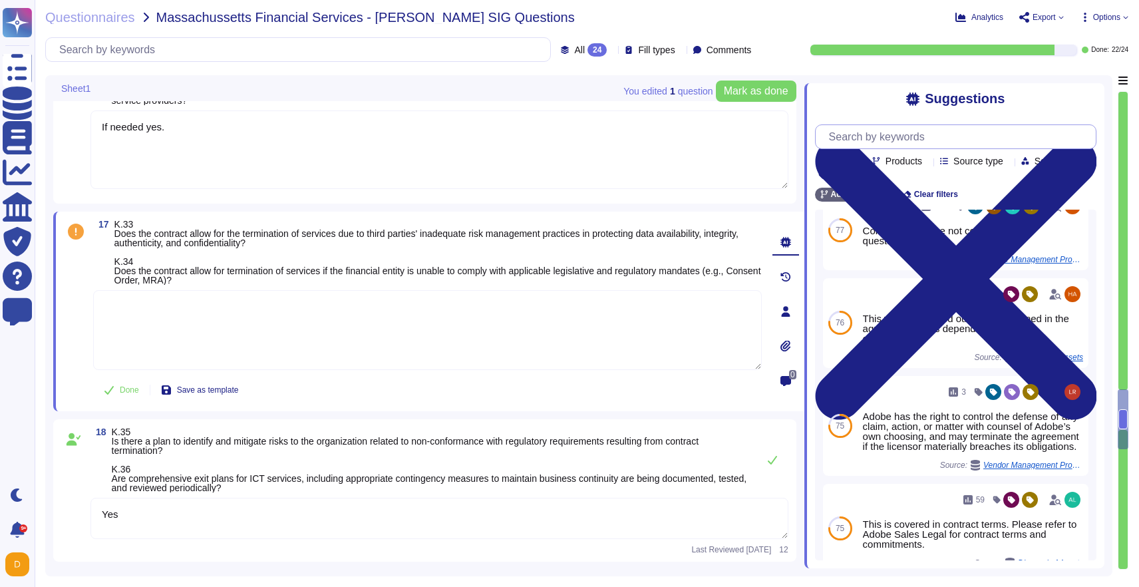
click at [882, 142] on input "text" at bounding box center [960, 136] width 274 height 23
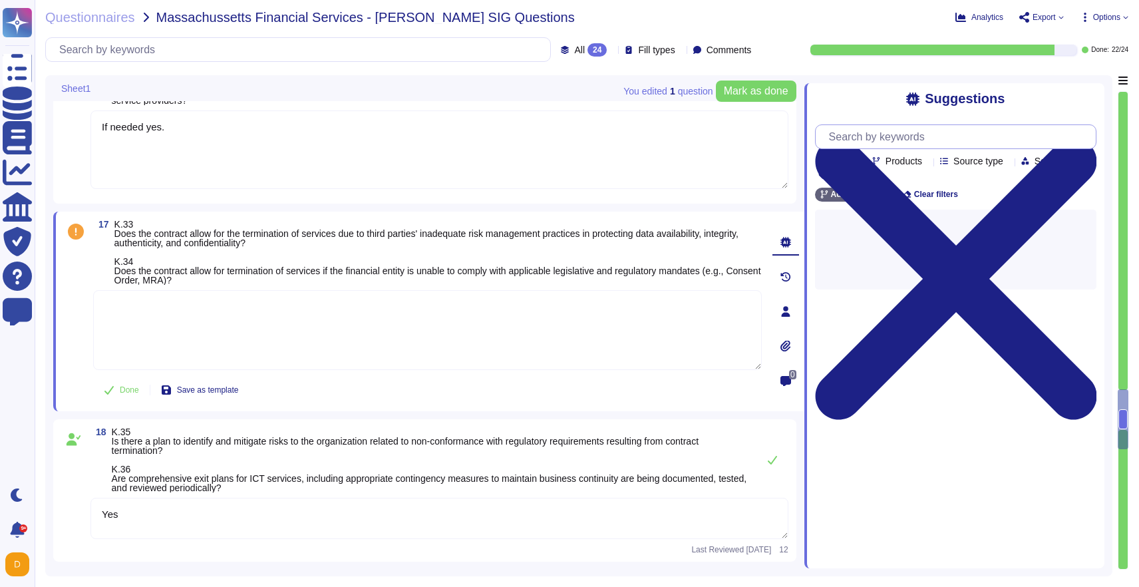
scroll to position [0, 0]
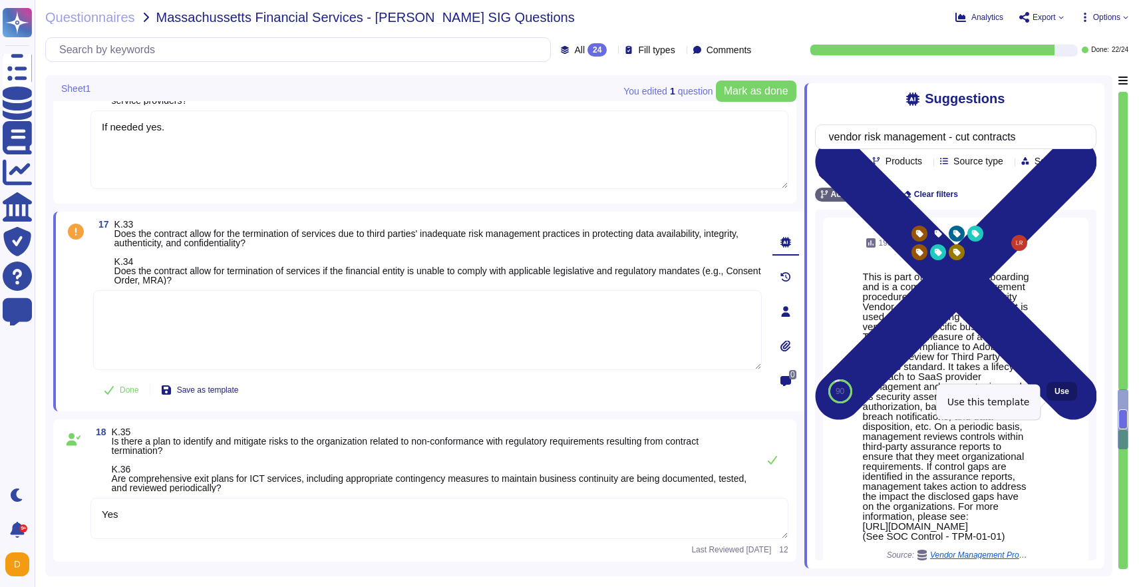
type input "vendor risk management - cut contracts"
click at [1055, 395] on span "Use" at bounding box center [1062, 391] width 15 height 8
type textarea "This is part of our vendor on-boarding and is a combination of Procurement proc…"
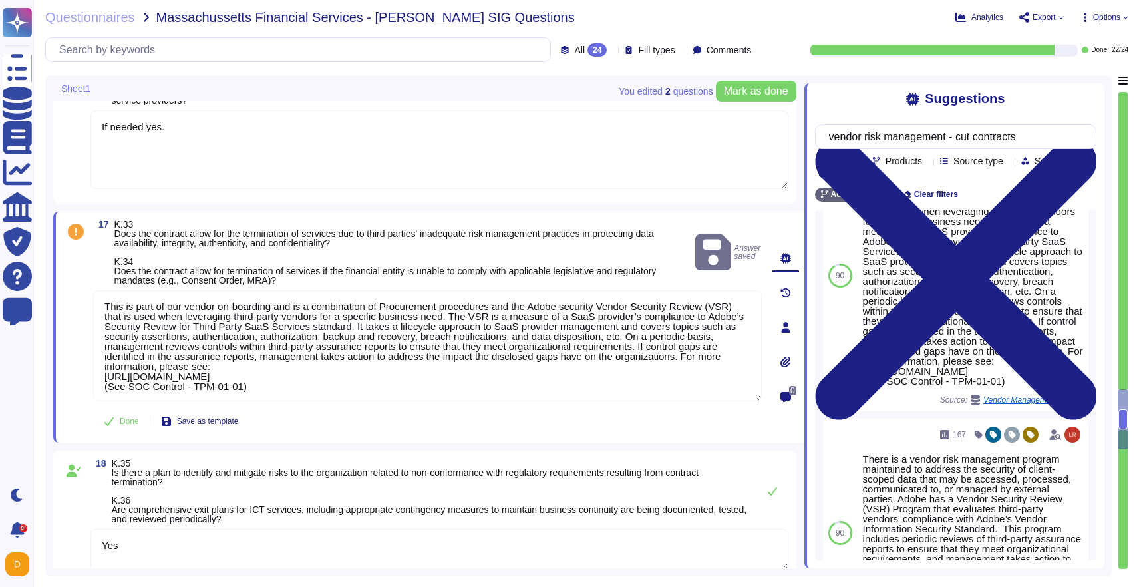
scroll to position [67, 0]
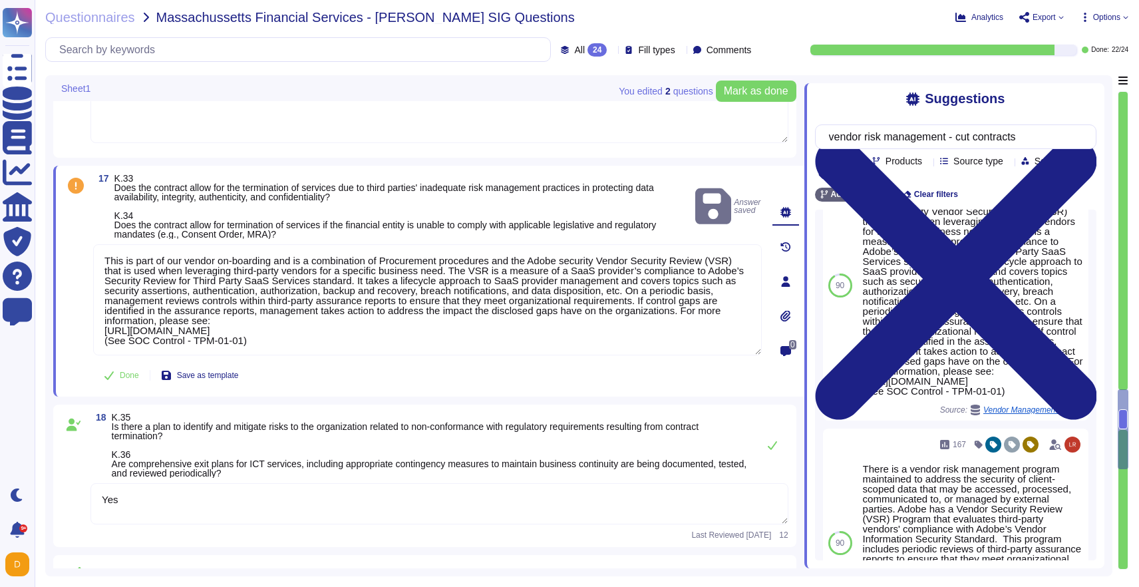
type textarea "Yes"
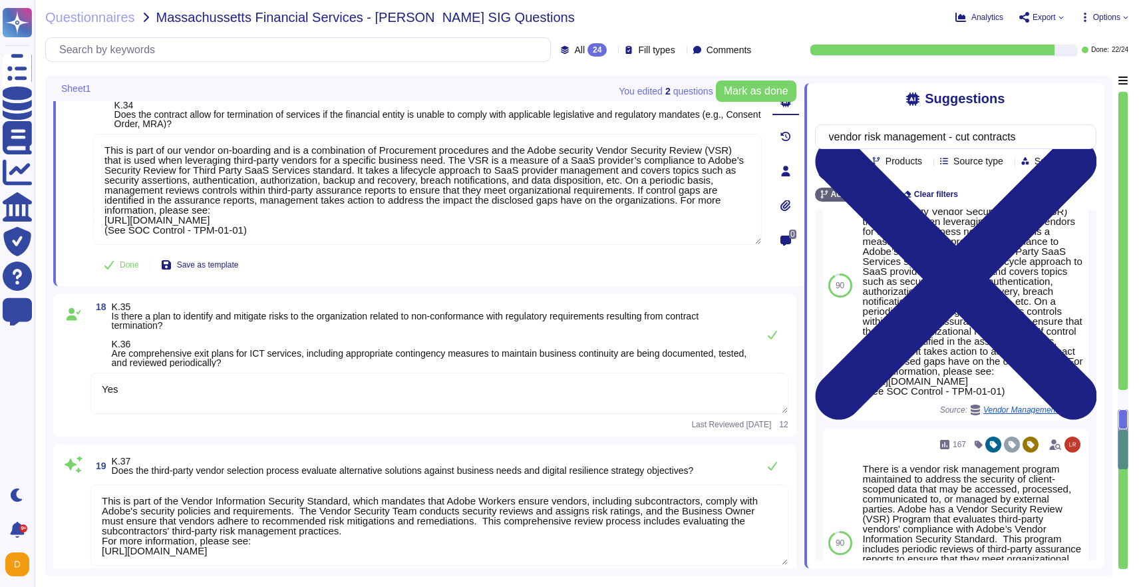
scroll to position [3585, 0]
type textarea "Adobe does not notify customers of changes to IT assets."
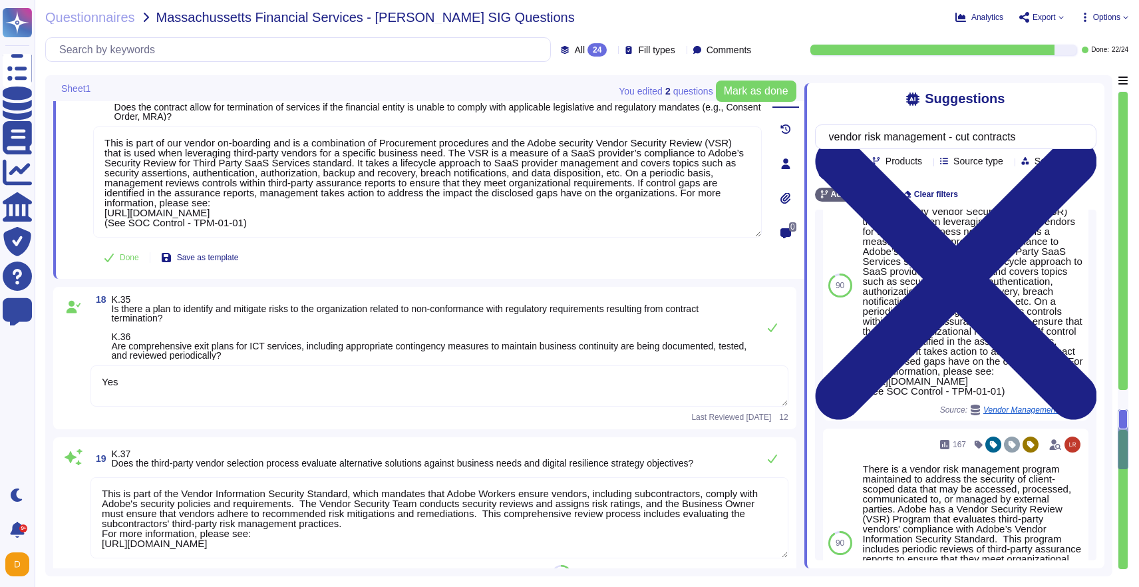
click at [332, 395] on textarea "Yes" at bounding box center [440, 385] width 698 height 41
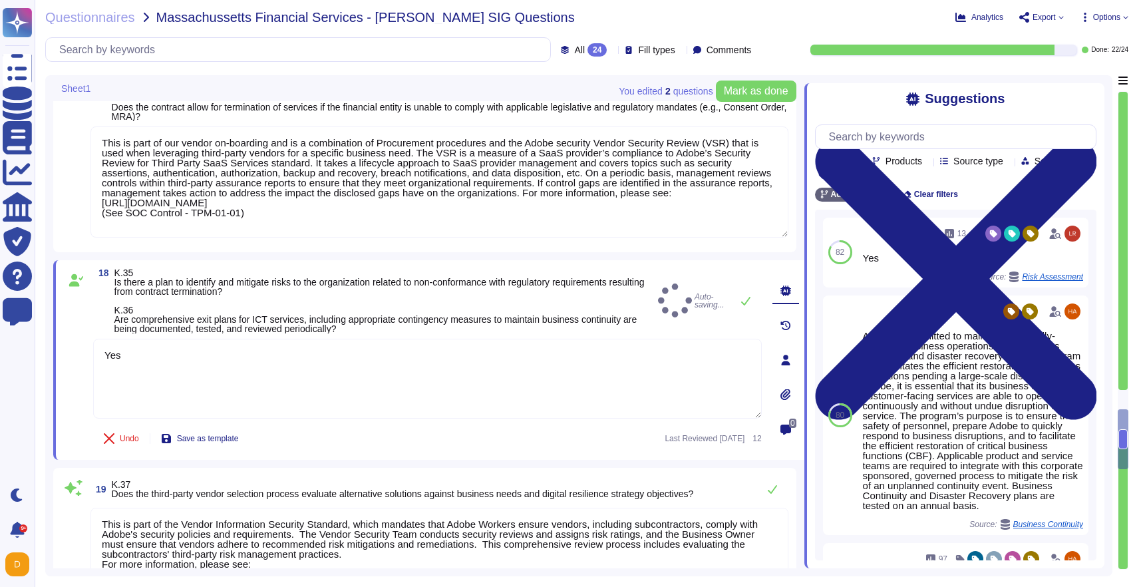
click at [373, 334] on div "18 K.35 Is there a plan to identify and mitigate risks to the organization rela…" at bounding box center [413, 360] width 698 height 184
click at [372, 330] on span "K.35 Is there a plan to identify and mitigate risks to the organization related…" at bounding box center [383, 300] width 538 height 65
click at [372, 330] on span "K.35 Is there a plan to identify and mitigate risks to the organization related…" at bounding box center [402, 300] width 576 height 65
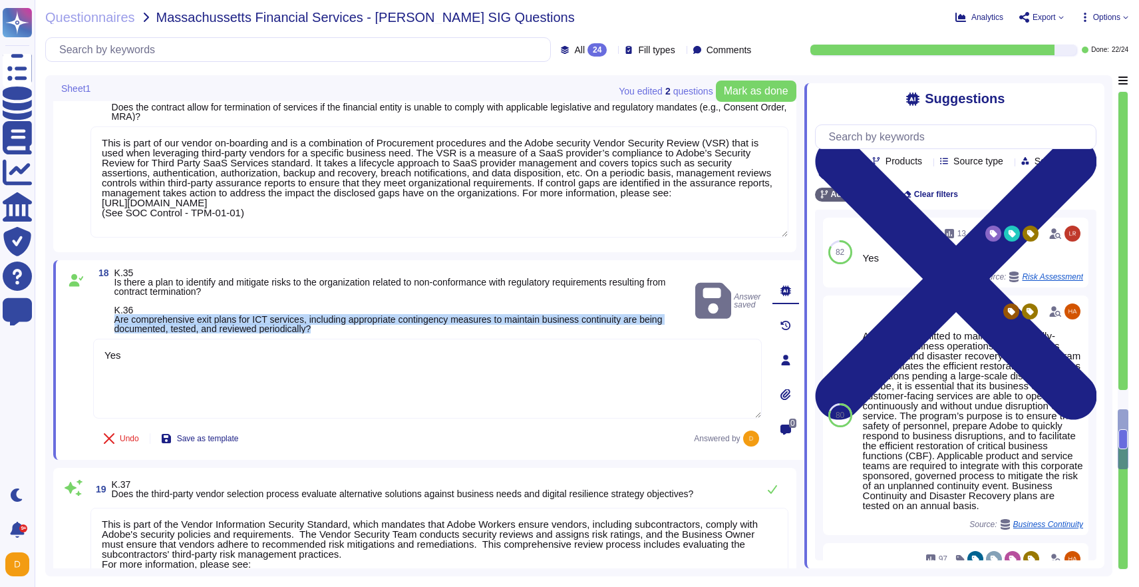
click at [372, 330] on span "K.35 Is there a plan to identify and mitigate risks to the organization related…" at bounding box center [402, 300] width 576 height 65
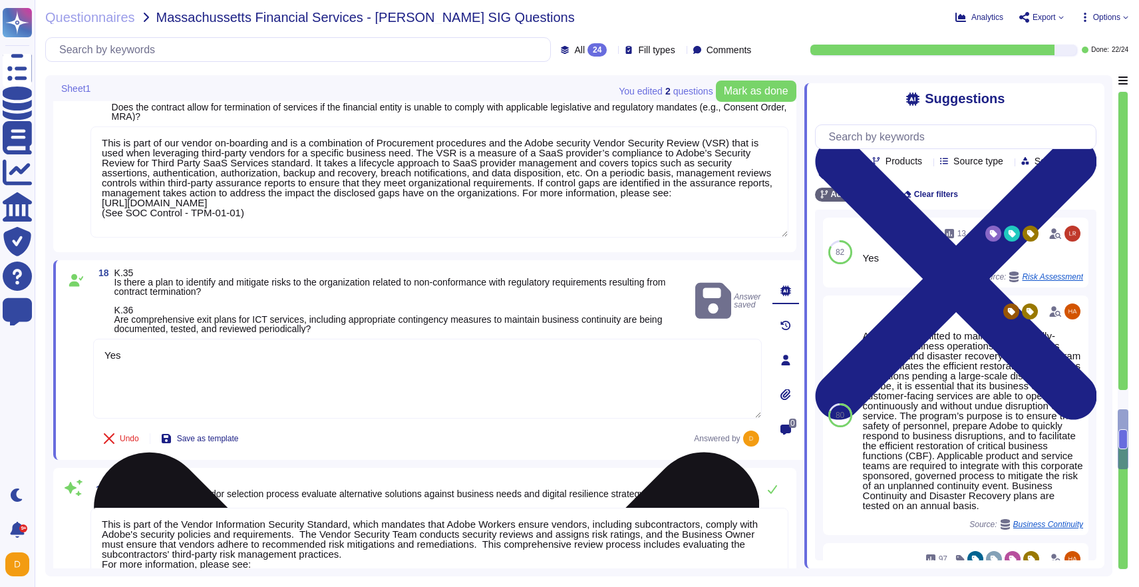
click at [376, 363] on textarea "Yes" at bounding box center [427, 379] width 669 height 80
click at [372, 367] on textarea "Yes" at bounding box center [427, 379] width 669 height 80
click at [371, 361] on textarea "Yes" at bounding box center [427, 379] width 669 height 80
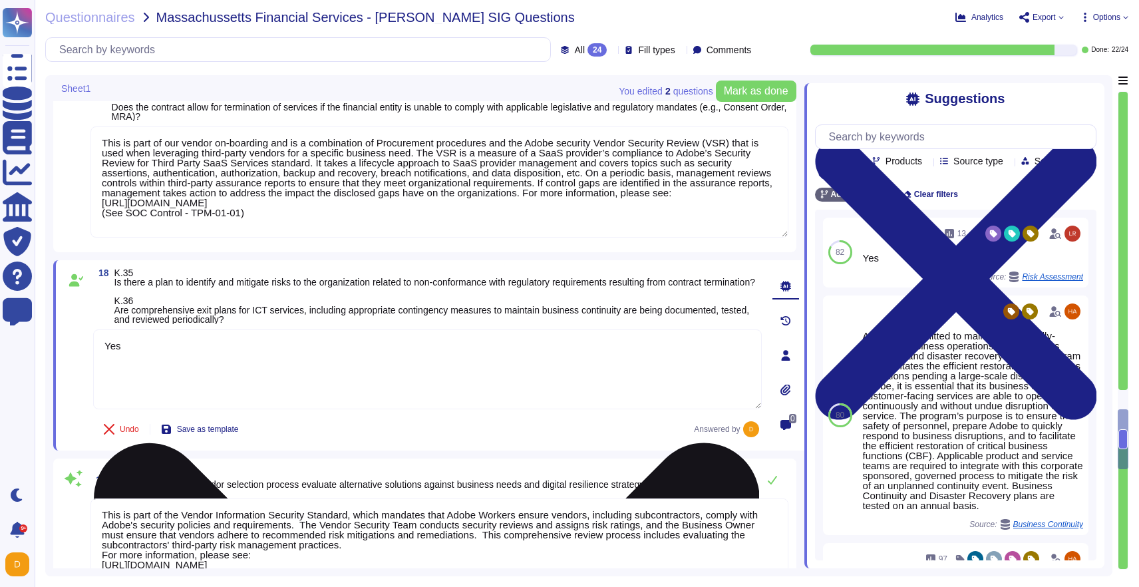
click at [312, 367] on textarea "Yes" at bounding box center [427, 369] width 669 height 80
click at [309, 357] on textarea "Yes" at bounding box center [427, 369] width 669 height 80
type textarea "Yes to both"
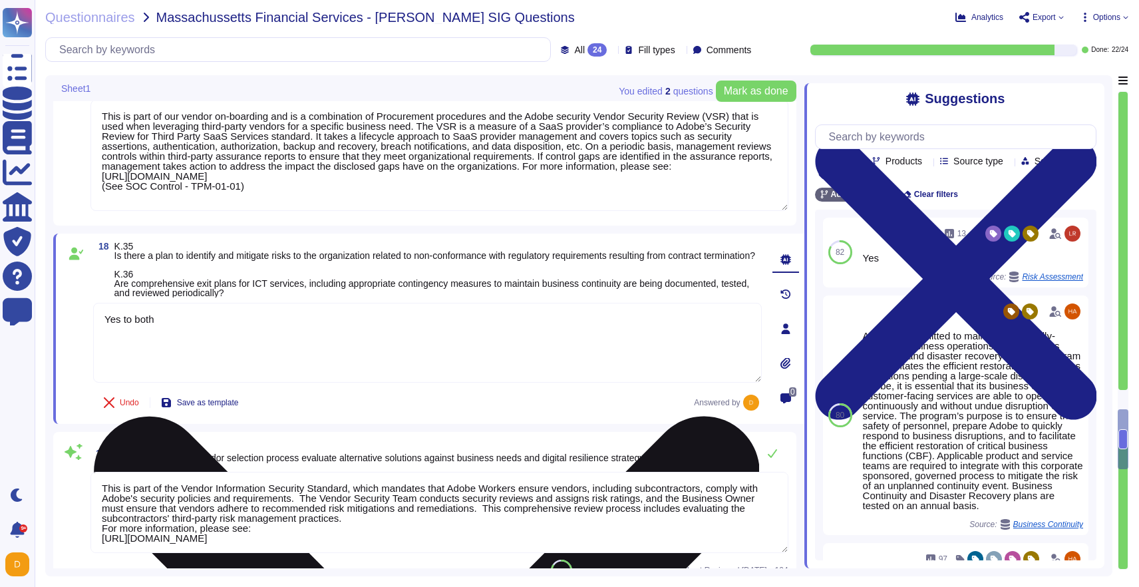
type textarea "Adobe does not notify customers of changes to IT assets."
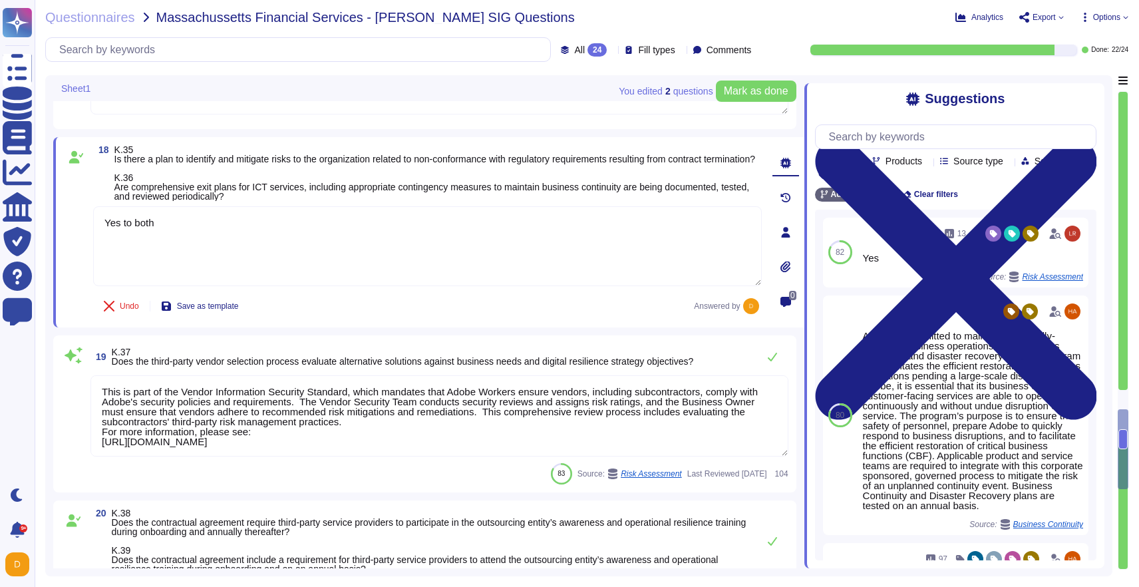
scroll to position [1, 0]
type textarea "Yes to both"
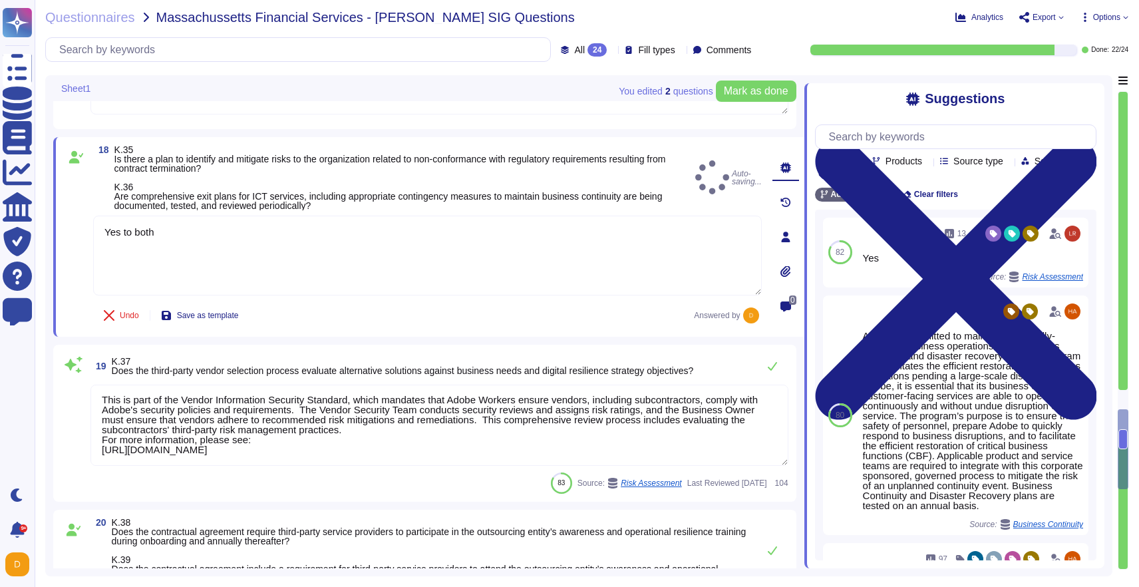
click at [320, 447] on textarea "This is part of the Vendor Information Security Standard, which mandates that A…" at bounding box center [440, 425] width 698 height 81
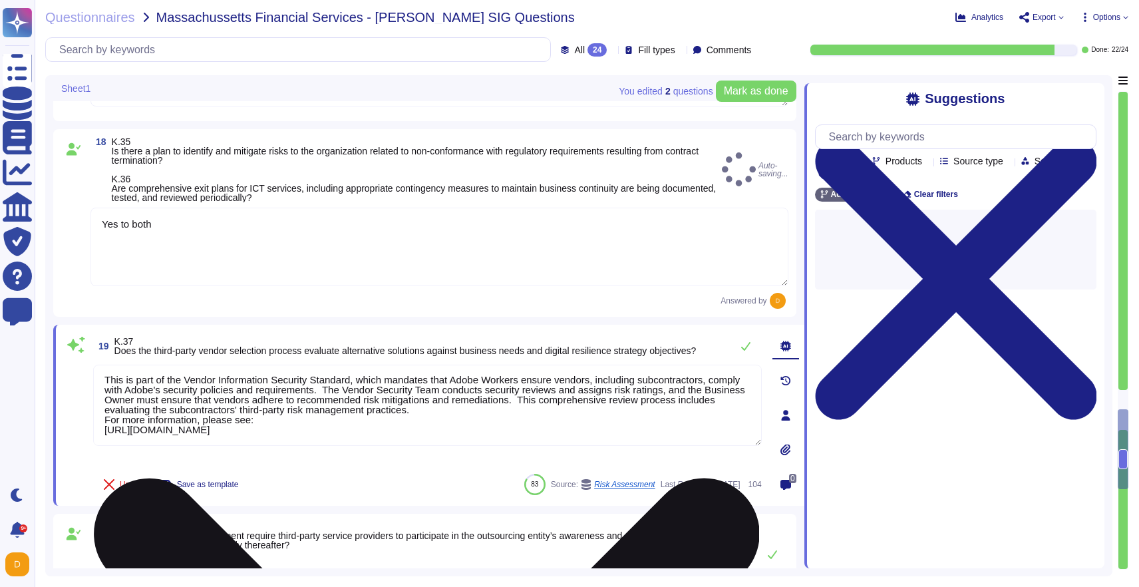
type textarea "Adobe does not notify customers of changes to IT assets."
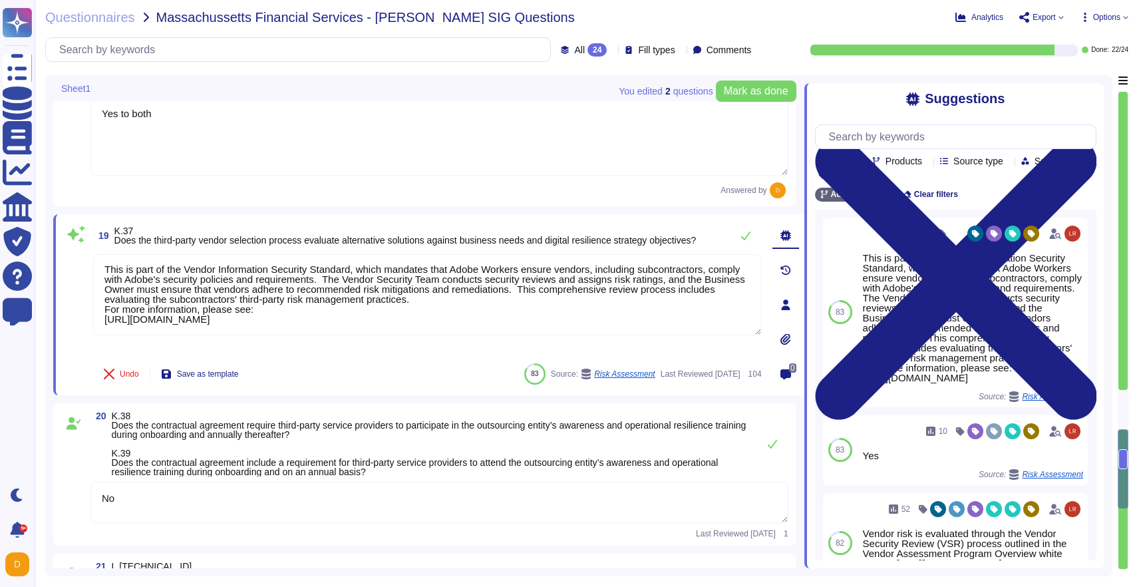
type textarea "May vary by contract."
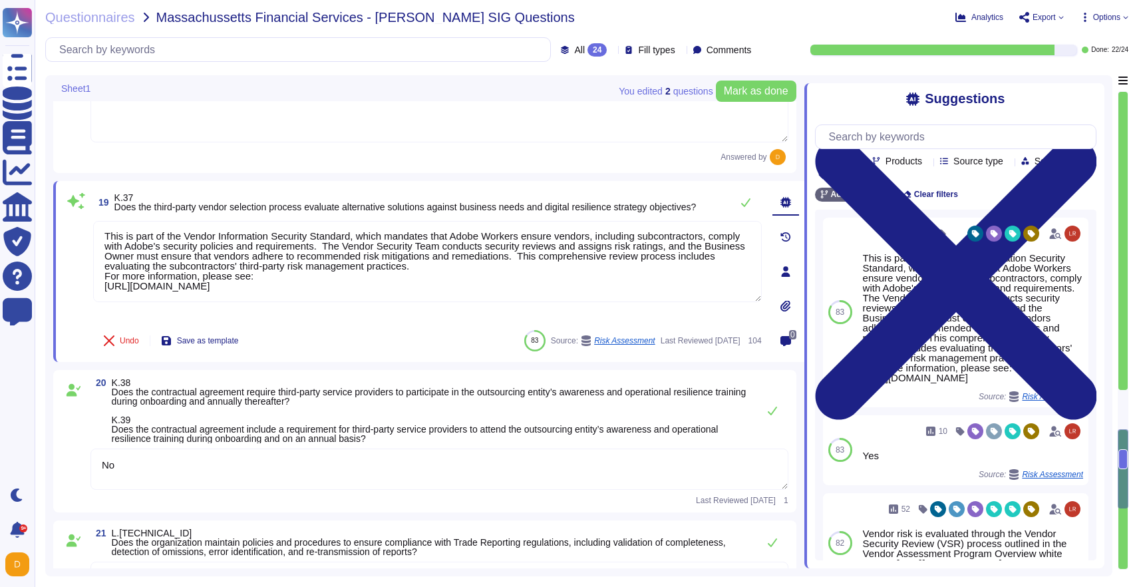
scroll to position [3848, 0]
type textarea "The Adobe Conflict of Interest Policy is available here: [URL][DOMAIN_NAME]"
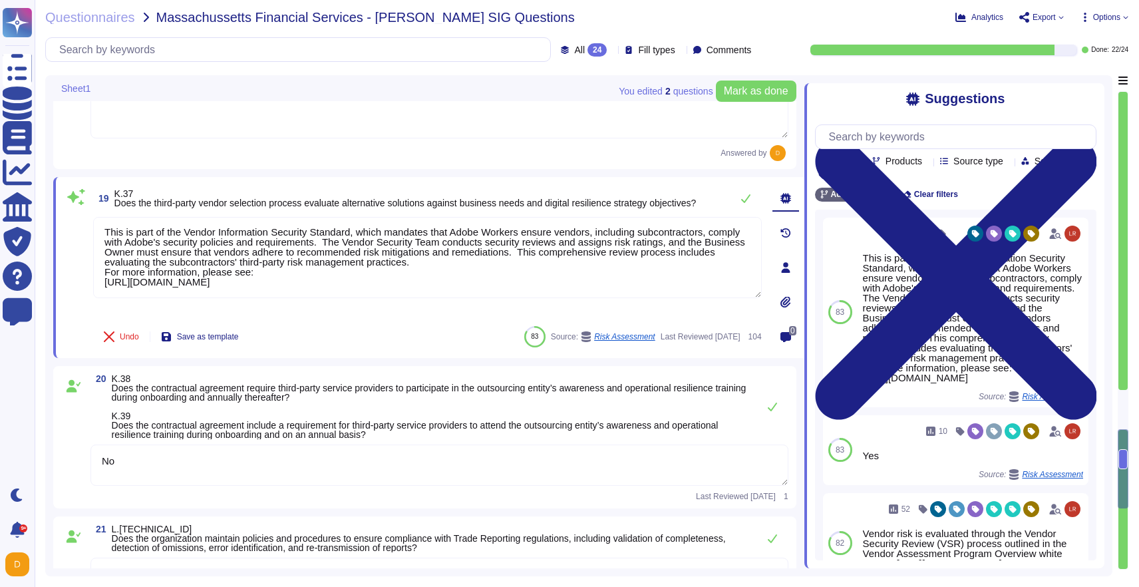
click at [457, 477] on textarea "No" at bounding box center [440, 465] width 698 height 41
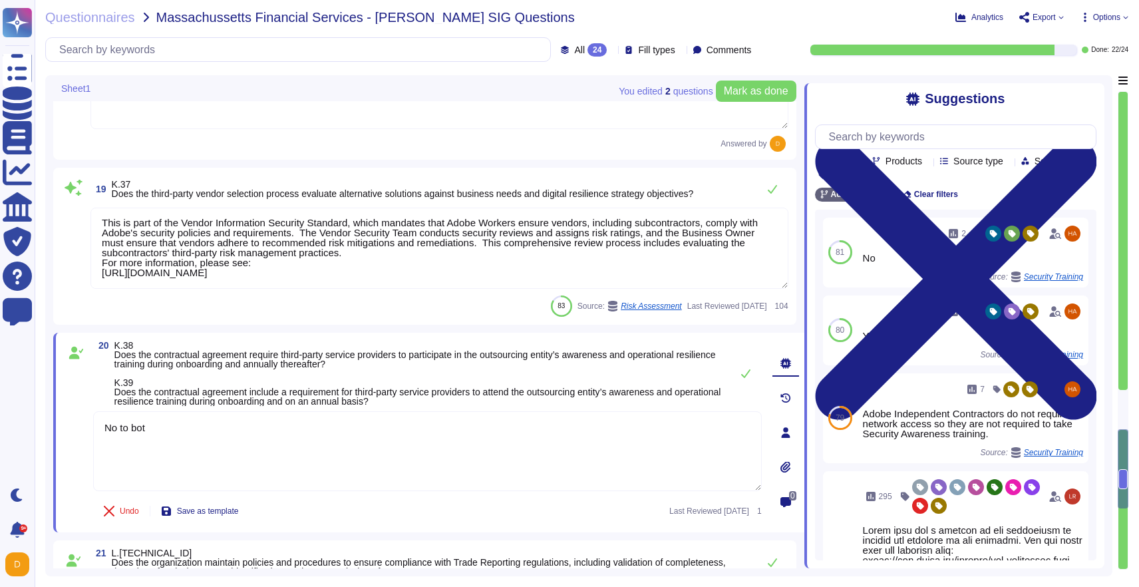
type textarea "No to both"
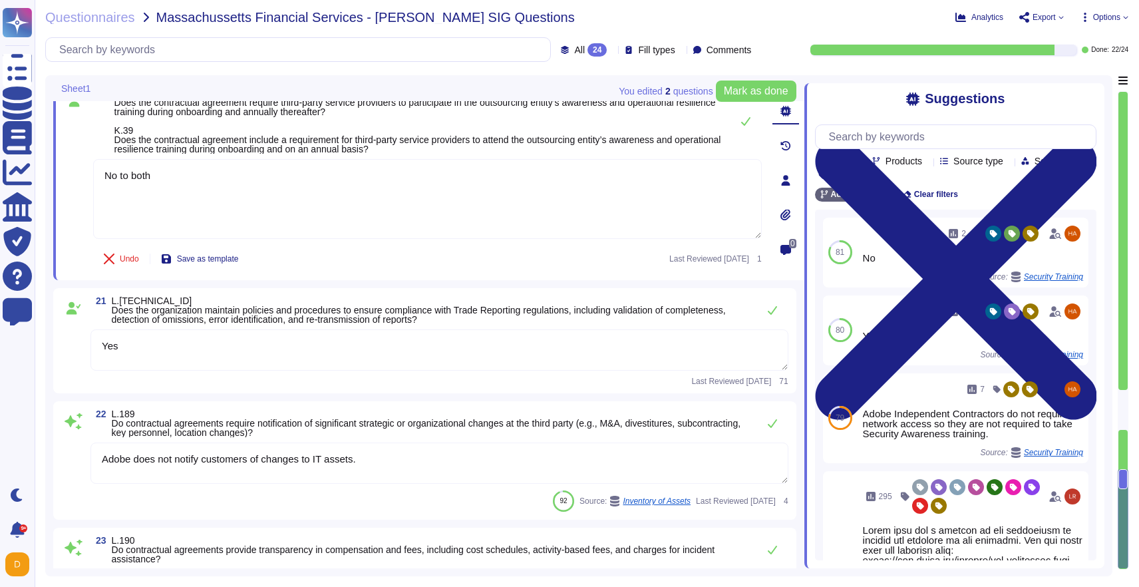
type textarea "The Adobe Conflict of Interest Policy is available here: [URL][DOMAIN_NAME]"
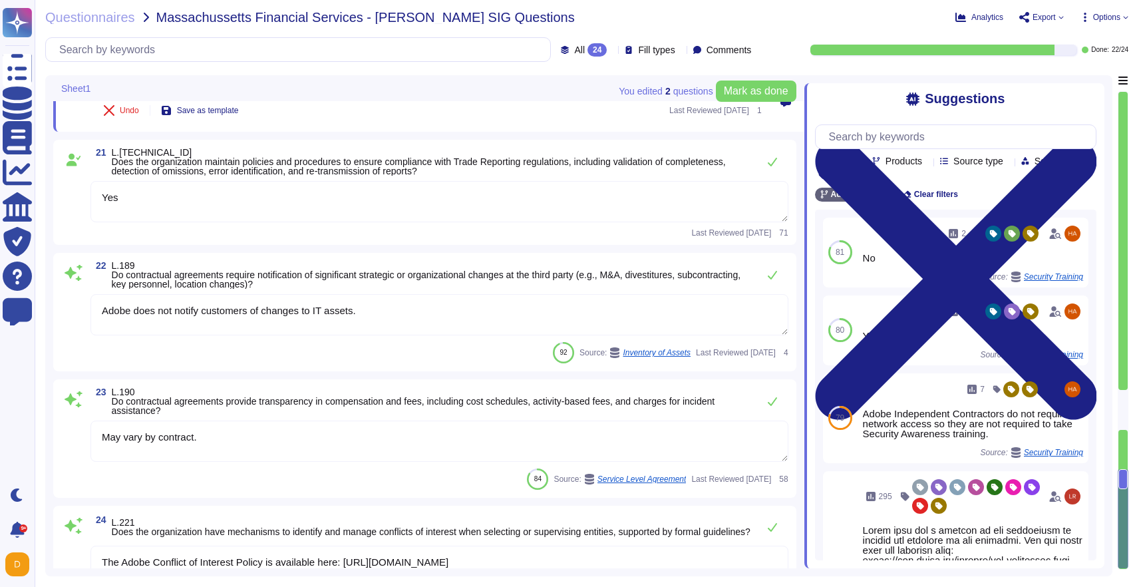
scroll to position [4252, 0]
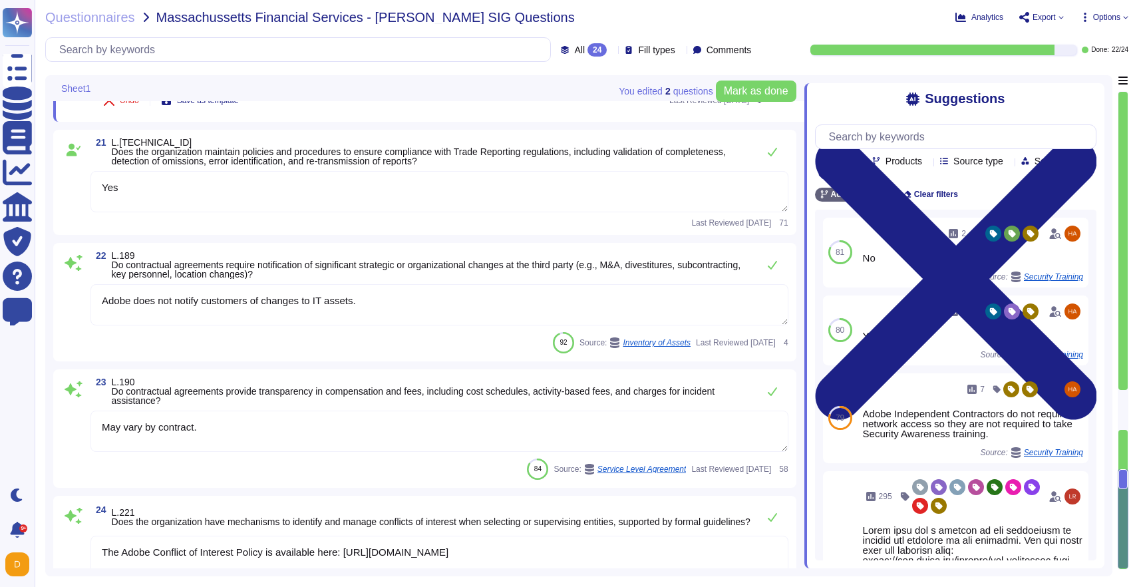
type textarea "No to both"
drag, startPoint x: 387, startPoint y: 302, endPoint x: 91, endPoint y: 287, distance: 297.2
click at [91, 287] on textarea "Adobe does not notify customers of changes to IT assets." at bounding box center [440, 304] width 698 height 41
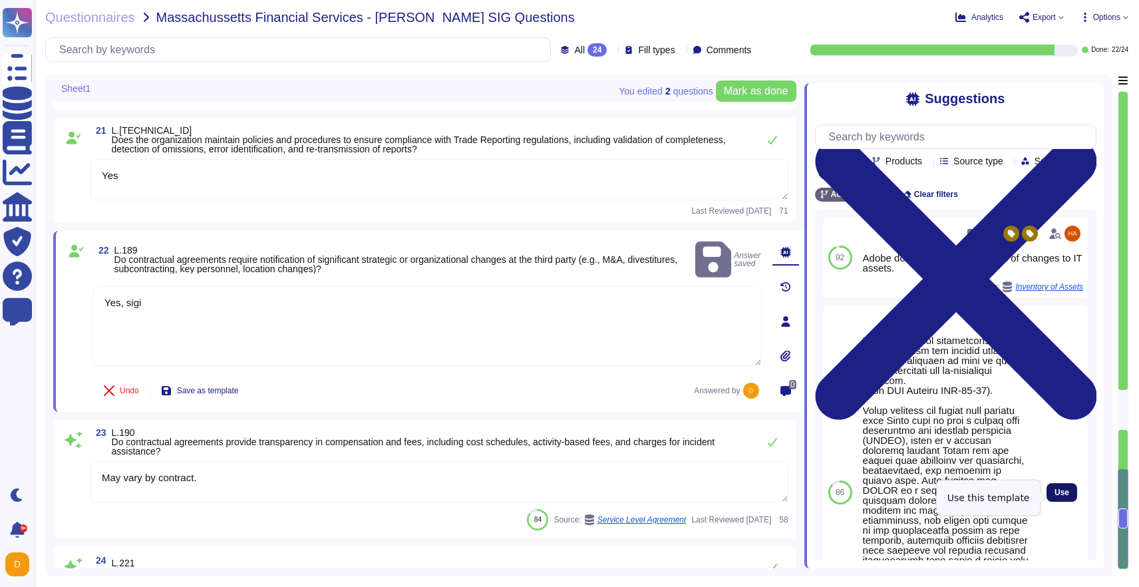
click at [1060, 496] on span "Use" at bounding box center [1062, 492] width 15 height 8
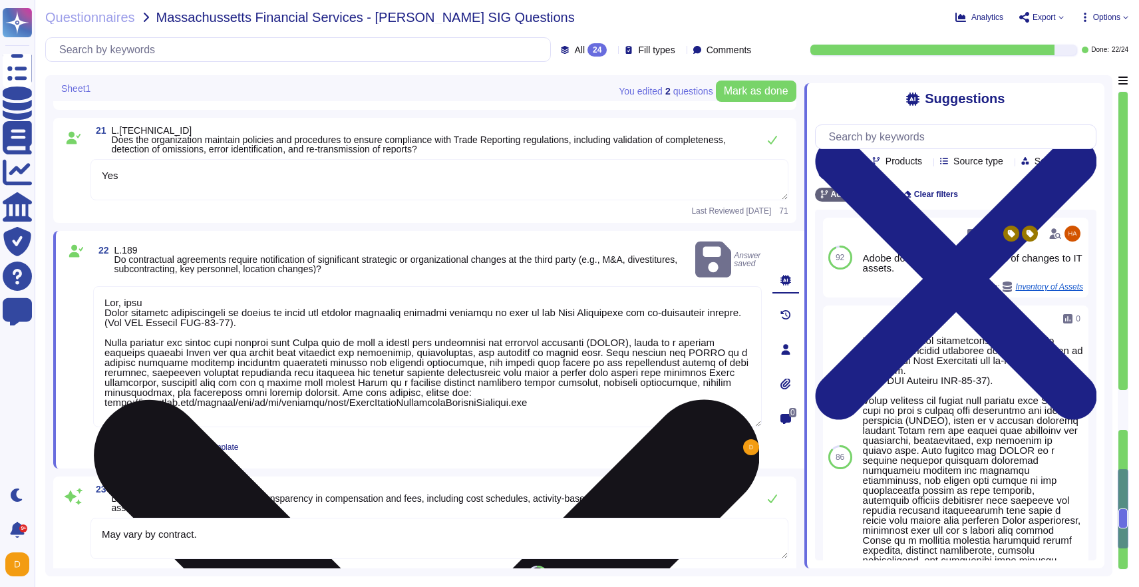
click at [231, 289] on textarea at bounding box center [427, 356] width 669 height 141
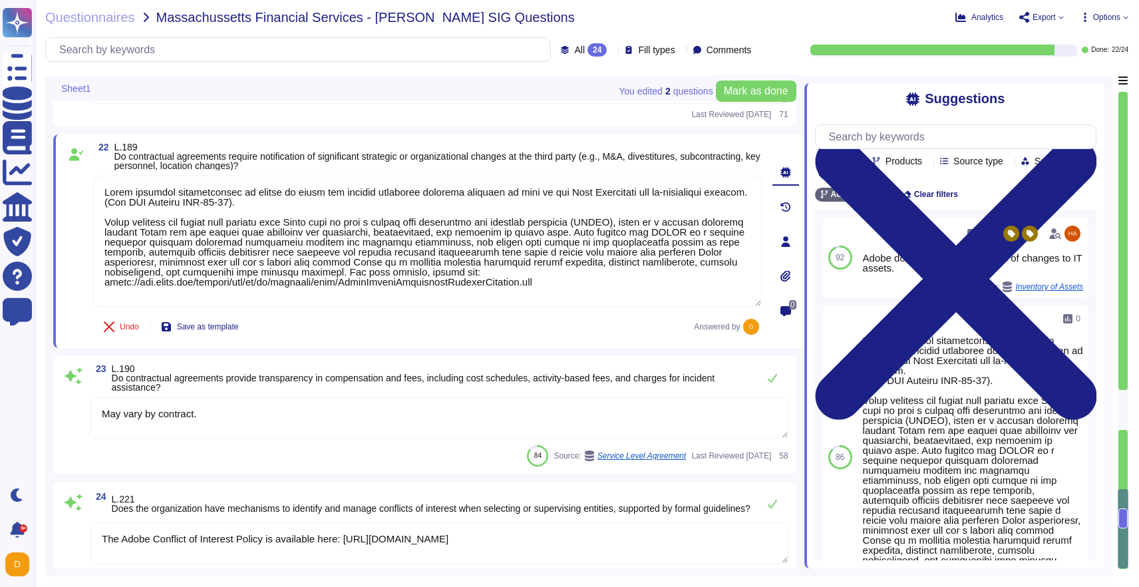
scroll to position [4373, 0]
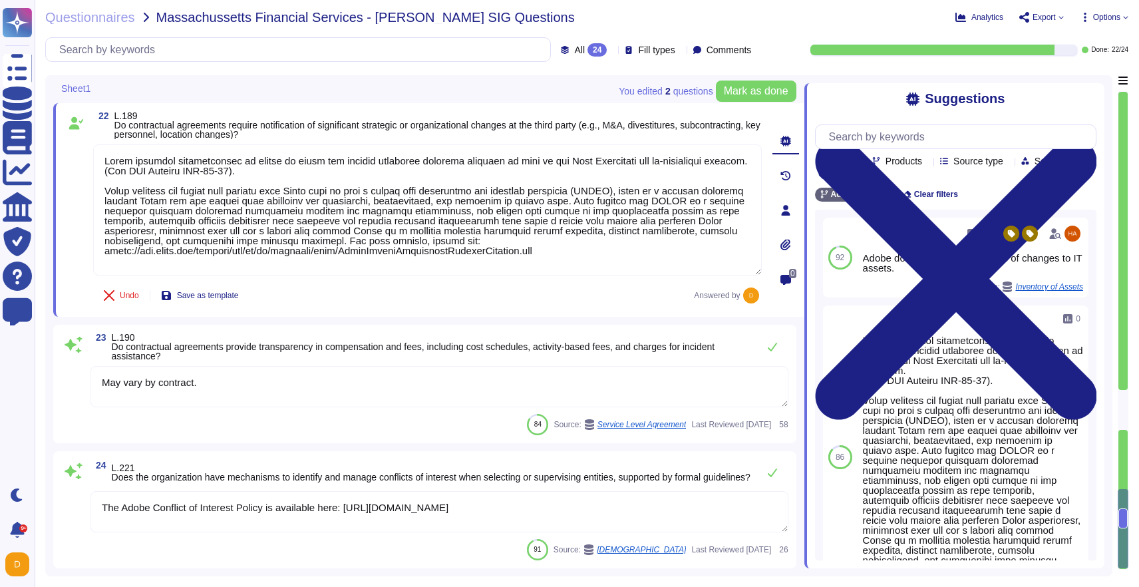
type textarea "Adobe requires subcontractor to notify if there are changes affecting services …"
click at [1123, 409] on div at bounding box center [1123, 410] width 9 height 40
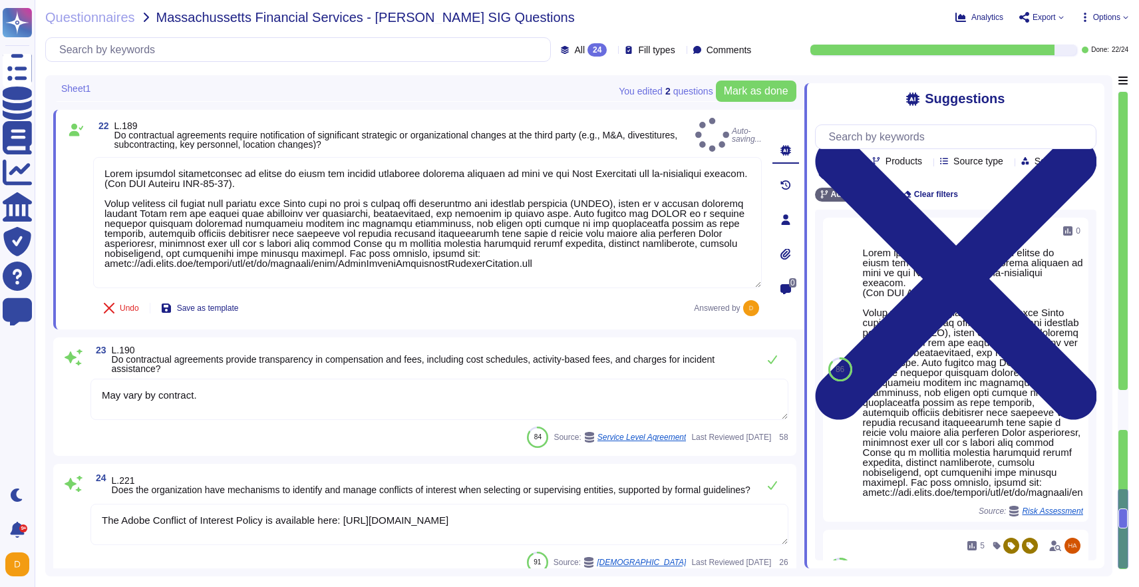
type textarea "This is part of the Vendor Information Security Standard, which mandates that A…"
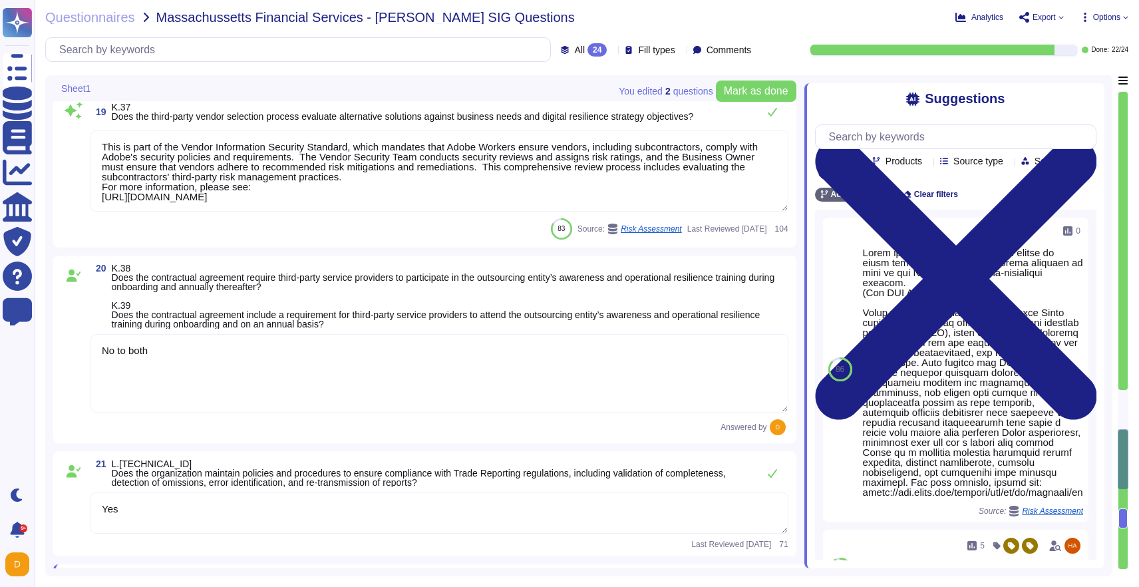
type textarea "If needed yes."
type textarea "This is part of our vendor on-boarding and is a combination of Procurement proc…"
type textarea "Yes to both"
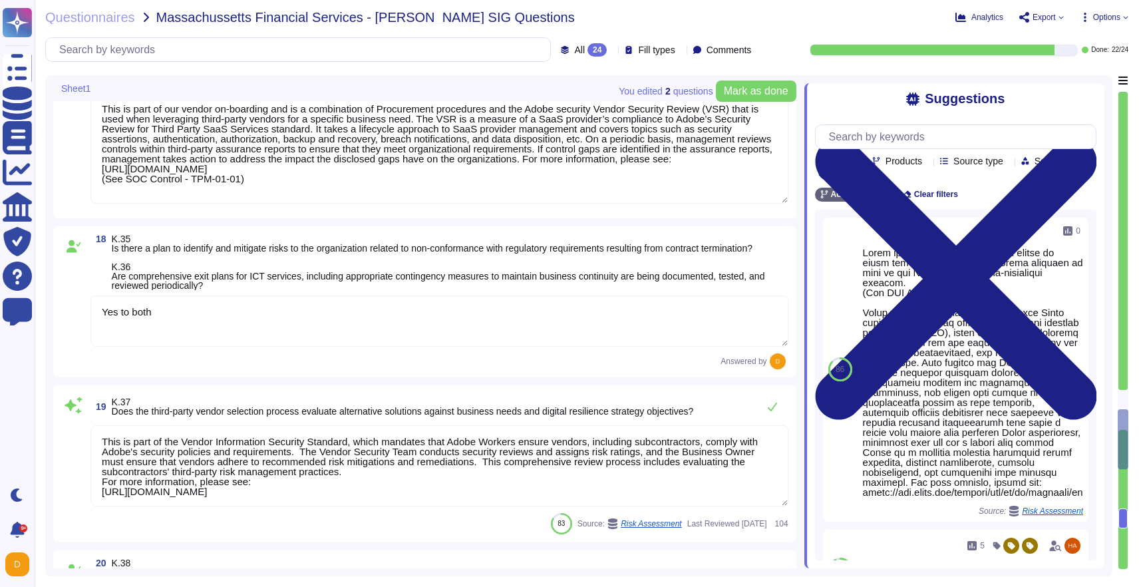
type textarea "Adobe regularly engages with approved third-party security firms on an annual b…"
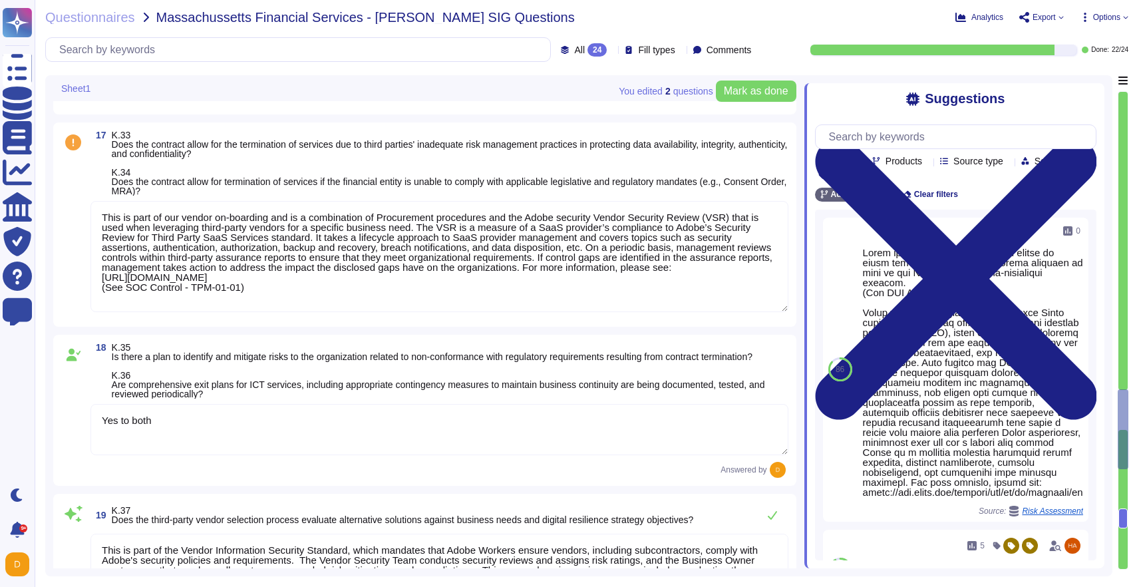
scroll to position [3441, 0]
type textarea "Please review the security testing reports for each different product located a…"
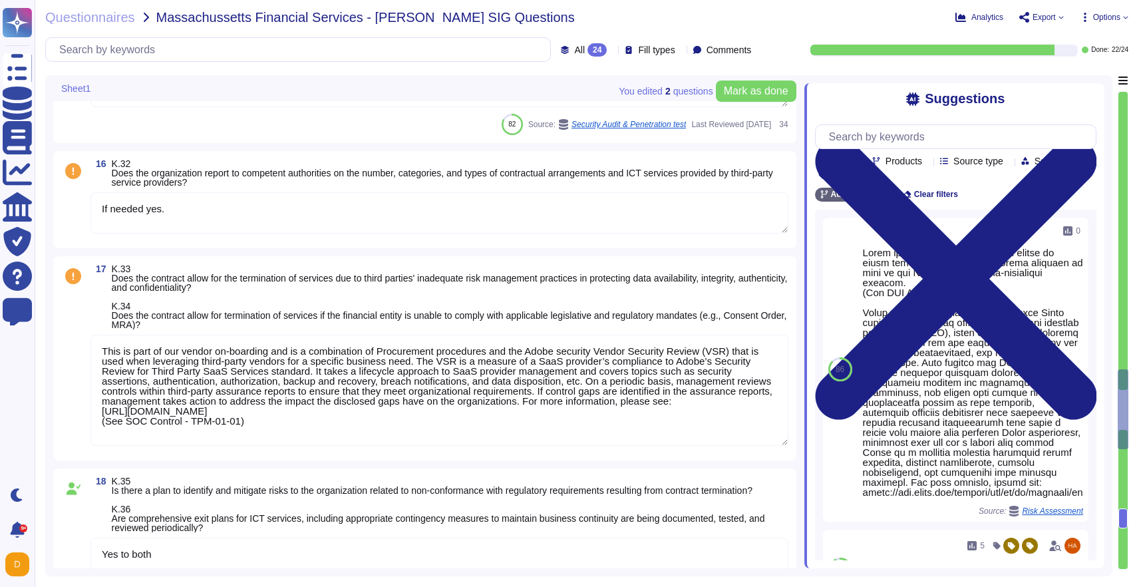
type textarea "Adobe approves and engages with leading third-party security firms to perform p…"
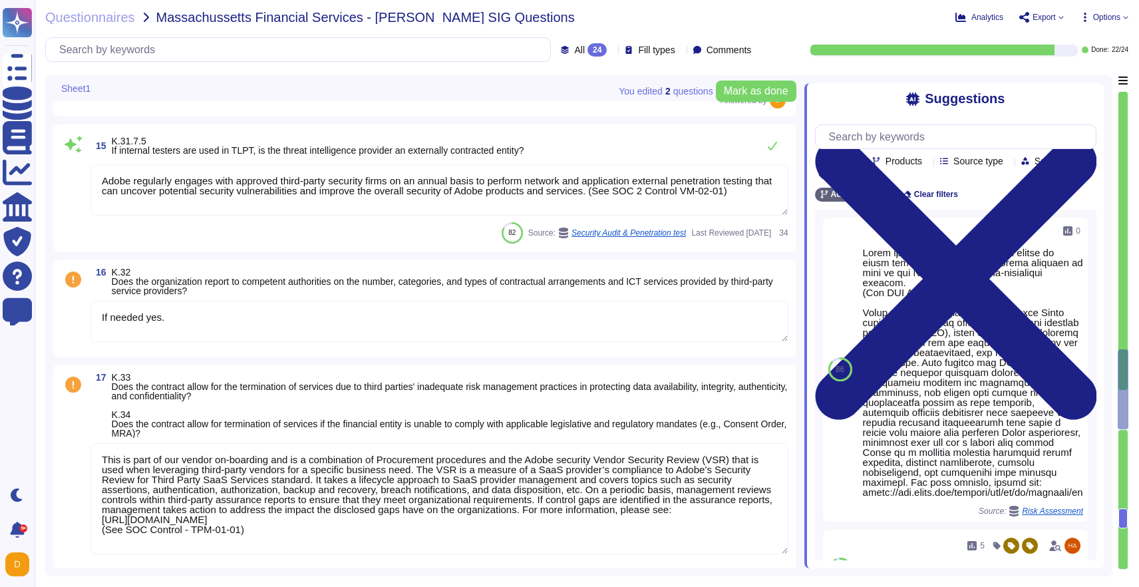
scroll to position [3204, 0]
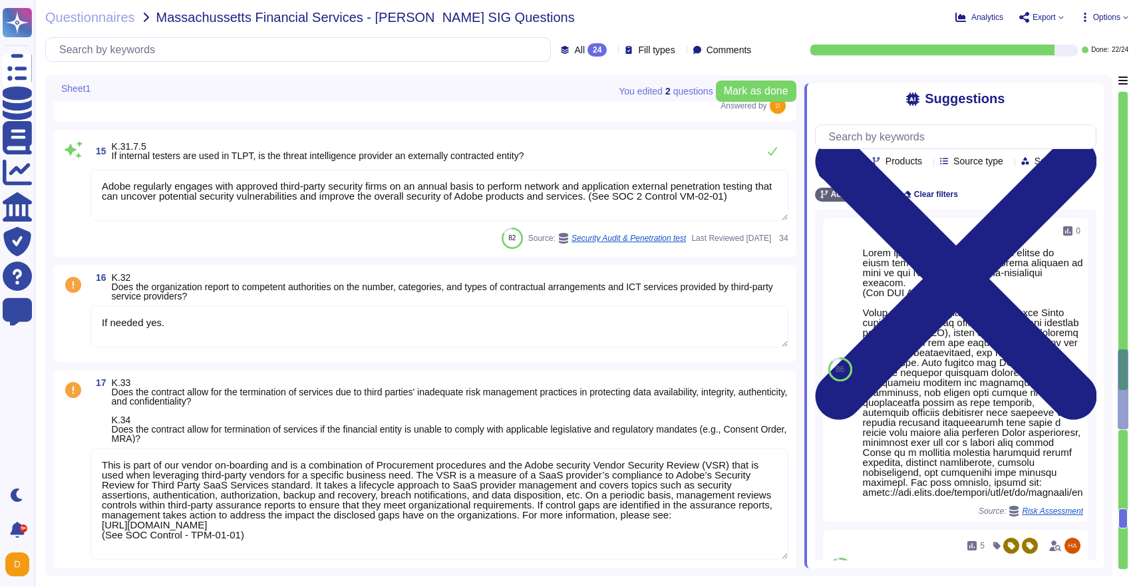
click at [205, 356] on div "16 K.32 Does the organization report to competent authorities on the number, ca…" at bounding box center [424, 313] width 743 height 97
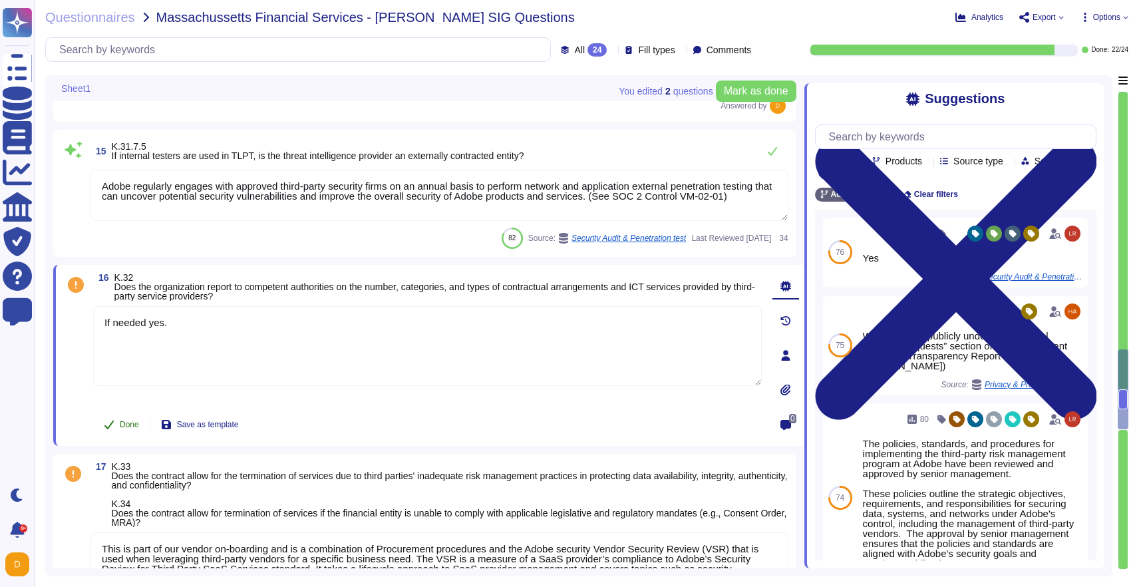
click at [121, 433] on button "Done" at bounding box center [121, 424] width 57 height 27
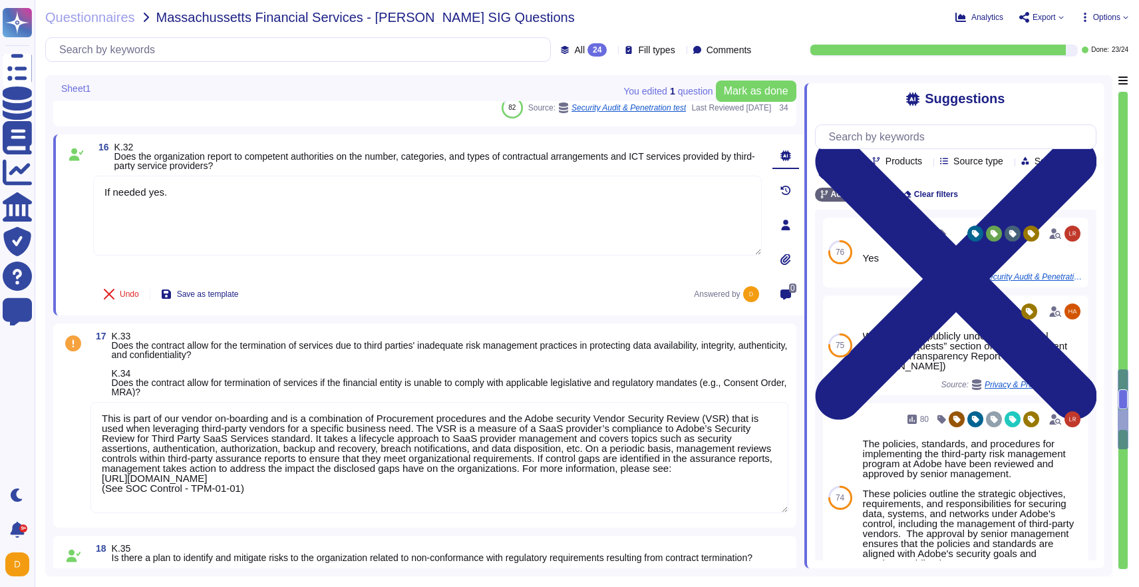
scroll to position [3371, 0]
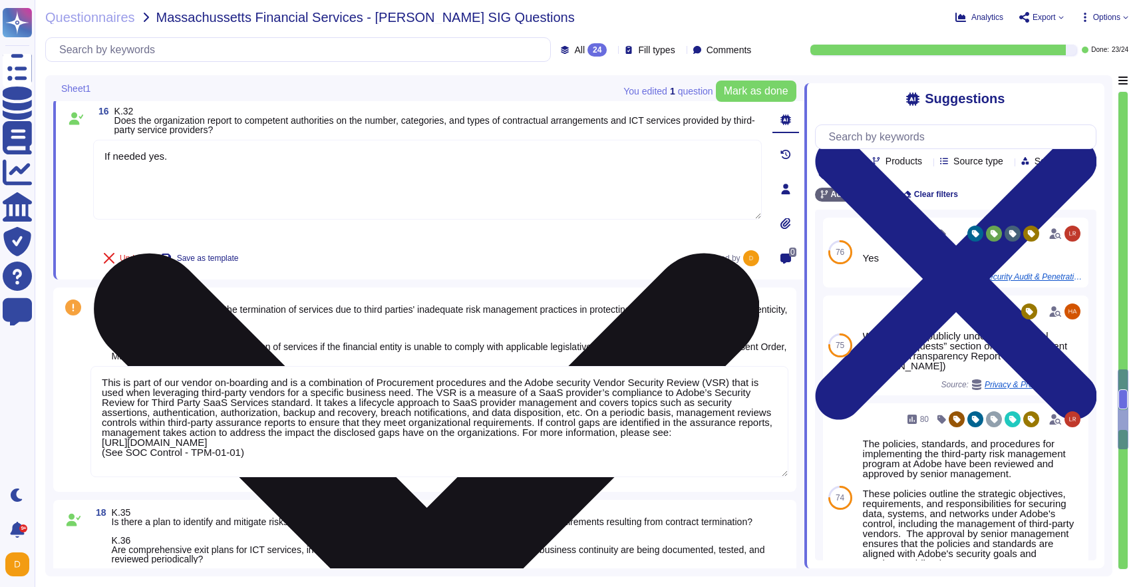
click at [208, 172] on textarea "If needed yes." at bounding box center [427, 180] width 669 height 80
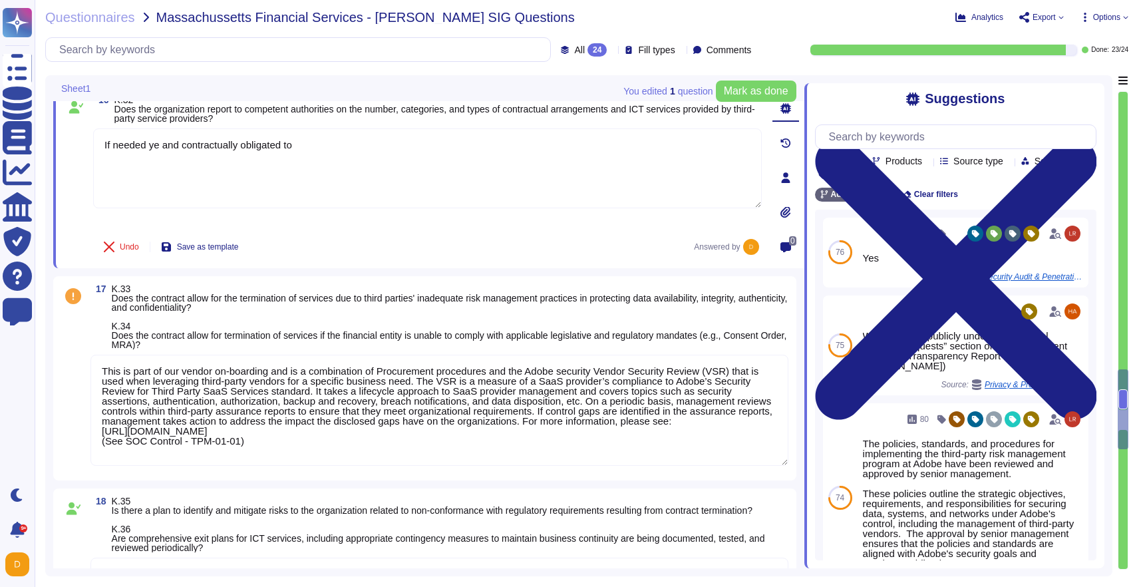
scroll to position [3383, 0]
type textarea "If needed ye and contractually obligated to"
click at [173, 394] on textarea "This is part of our vendor on-boarding and is a combination of Procurement proc…" at bounding box center [440, 409] width 698 height 111
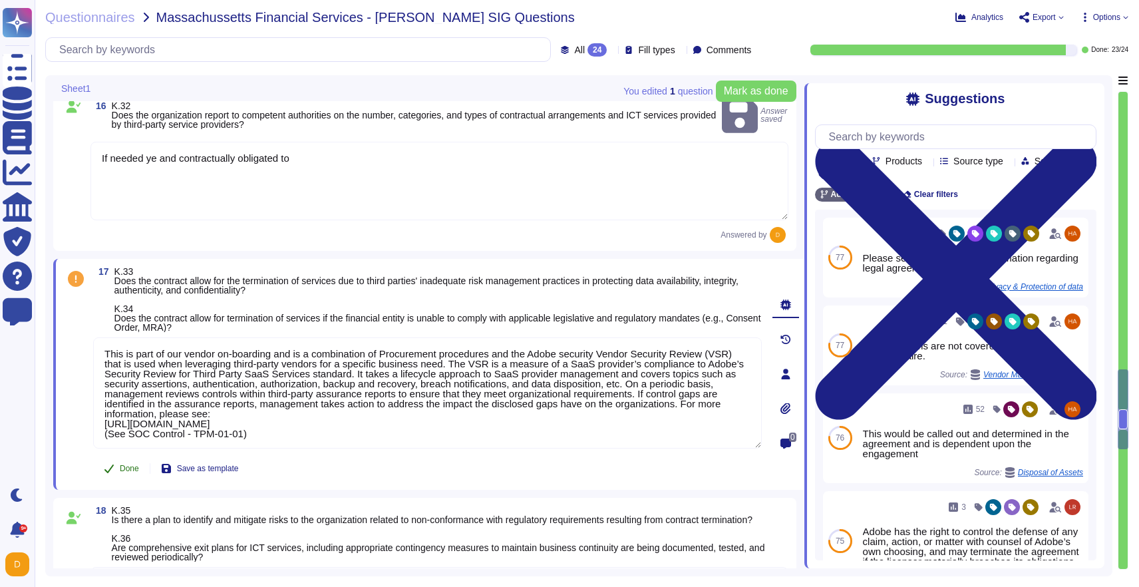
click at [128, 465] on span "Done" at bounding box center [129, 469] width 19 height 8
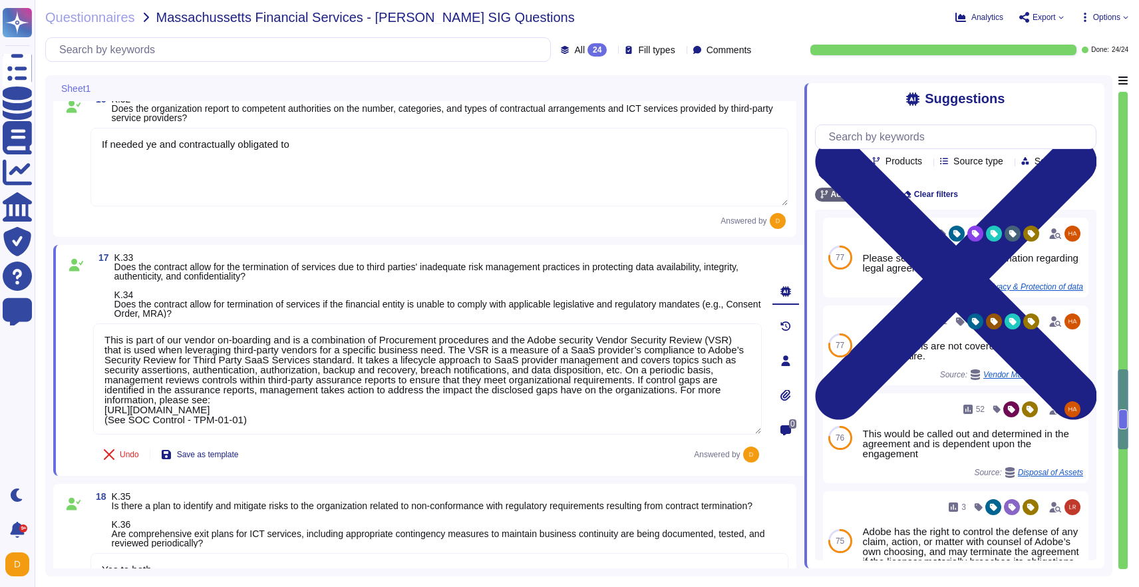
click at [1120, 11] on div "Analytics Export Options" at bounding box center [993, 17] width 272 height 13
click at [1118, 13] on span "Options" at bounding box center [1106, 17] width 27 height 8
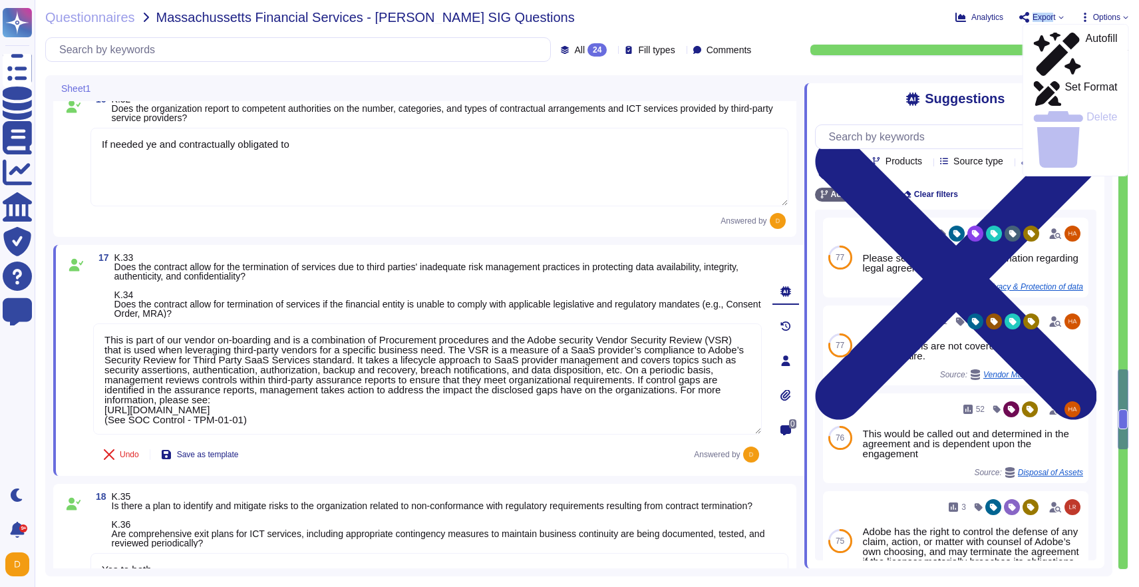
click at [1052, 13] on span "Export" at bounding box center [1044, 17] width 23 height 8
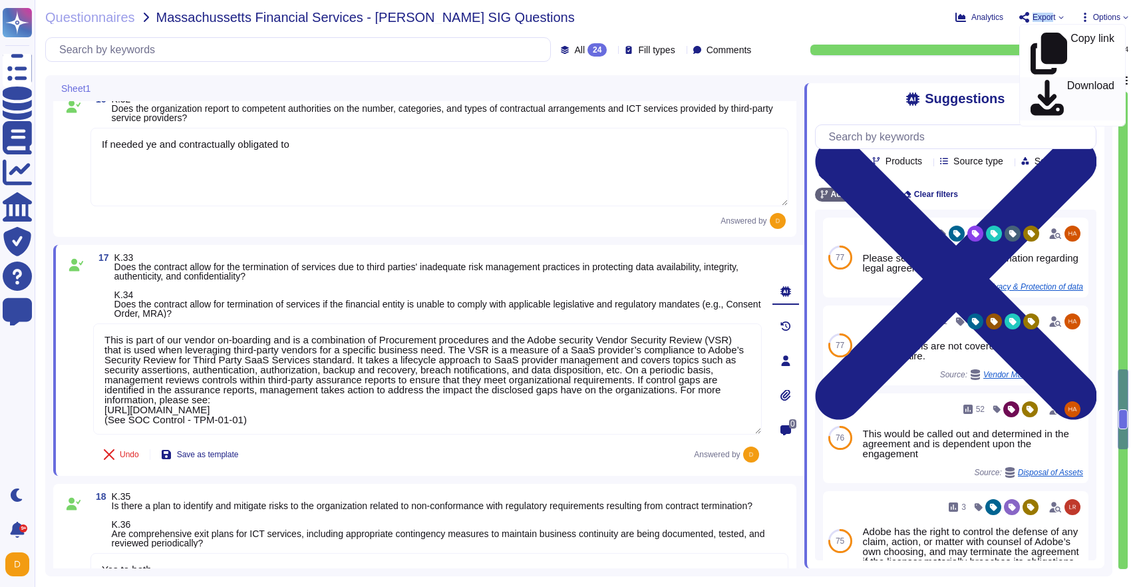
click at [1039, 80] on icon at bounding box center [1047, 99] width 33 height 38
